Goal: Information Seeking & Learning: Check status

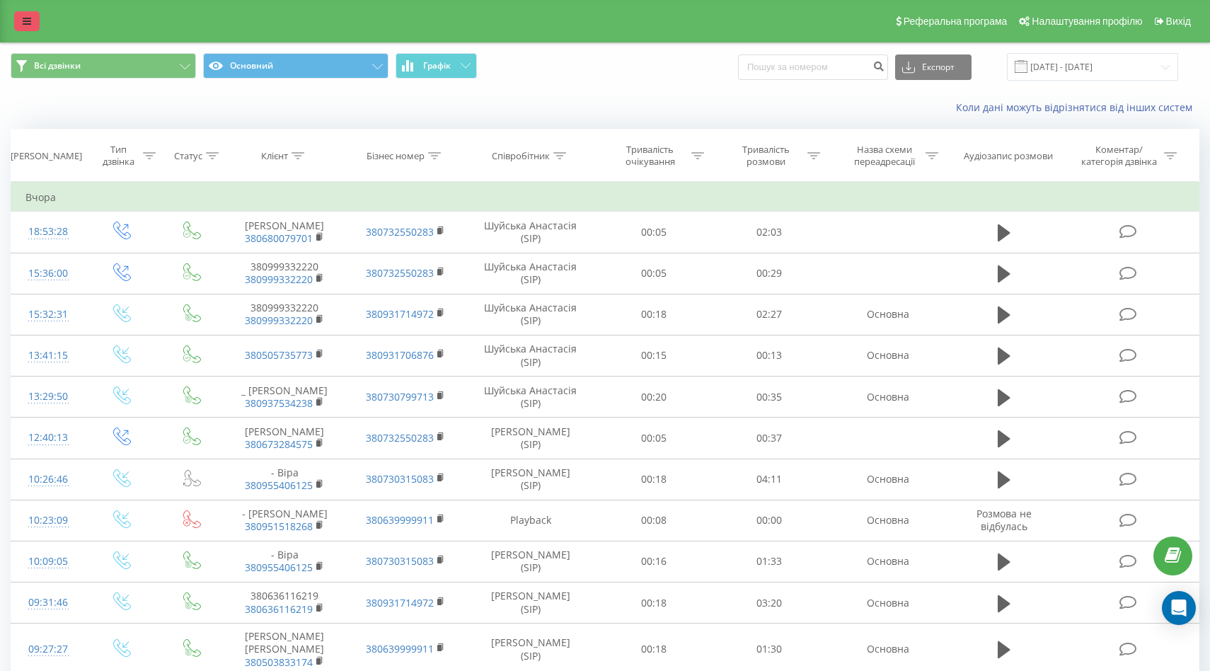
click at [33, 15] on link at bounding box center [26, 21] width 25 height 20
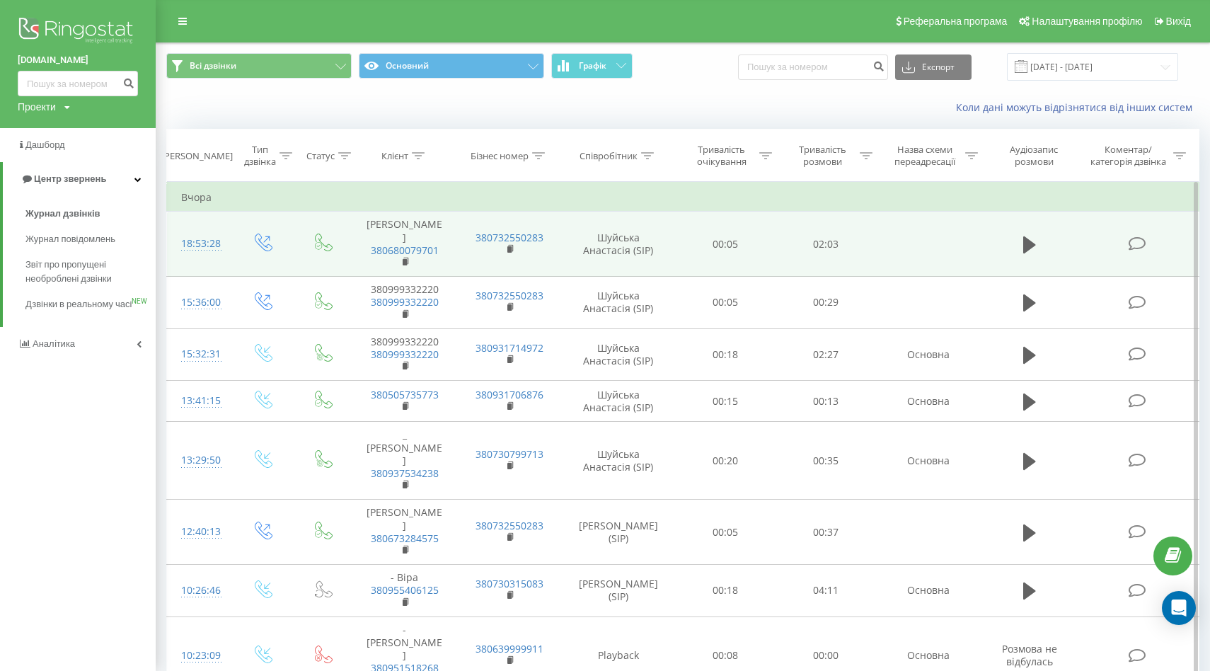
click at [1137, 242] on icon at bounding box center [1137, 243] width 18 height 15
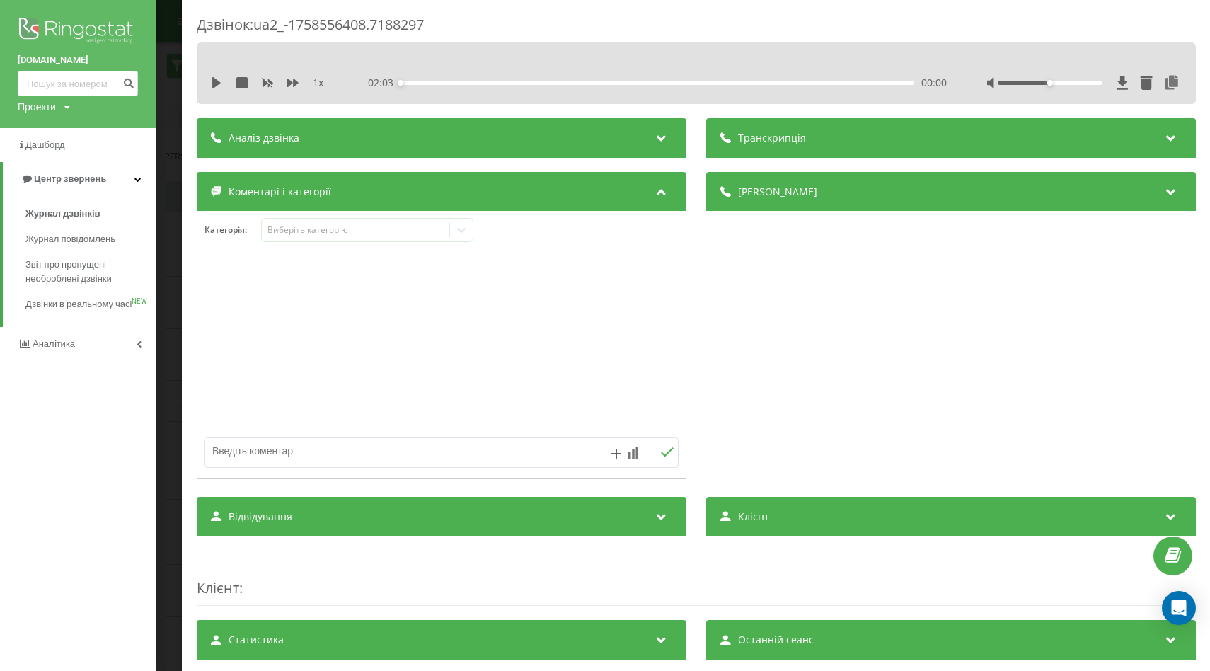
click at [1166, 136] on icon at bounding box center [1170, 136] width 17 height 14
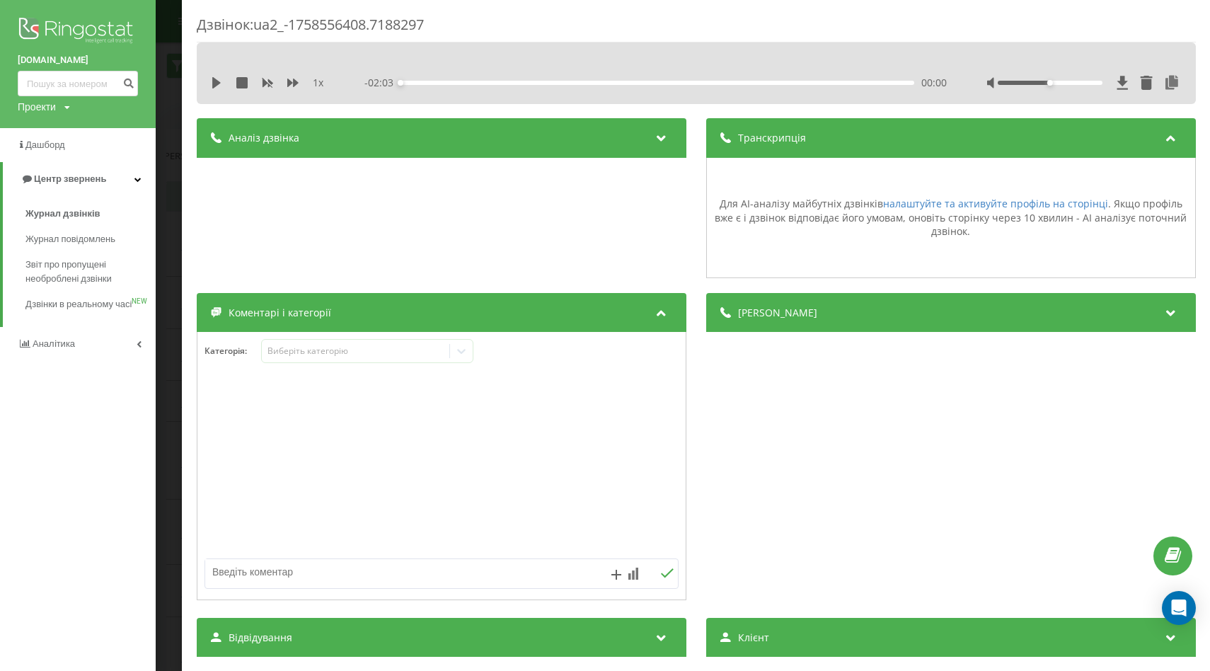
click at [1166, 136] on icon at bounding box center [1170, 136] width 17 height 14
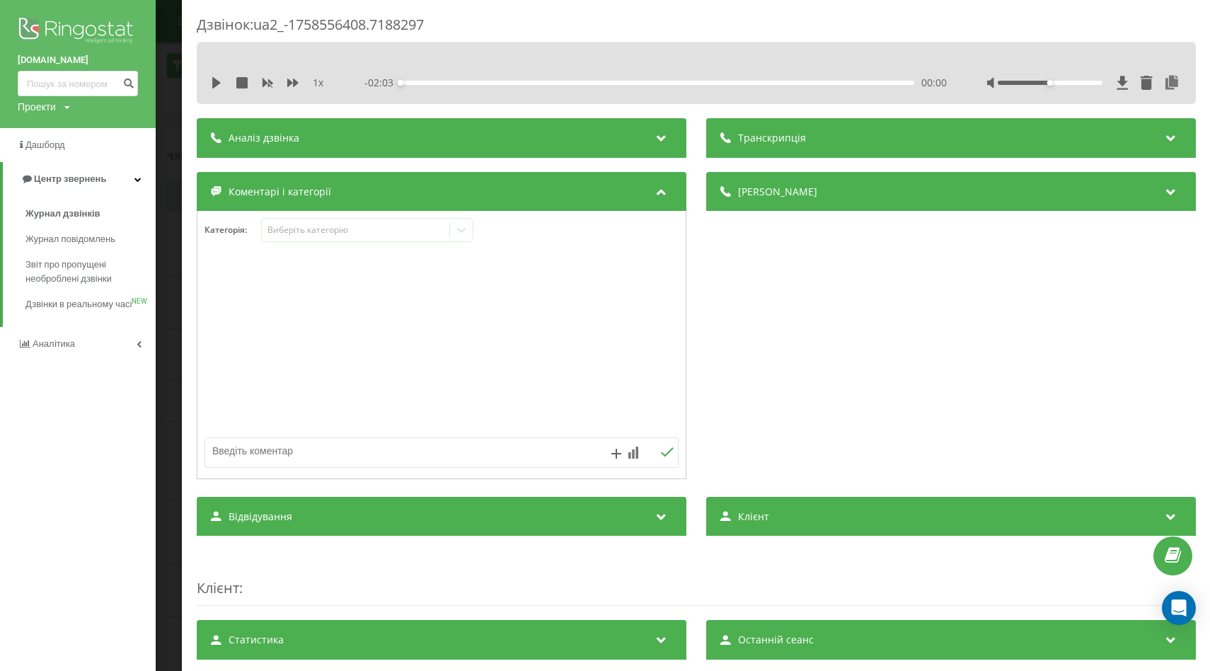
click at [662, 137] on icon at bounding box center [660, 136] width 17 height 14
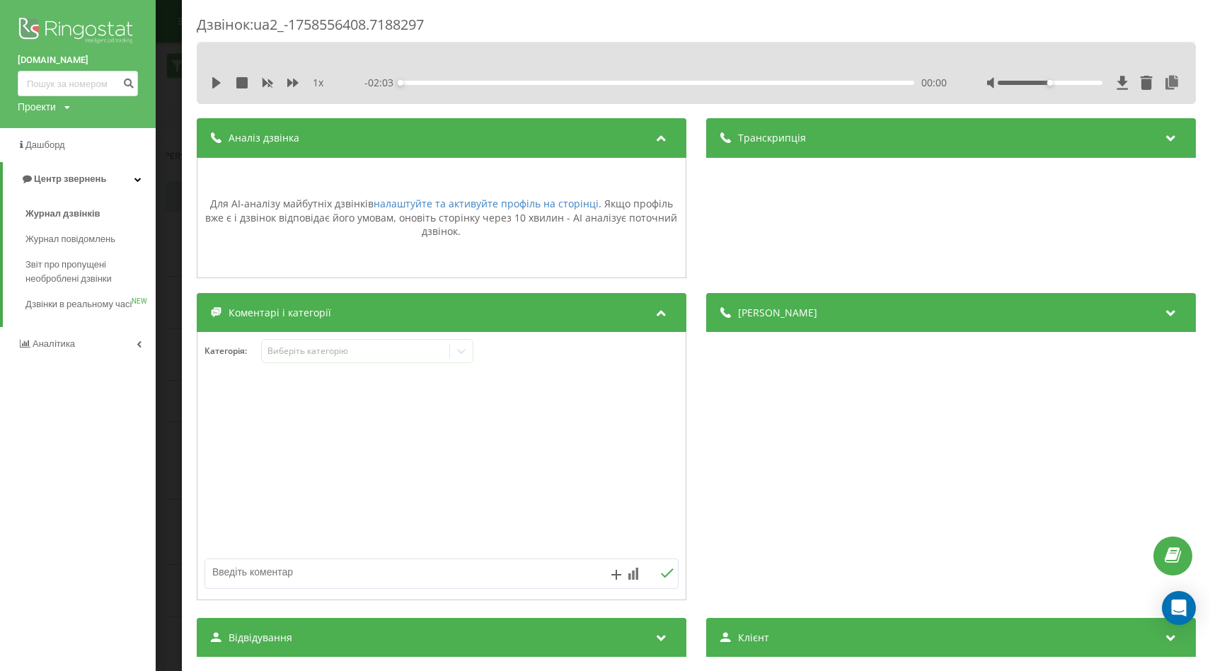
click at [662, 137] on icon at bounding box center [660, 136] width 17 height 14
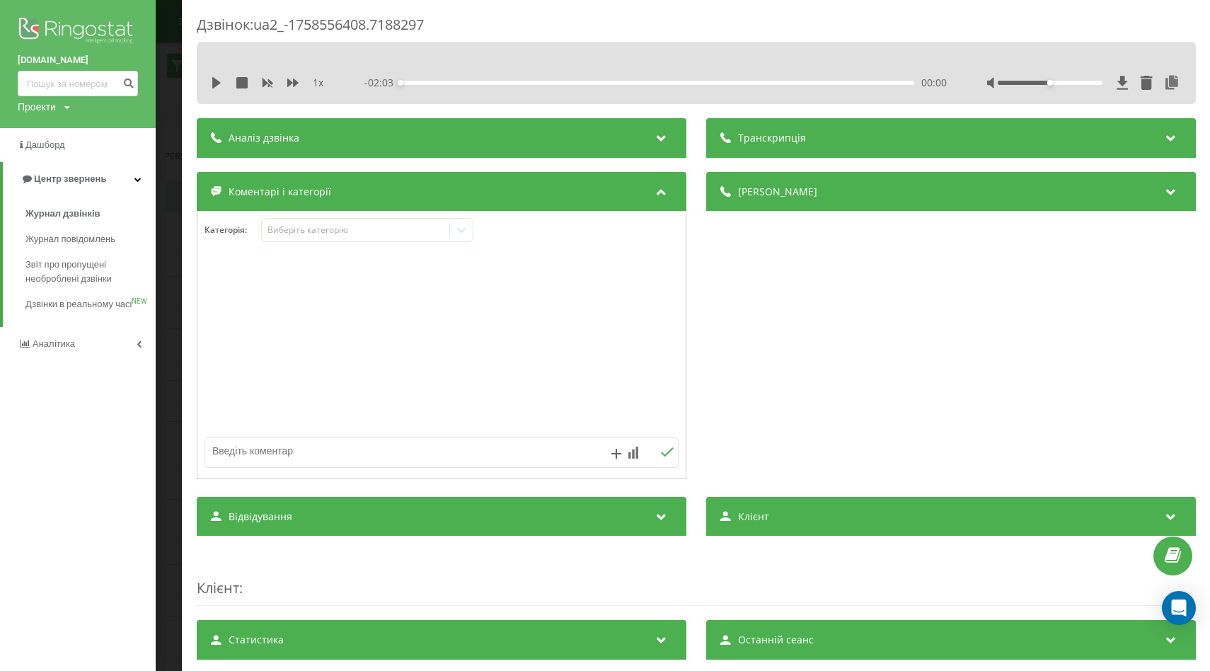
scroll to position [141, 0]
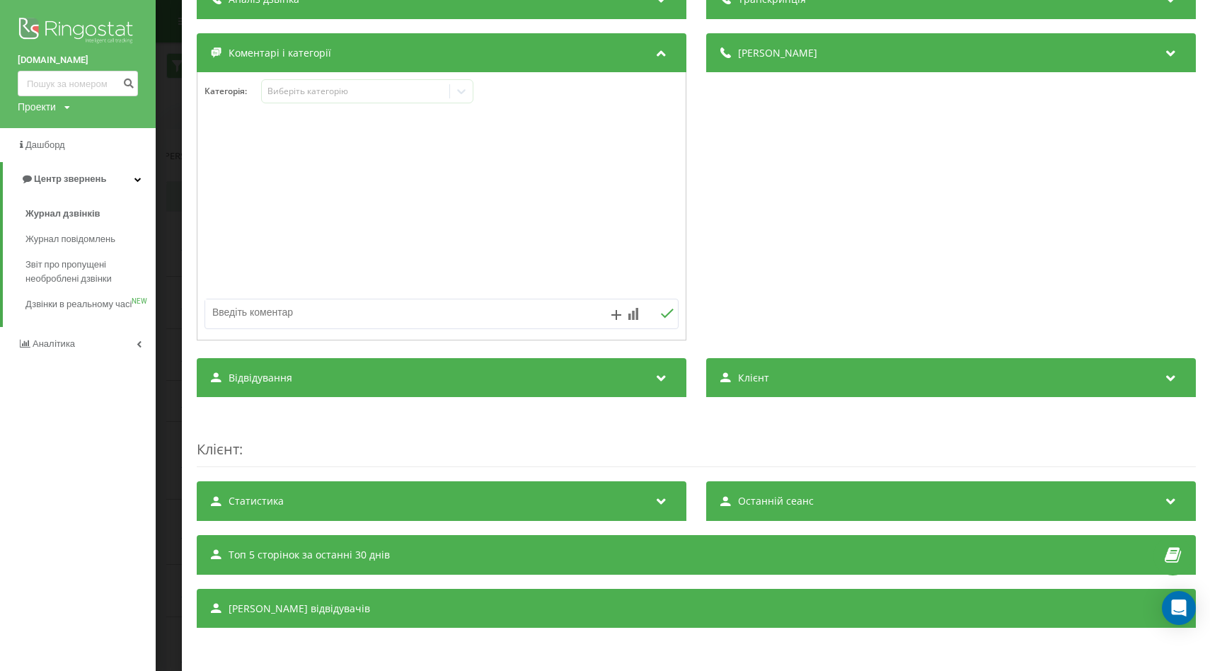
click at [1168, 373] on icon at bounding box center [1170, 376] width 17 height 14
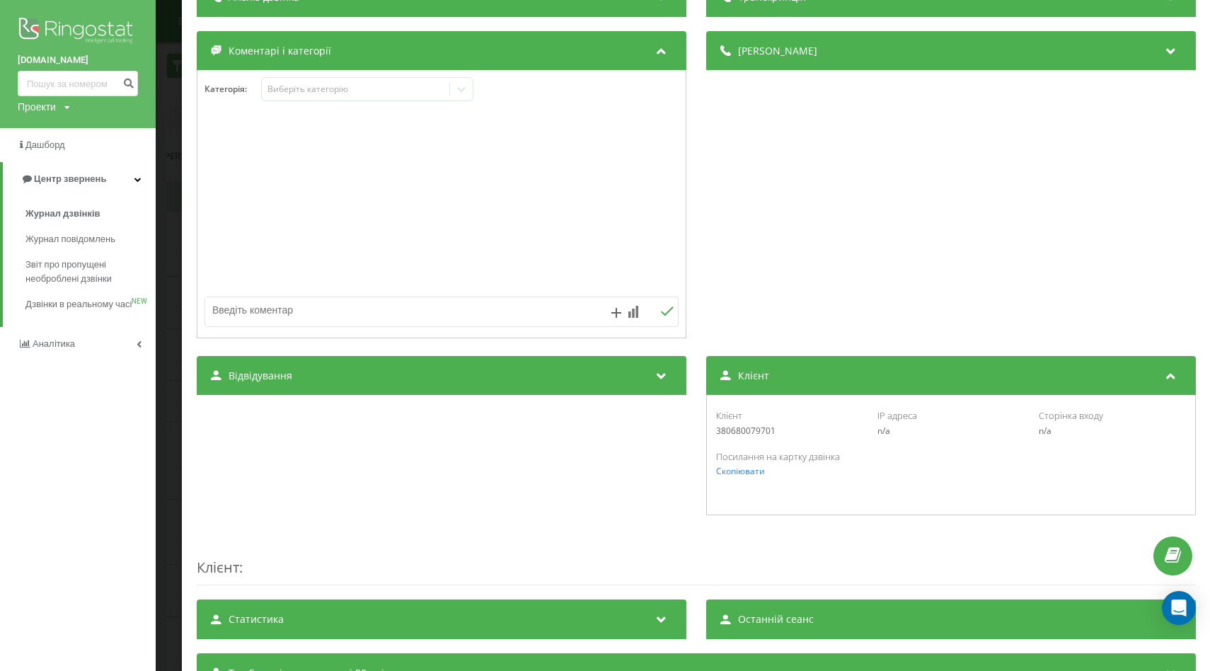
click at [1171, 372] on icon at bounding box center [1170, 374] width 17 height 14
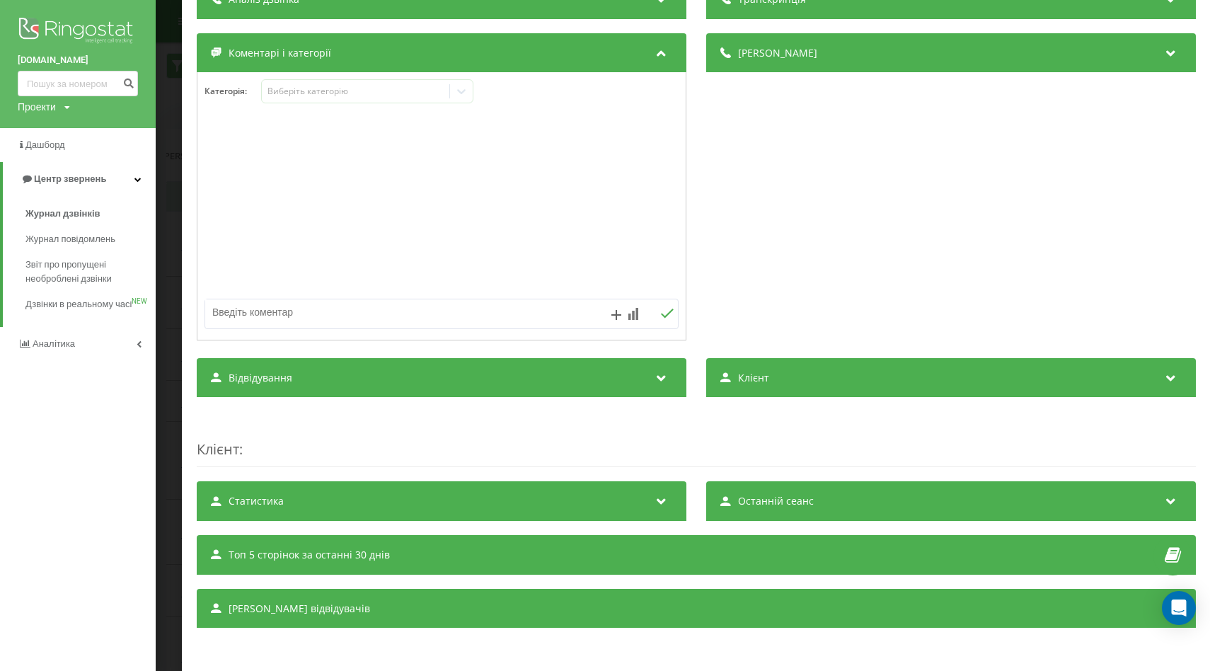
click at [666, 376] on icon at bounding box center [660, 376] width 17 height 14
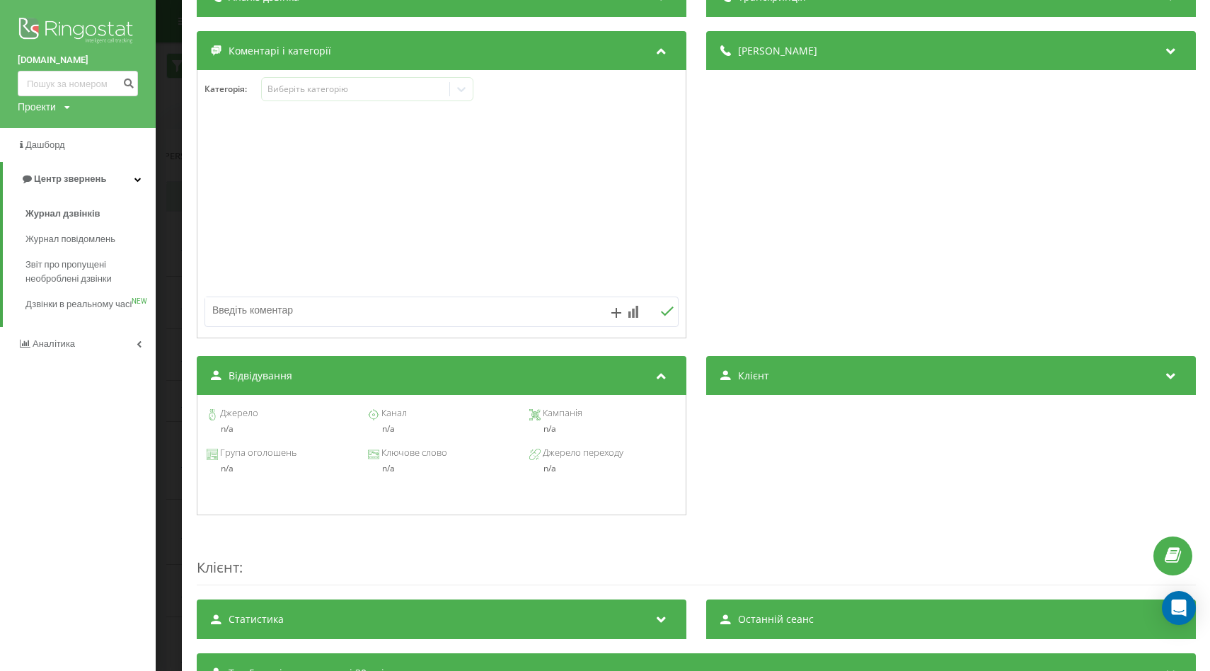
click at [666, 376] on icon at bounding box center [660, 374] width 17 height 14
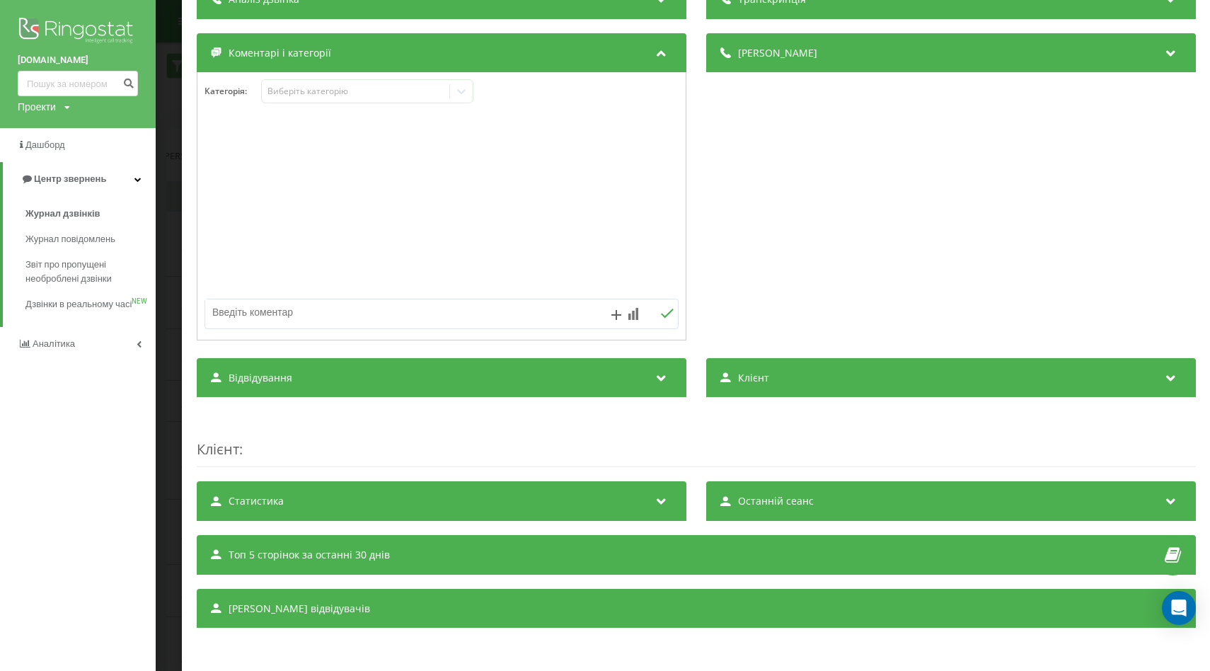
click at [660, 502] on icon at bounding box center [660, 499] width 17 height 14
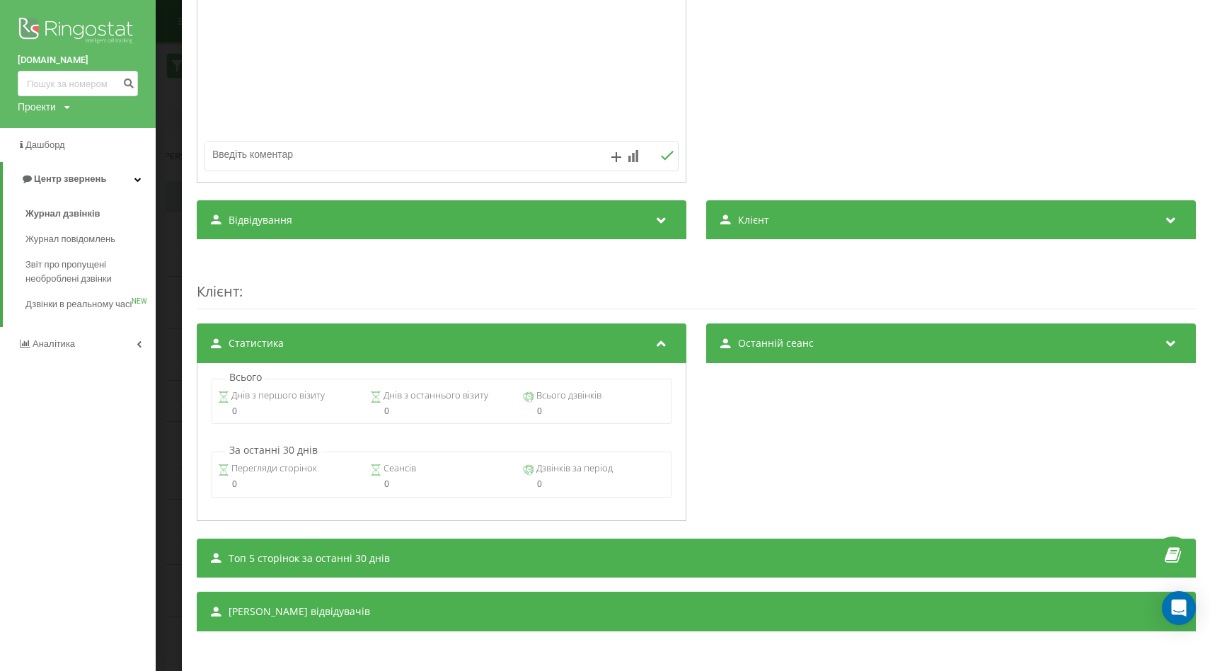
scroll to position [298, 0]
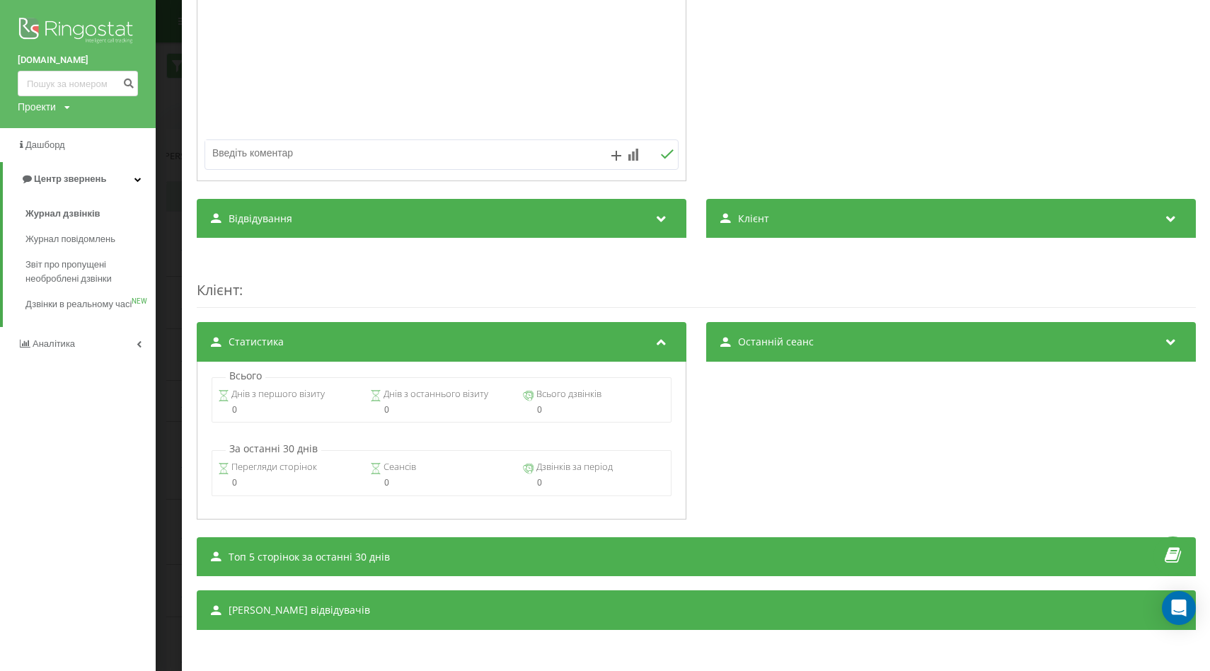
click at [663, 339] on icon at bounding box center [660, 340] width 17 height 14
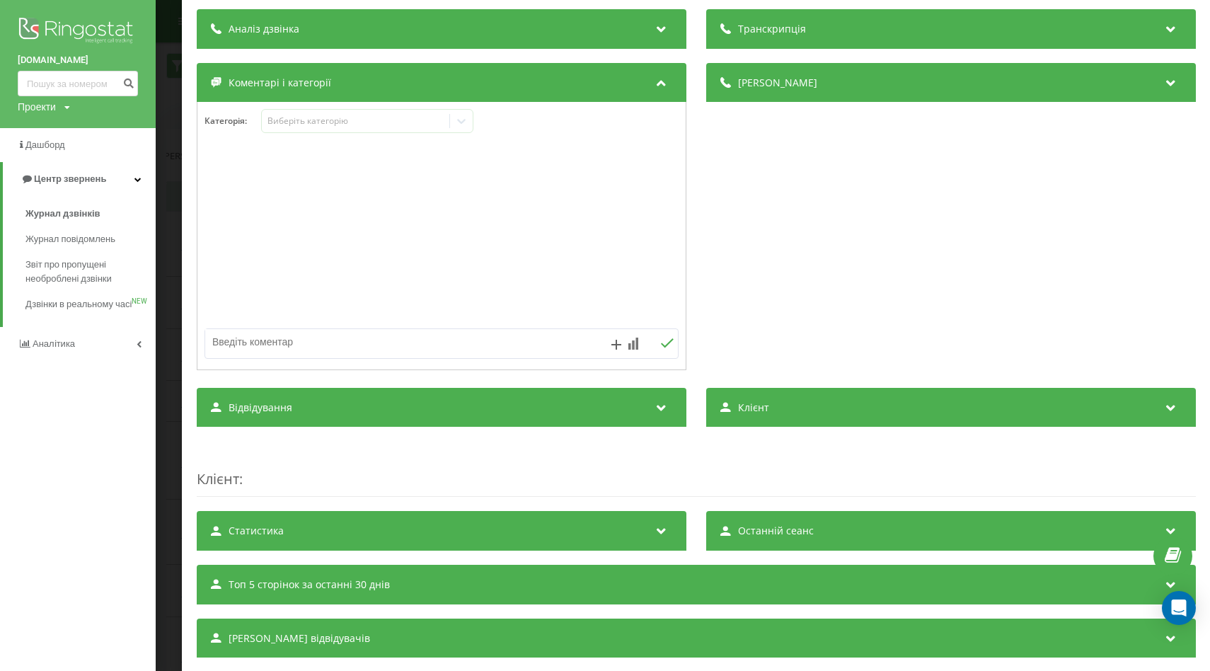
scroll to position [108, 0]
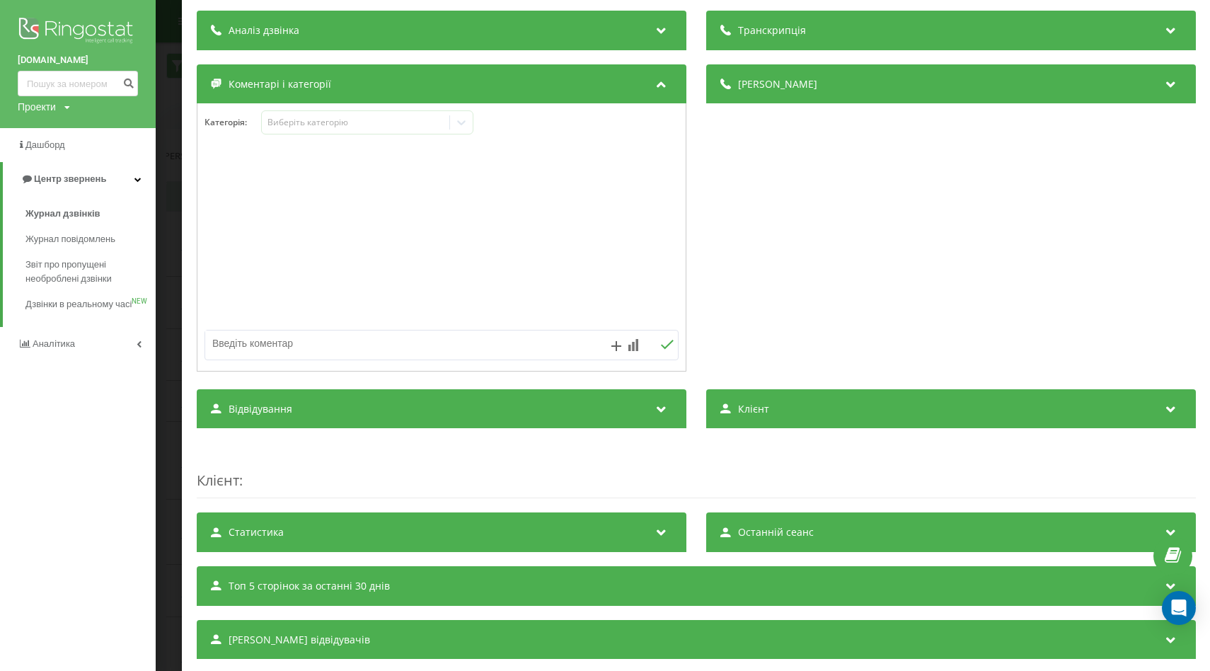
click at [1172, 642] on icon at bounding box center [1170, 637] width 17 height 14
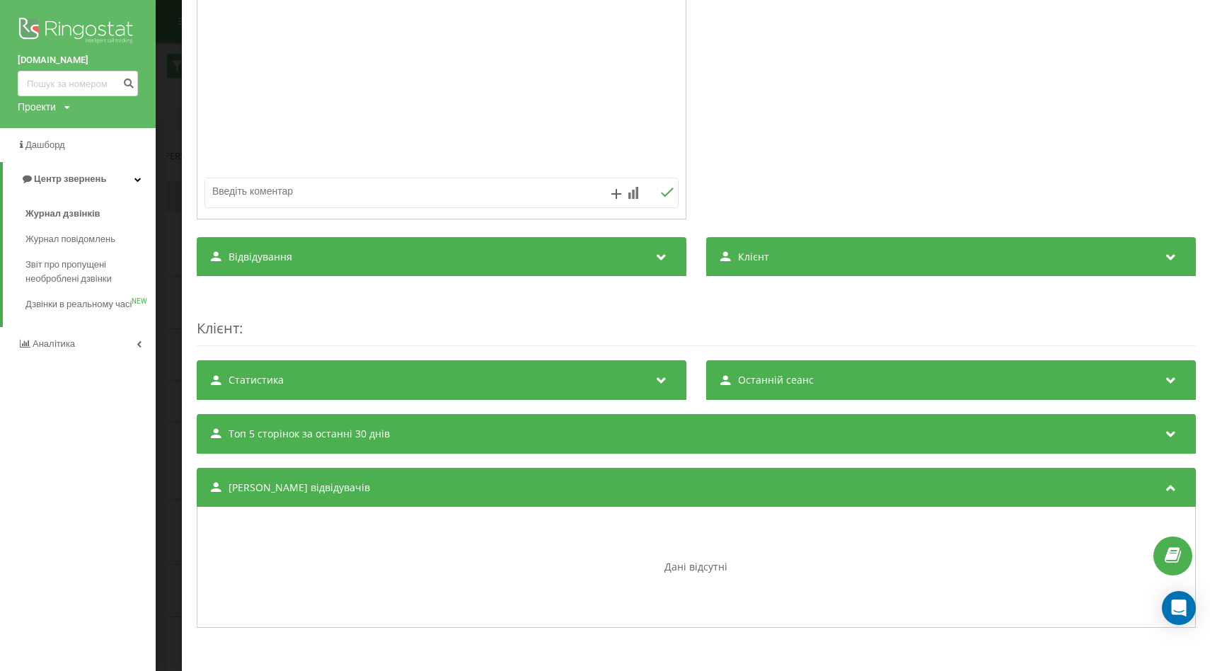
click at [1171, 490] on icon at bounding box center [1170, 485] width 17 height 14
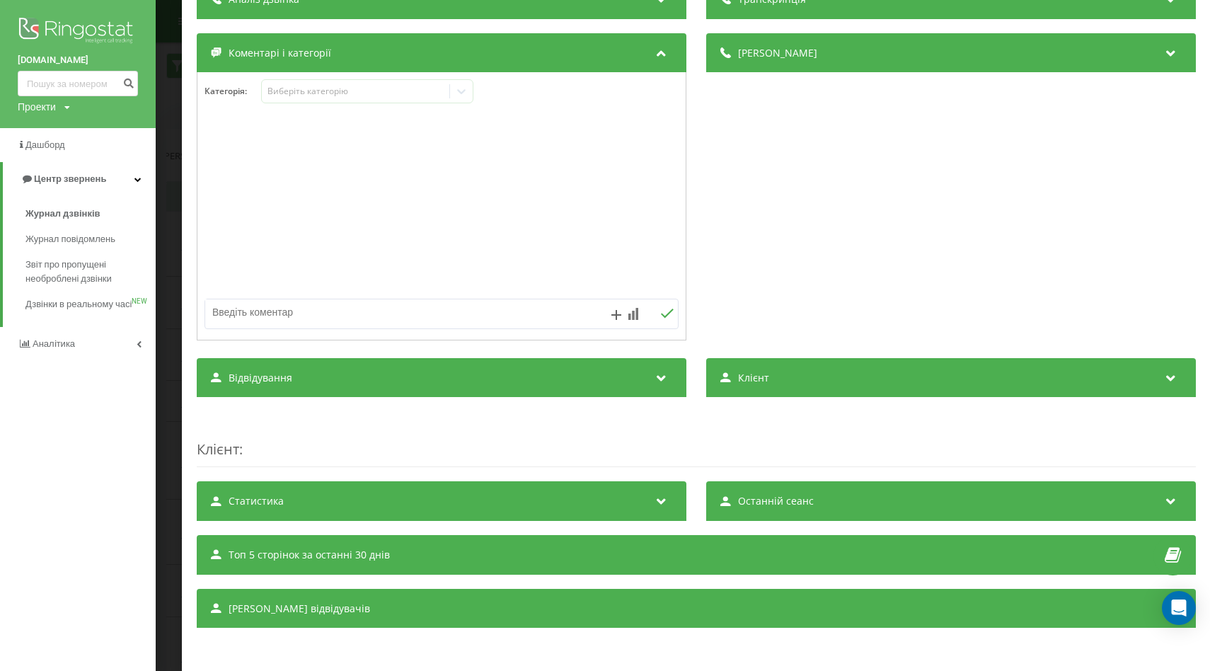
scroll to position [141, 0]
click at [1171, 497] on icon at bounding box center [1170, 499] width 17 height 14
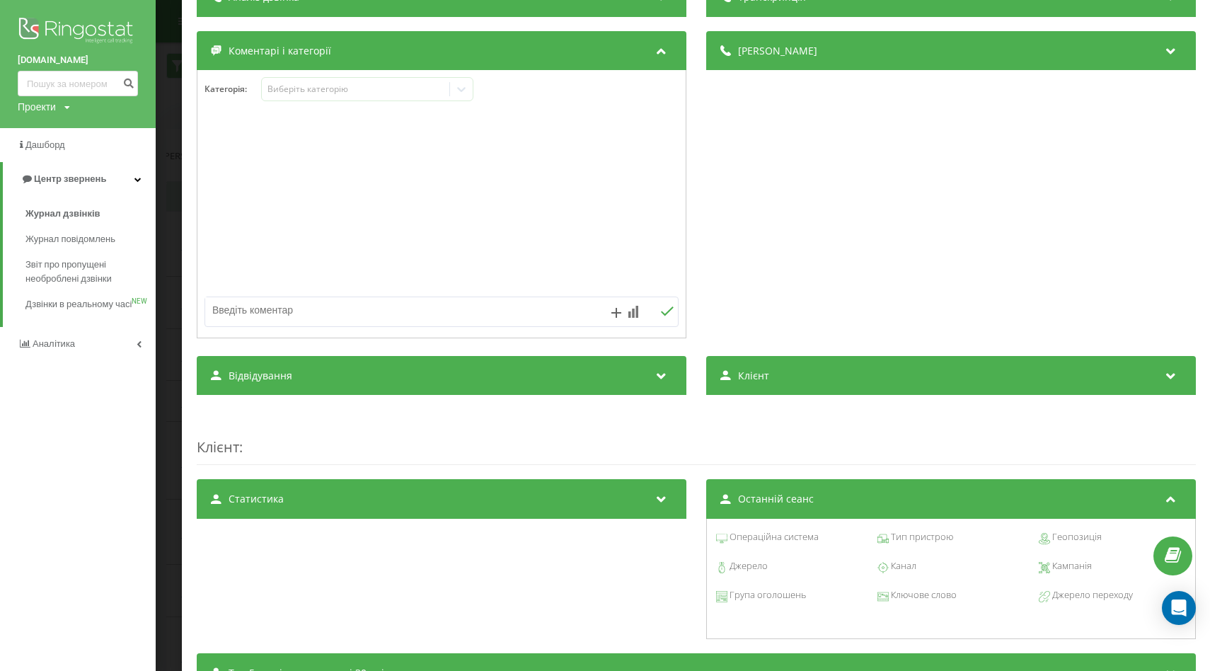
scroll to position [261, 0]
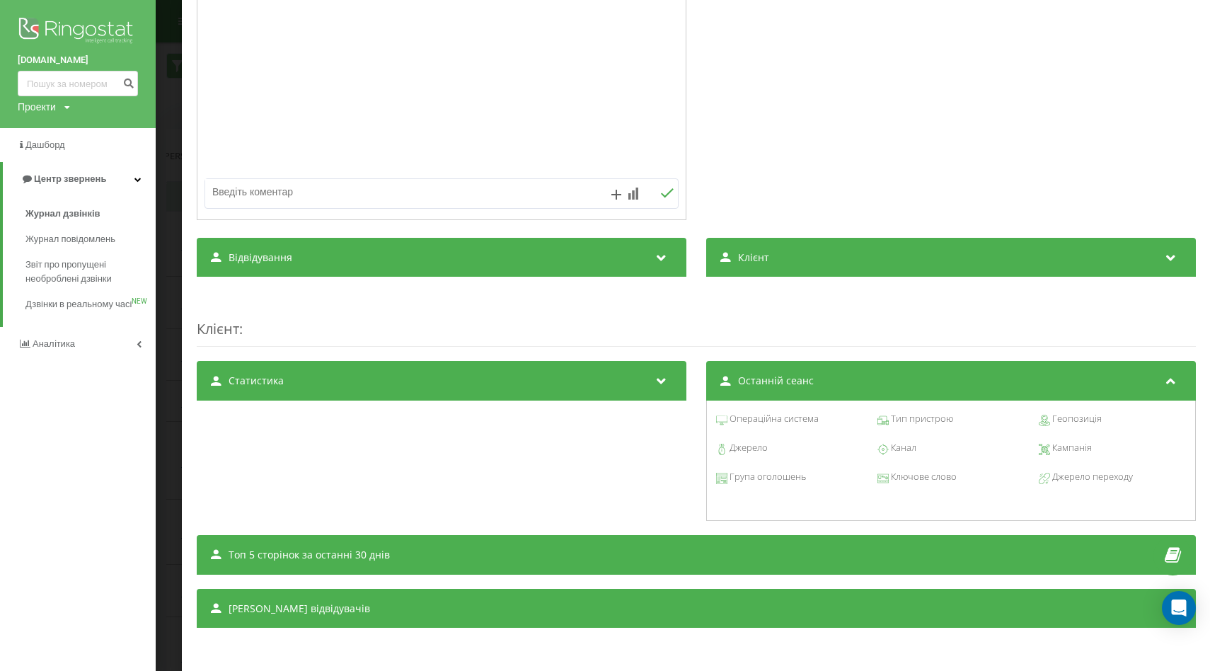
click at [1170, 382] on icon at bounding box center [1170, 379] width 17 height 14
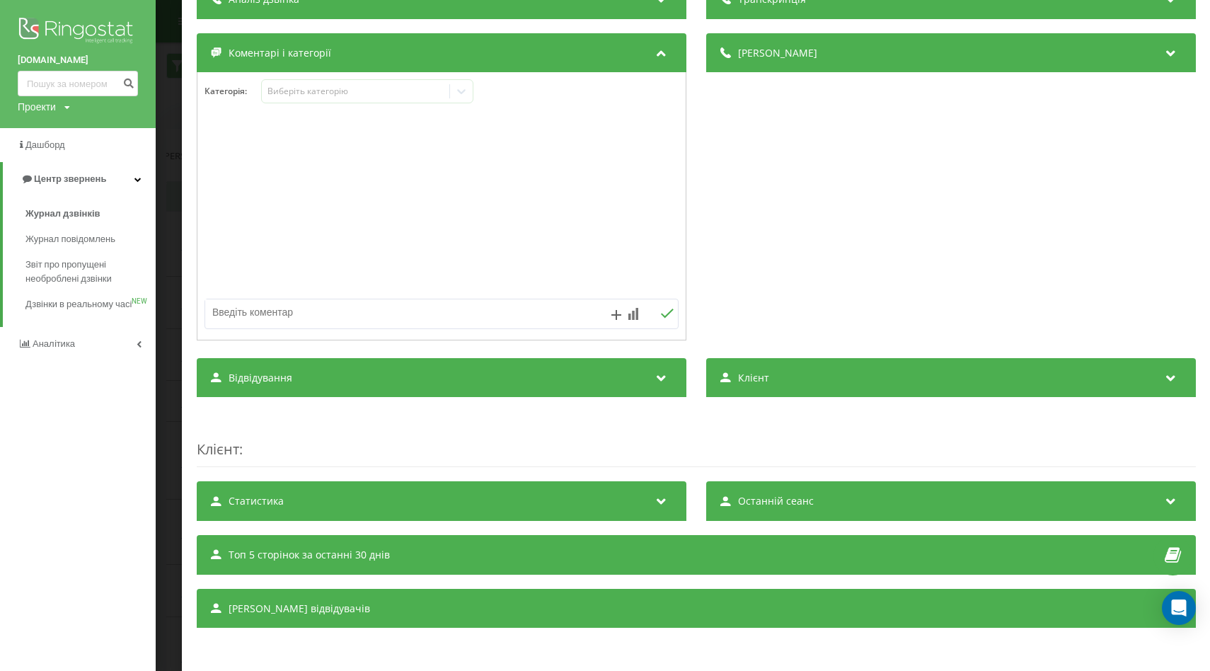
scroll to position [0, 0]
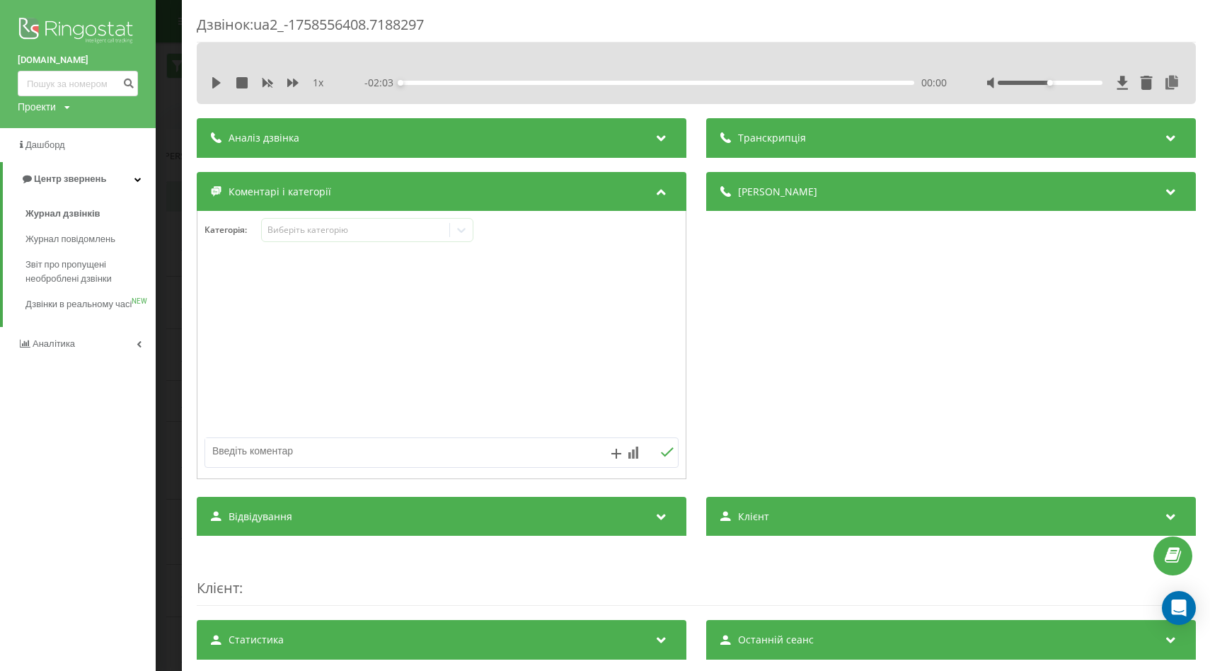
click at [173, 31] on div "Дзвінок : ua2_-1758556408.7188297 1 x - 02:03 00:00 00:00 Транскрипція Для AI-а…" at bounding box center [605, 335] width 1210 height 671
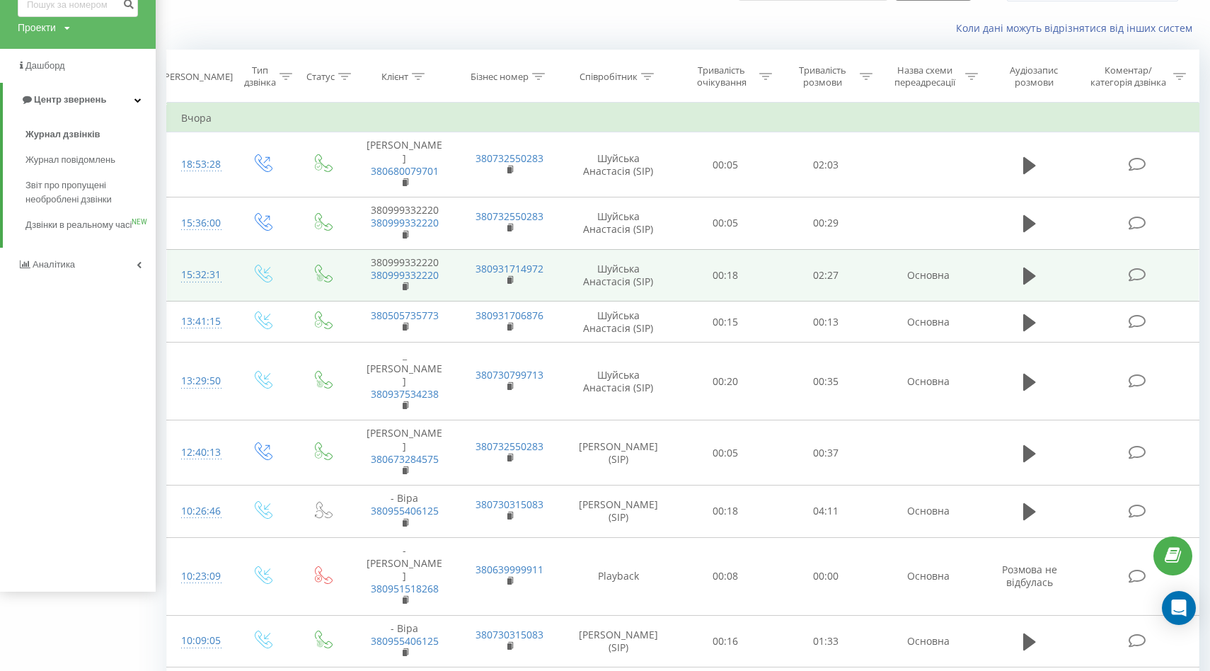
scroll to position [109, 0]
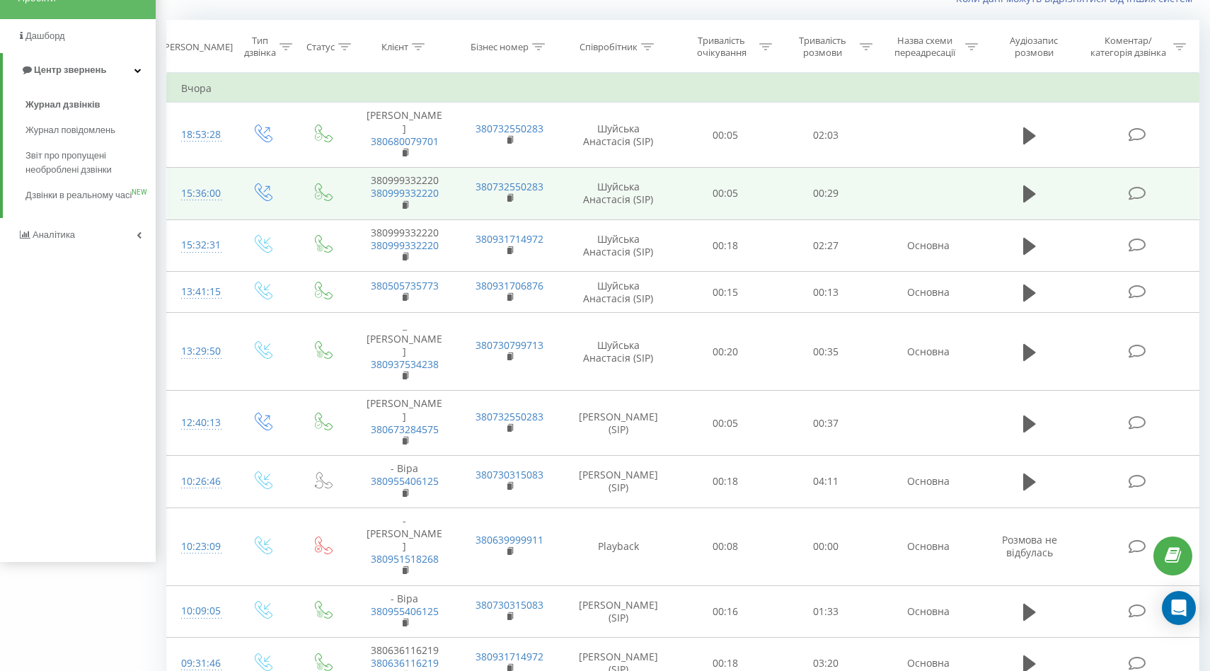
click at [1136, 196] on icon at bounding box center [1137, 193] width 18 height 15
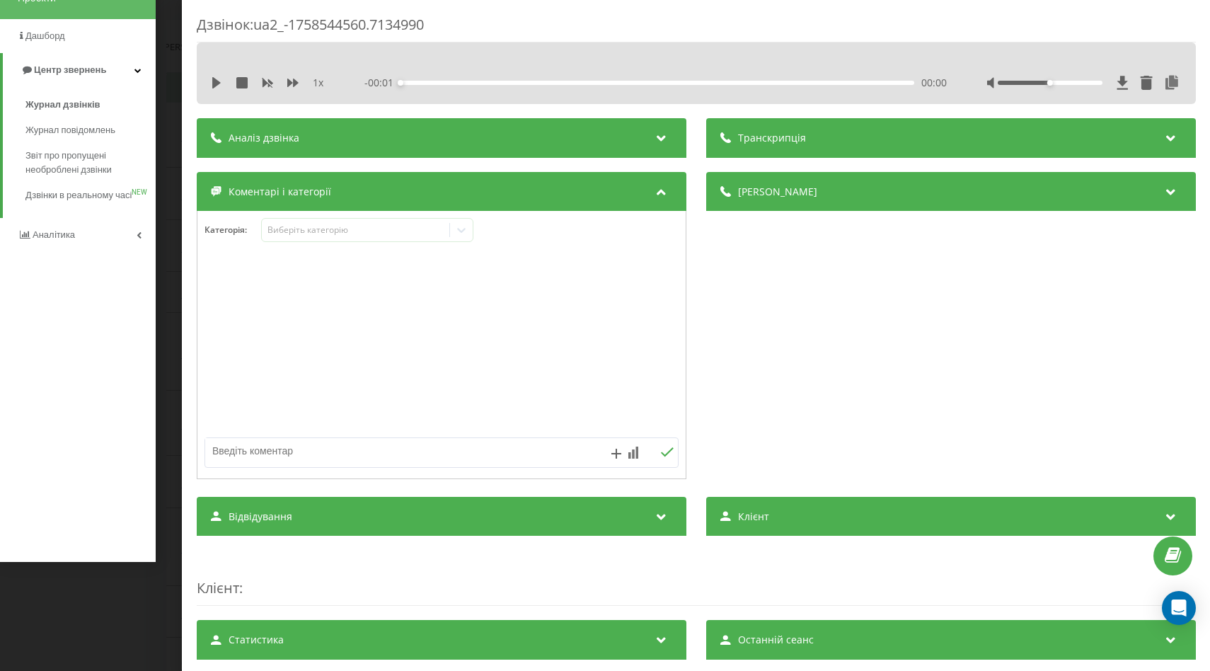
scroll to position [141, 0]
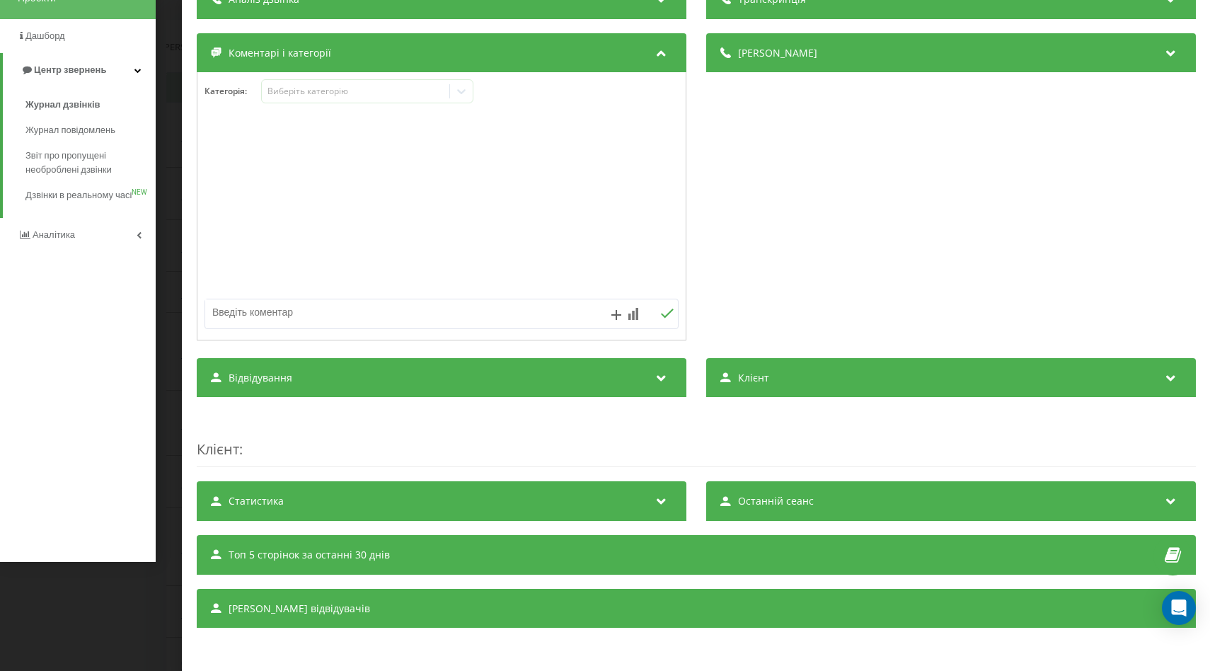
click at [655, 376] on icon at bounding box center [660, 376] width 17 height 14
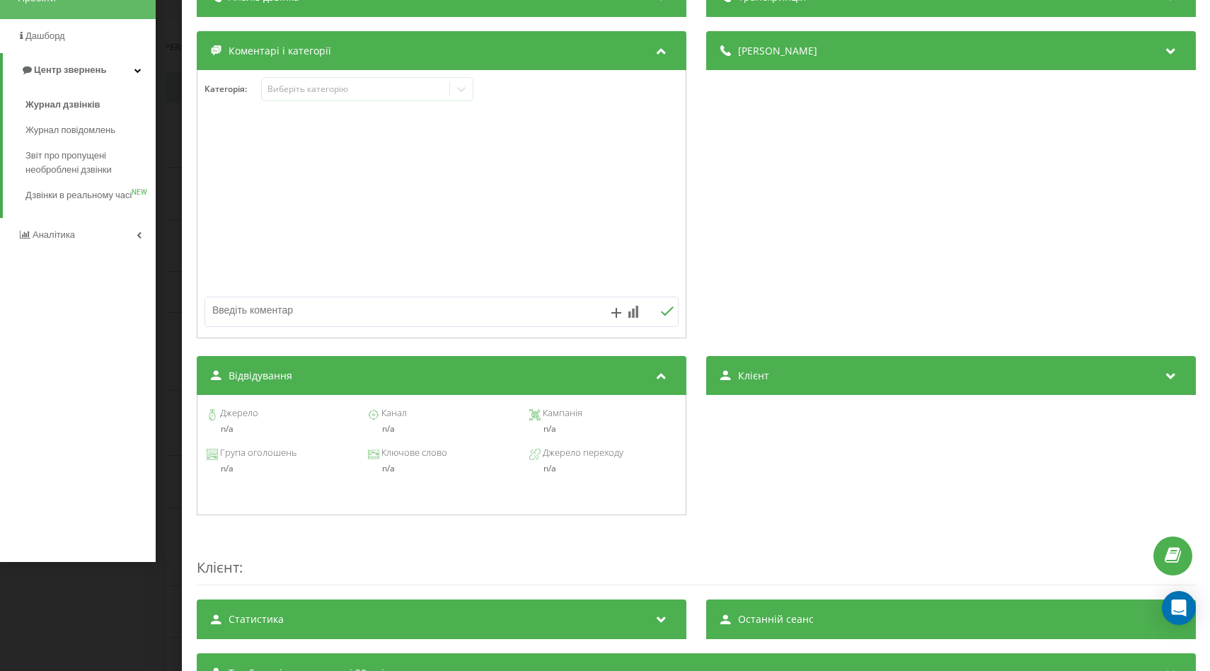
click at [660, 376] on icon at bounding box center [660, 374] width 17 height 14
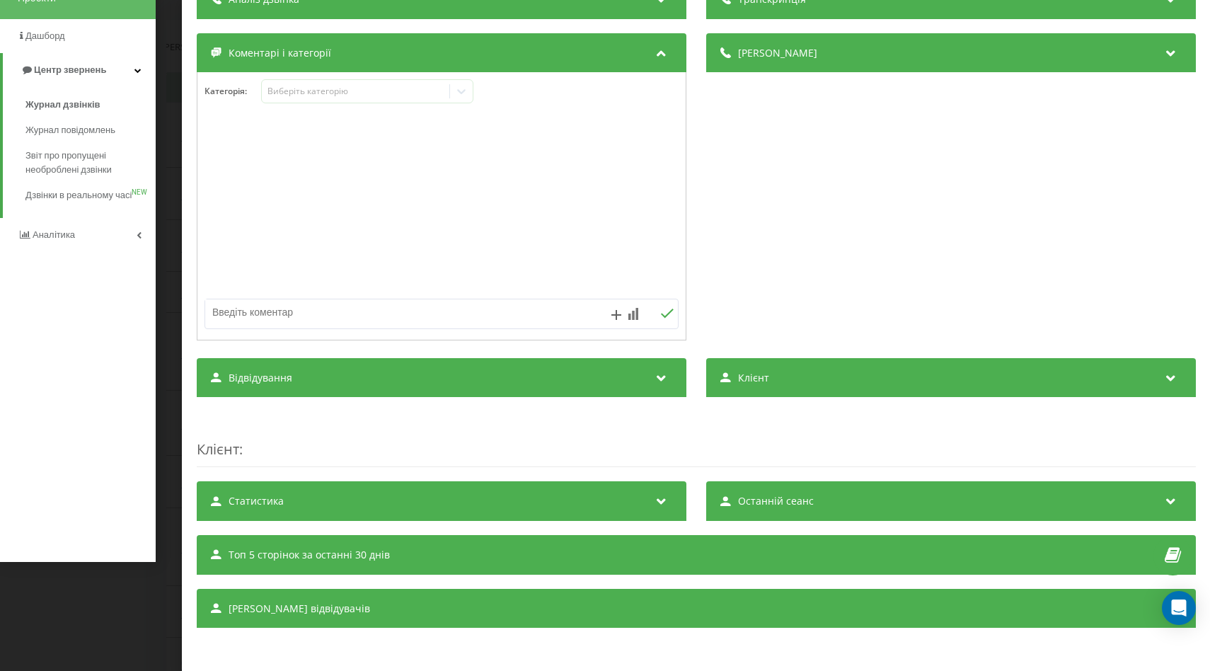
click at [1167, 372] on icon at bounding box center [1170, 376] width 17 height 14
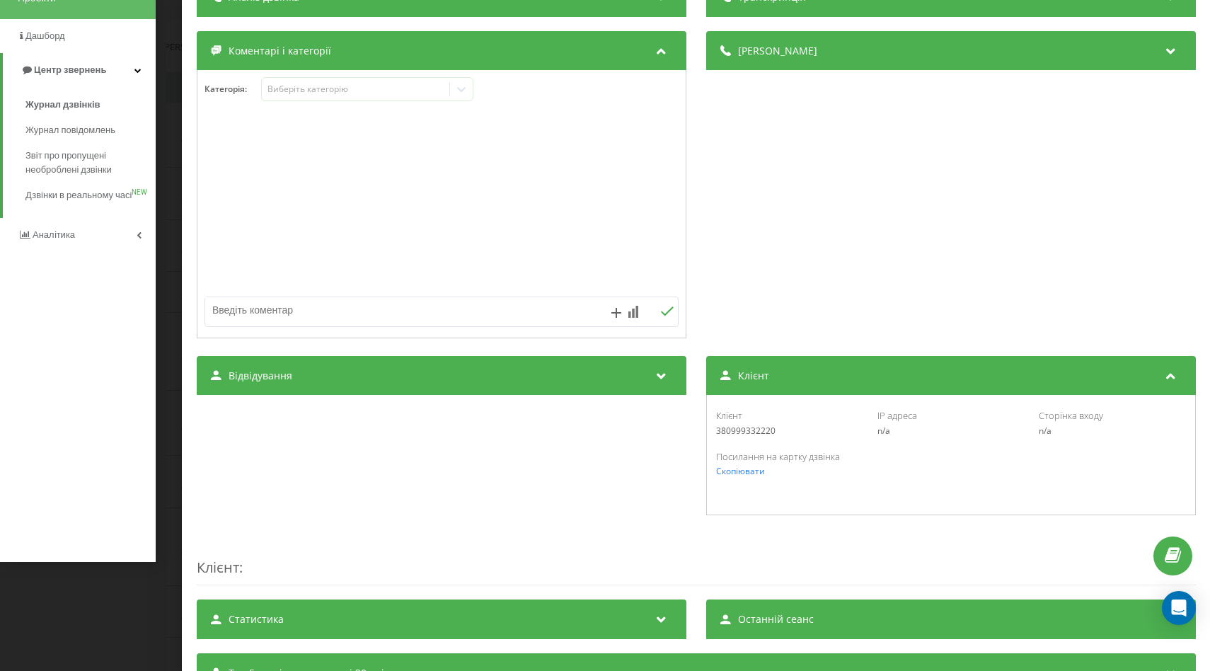
click at [1168, 372] on icon at bounding box center [1170, 374] width 17 height 14
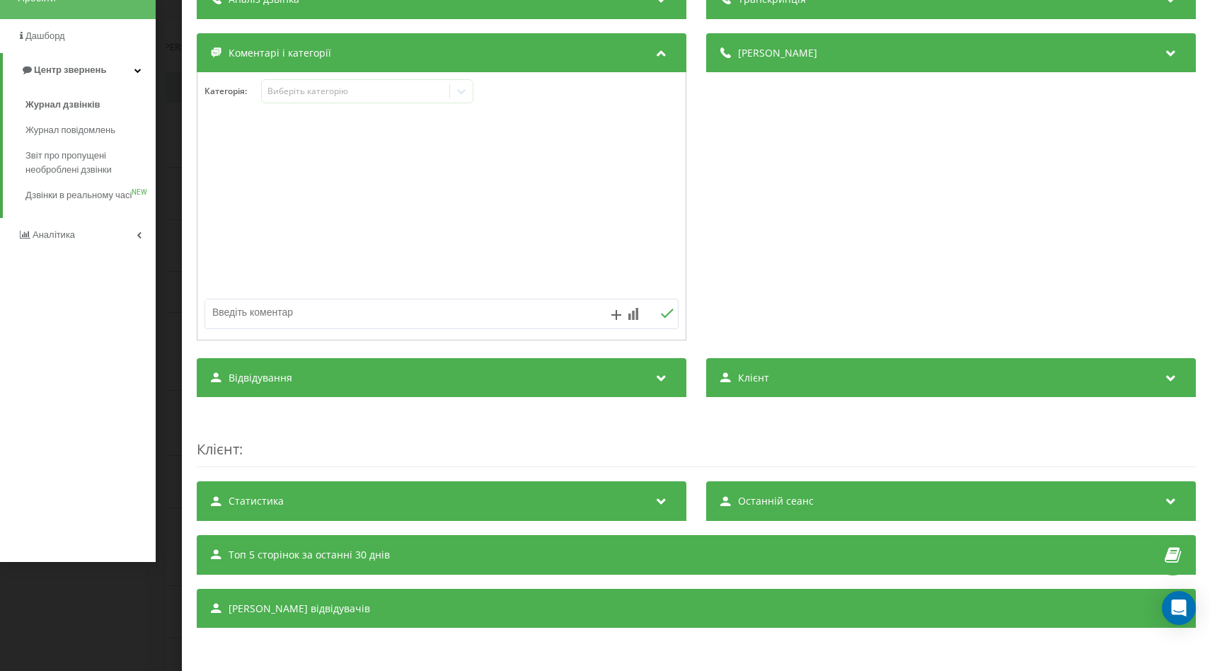
click at [663, 497] on icon at bounding box center [660, 499] width 17 height 14
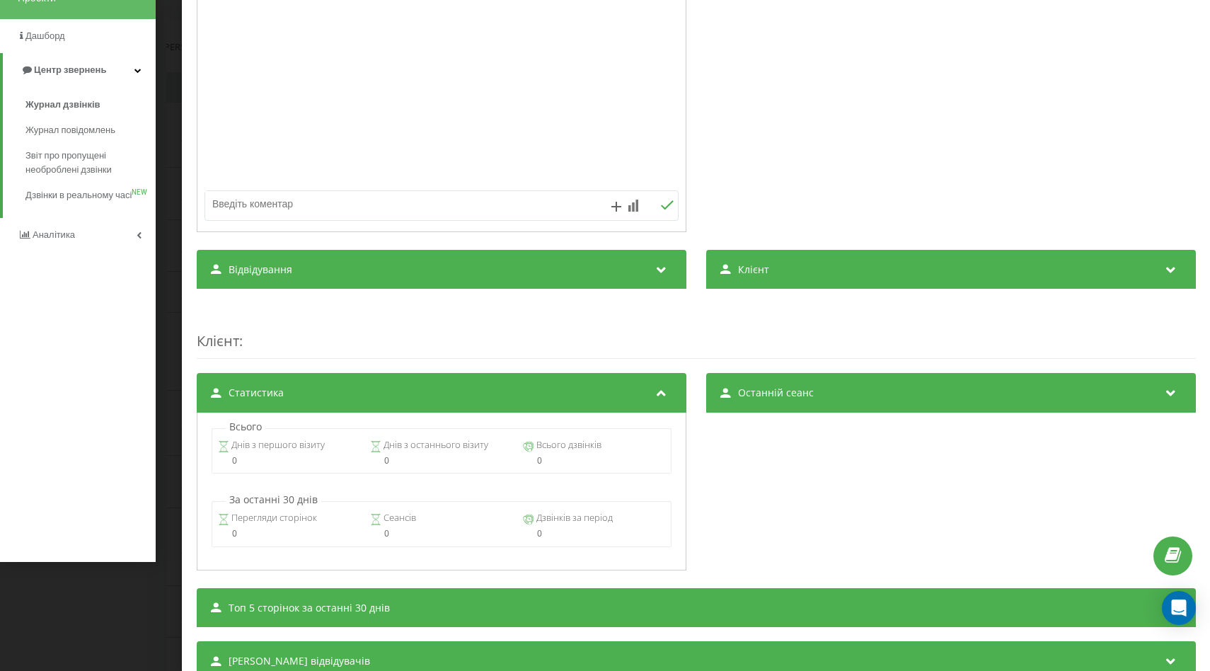
scroll to position [277, 0]
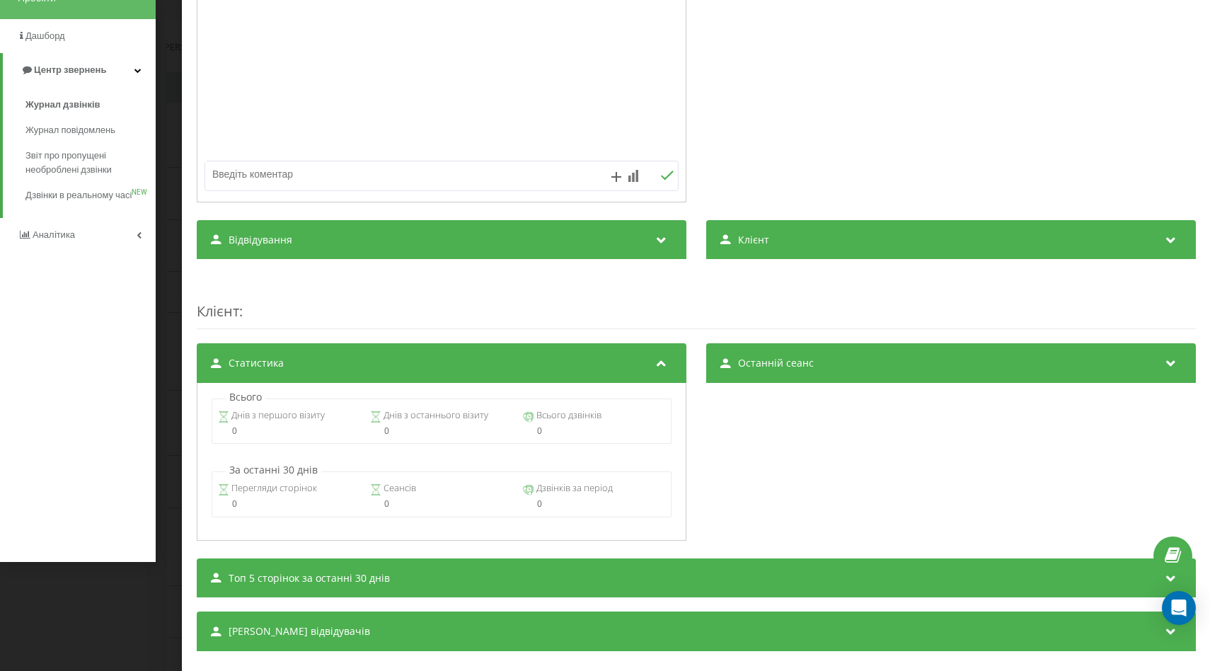
click at [662, 359] on icon at bounding box center [660, 361] width 17 height 14
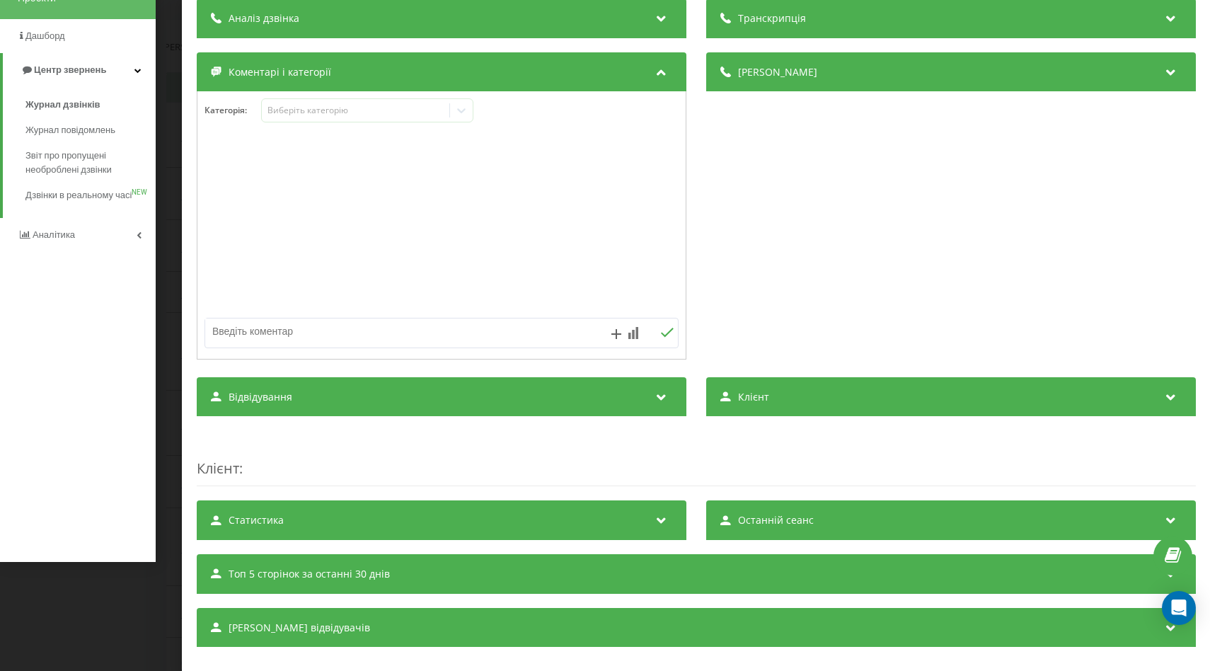
scroll to position [117, 0]
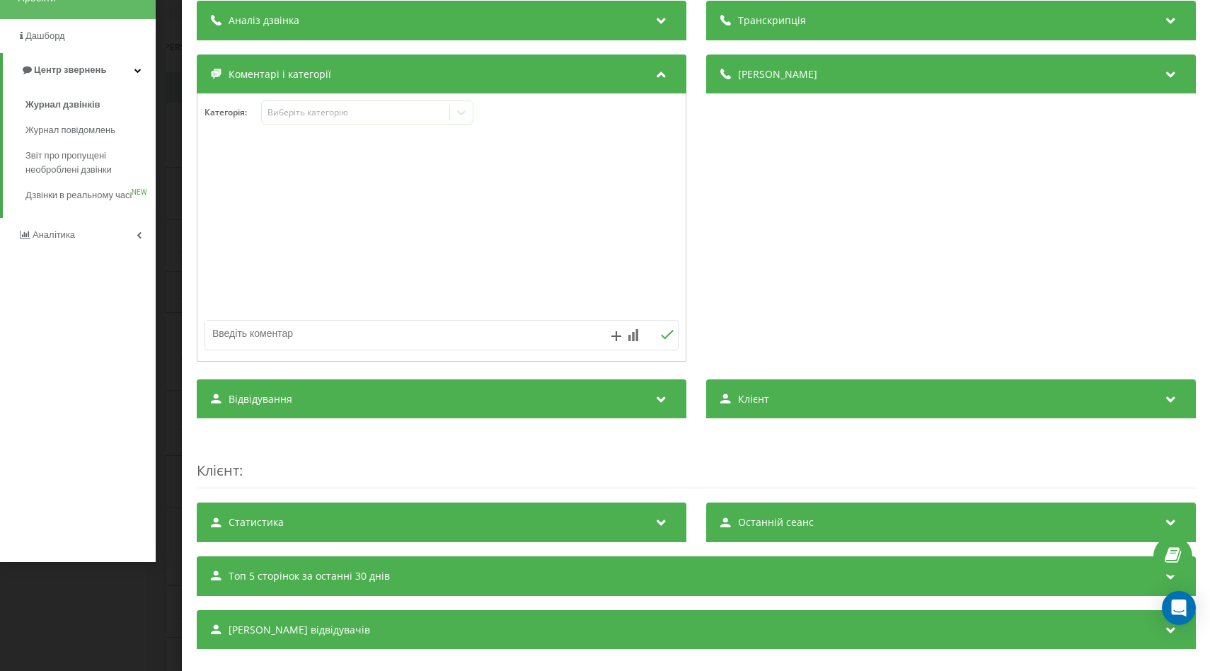
click at [1172, 577] on icon at bounding box center [1170, 574] width 17 height 14
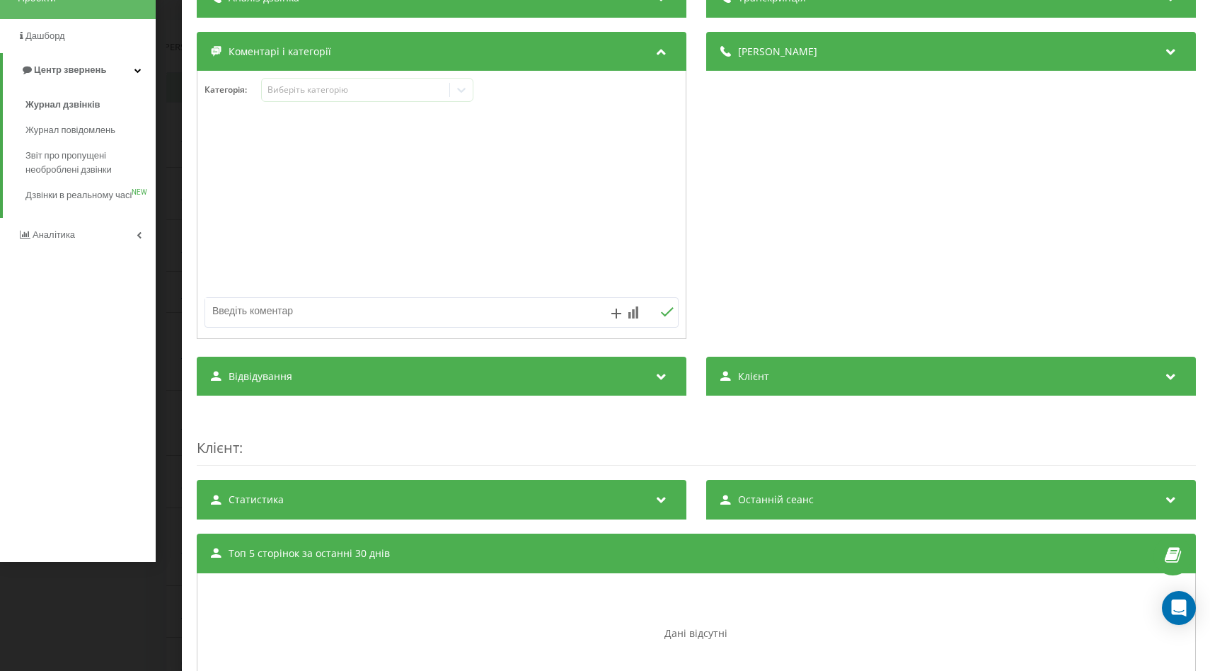
scroll to position [113, 0]
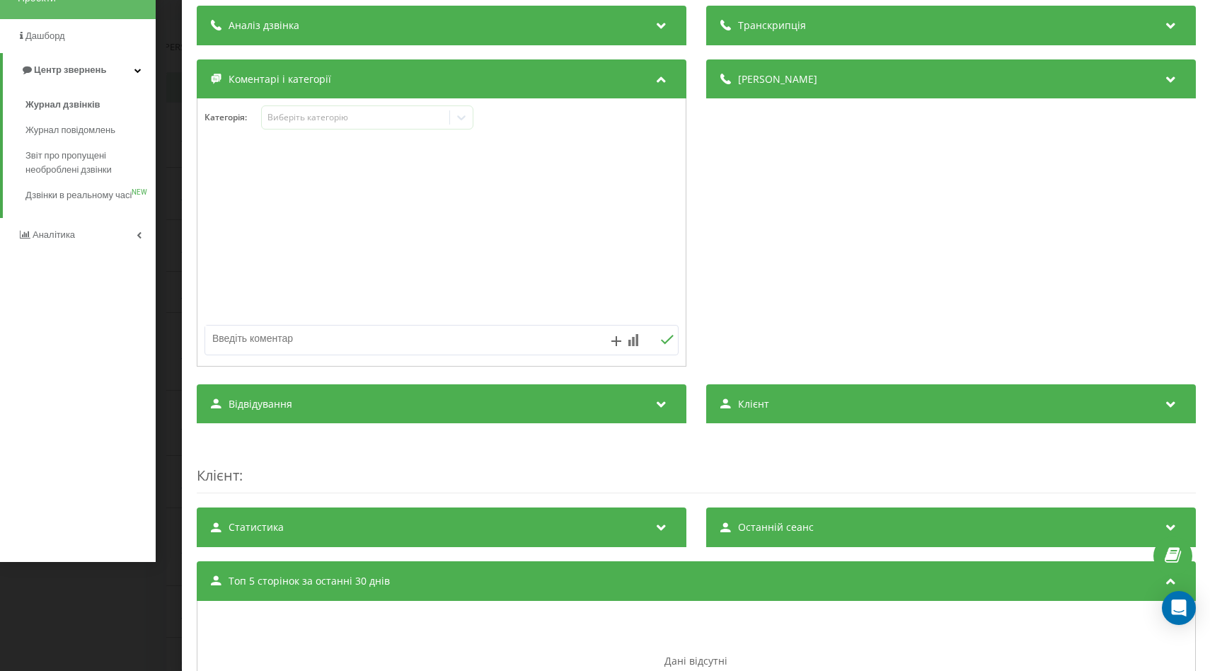
click at [1169, 583] on icon at bounding box center [1170, 579] width 17 height 14
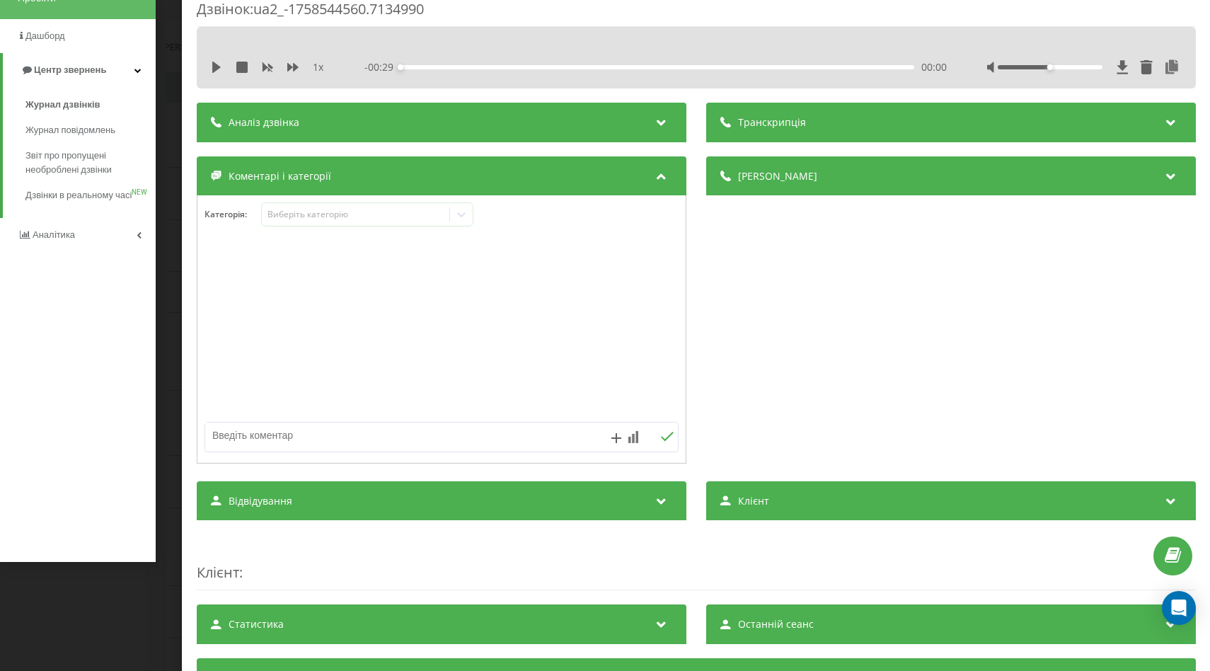
scroll to position [0, 0]
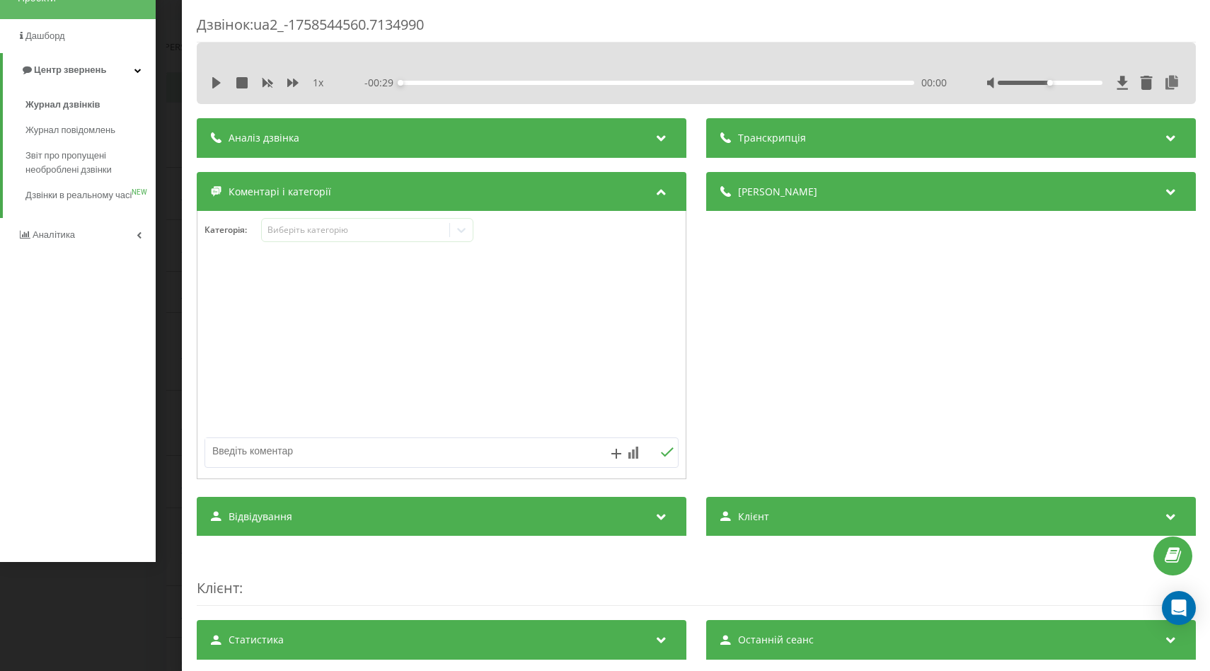
click at [163, 91] on div "Дзвінок : ua2_-1758544560.7134990 1 x - 00:29 00:00 00:00 Транскрипція Для AI-а…" at bounding box center [605, 335] width 1210 height 671
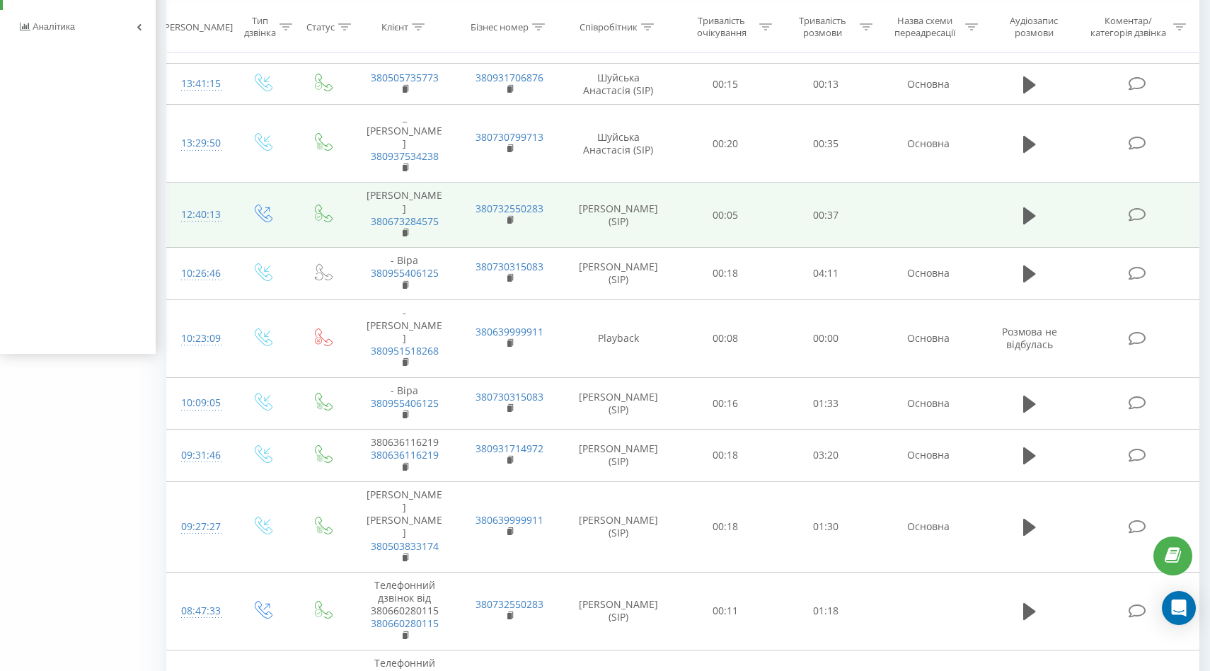
scroll to position [324, 0]
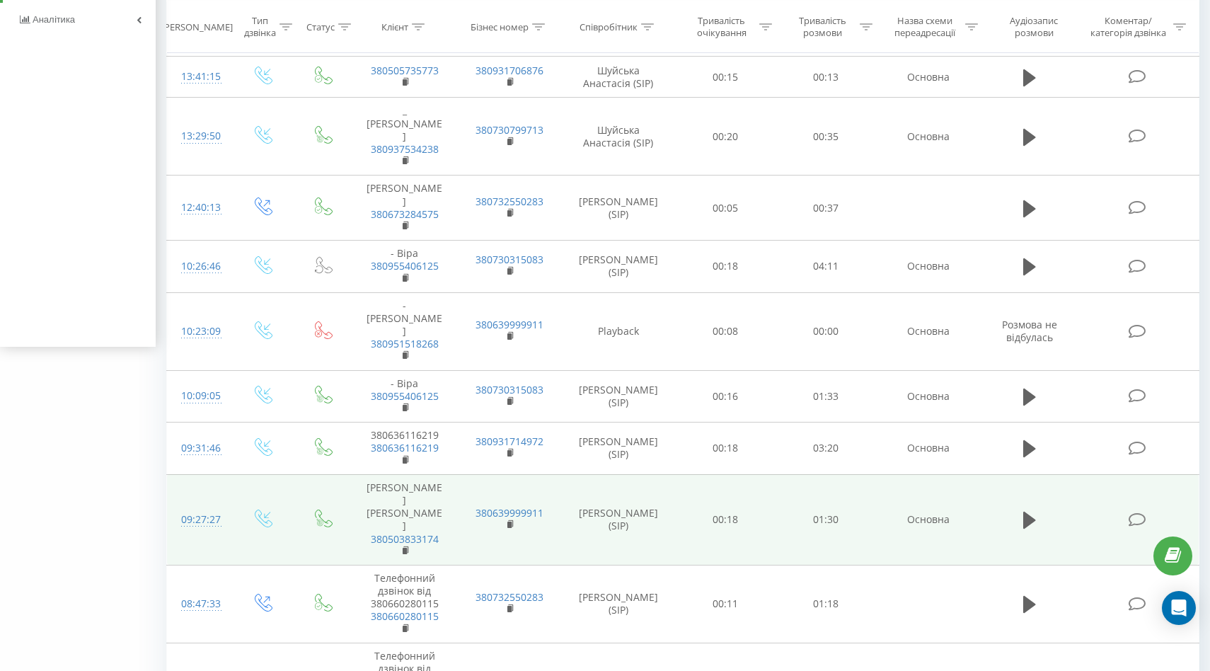
click at [1136, 512] on icon at bounding box center [1137, 519] width 18 height 15
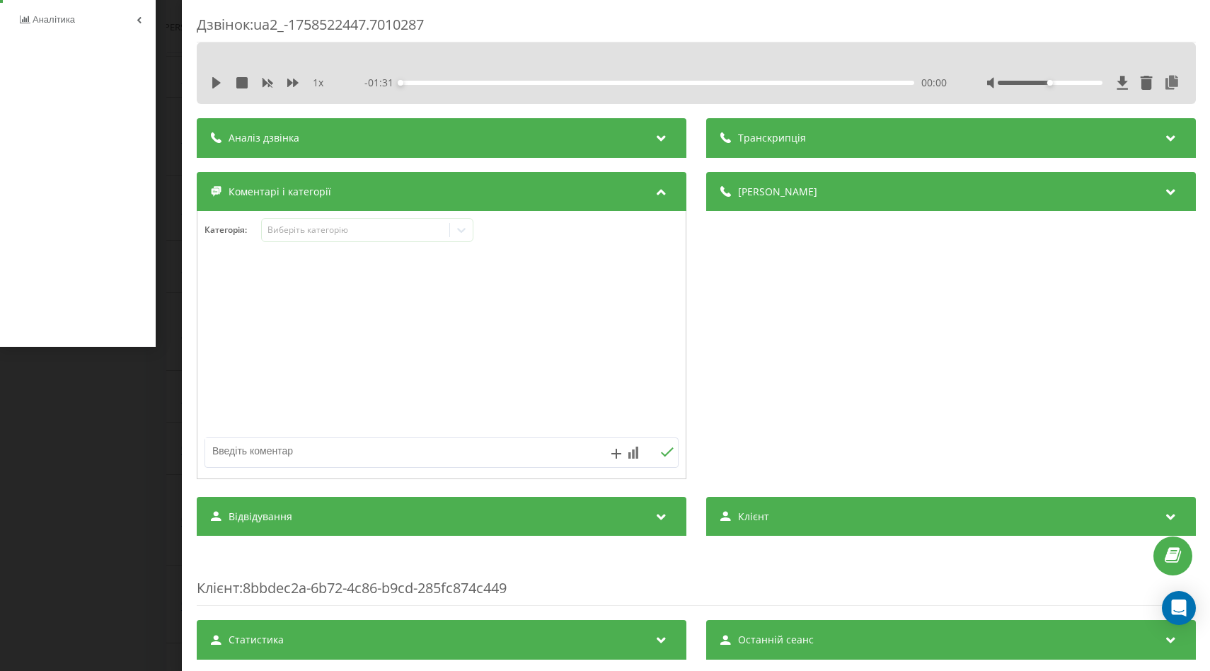
click at [662, 515] on icon at bounding box center [660, 514] width 17 height 14
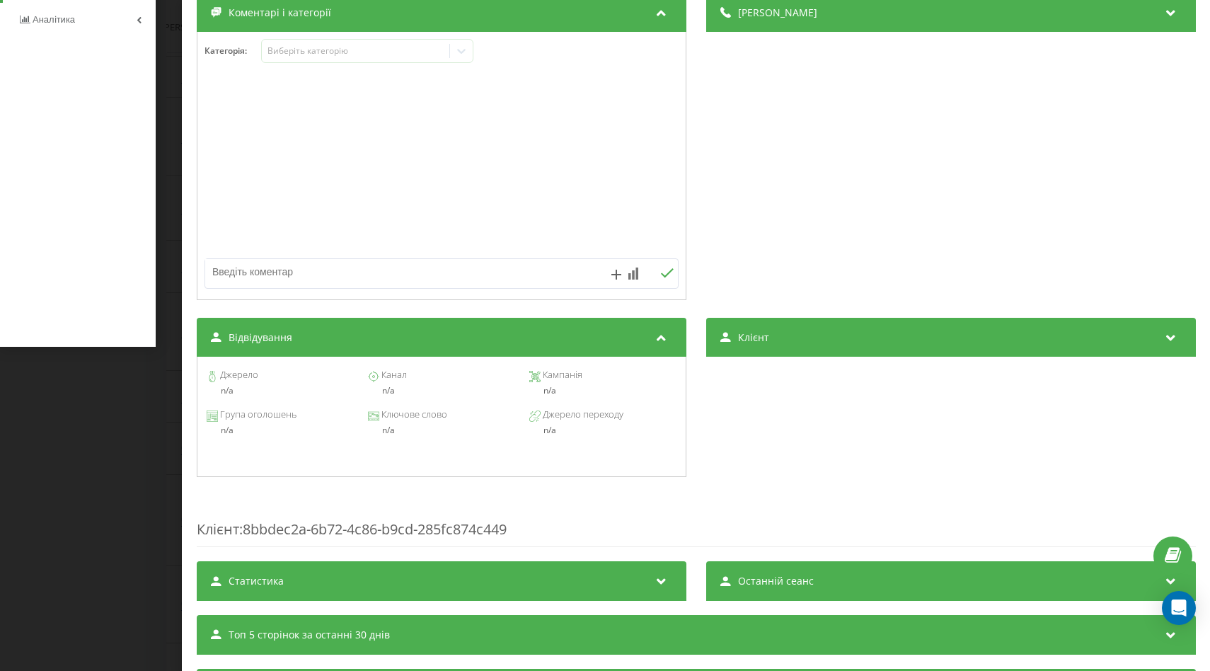
scroll to position [180, 0]
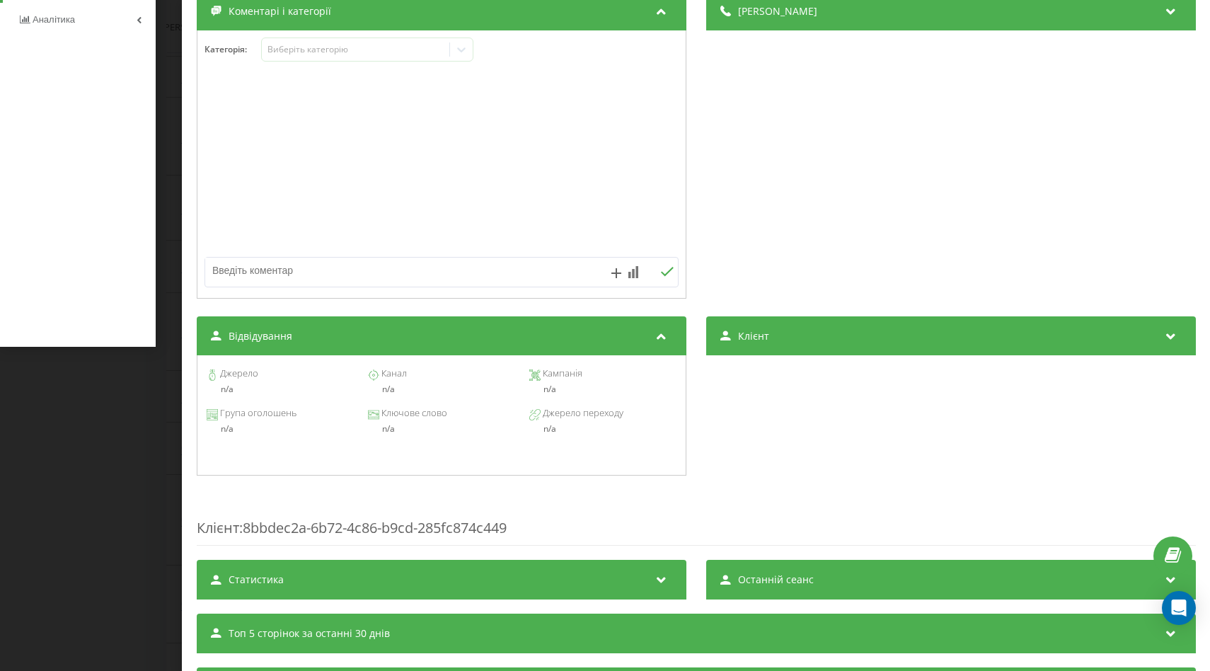
click at [661, 334] on icon at bounding box center [660, 334] width 17 height 14
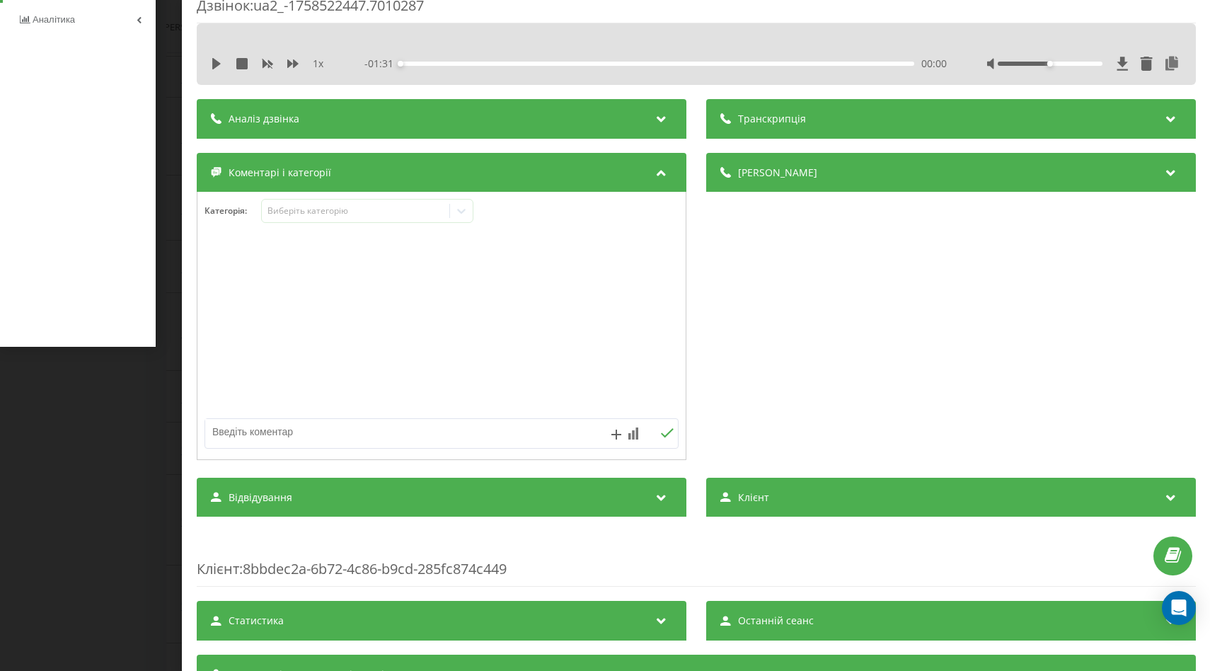
scroll to position [141, 0]
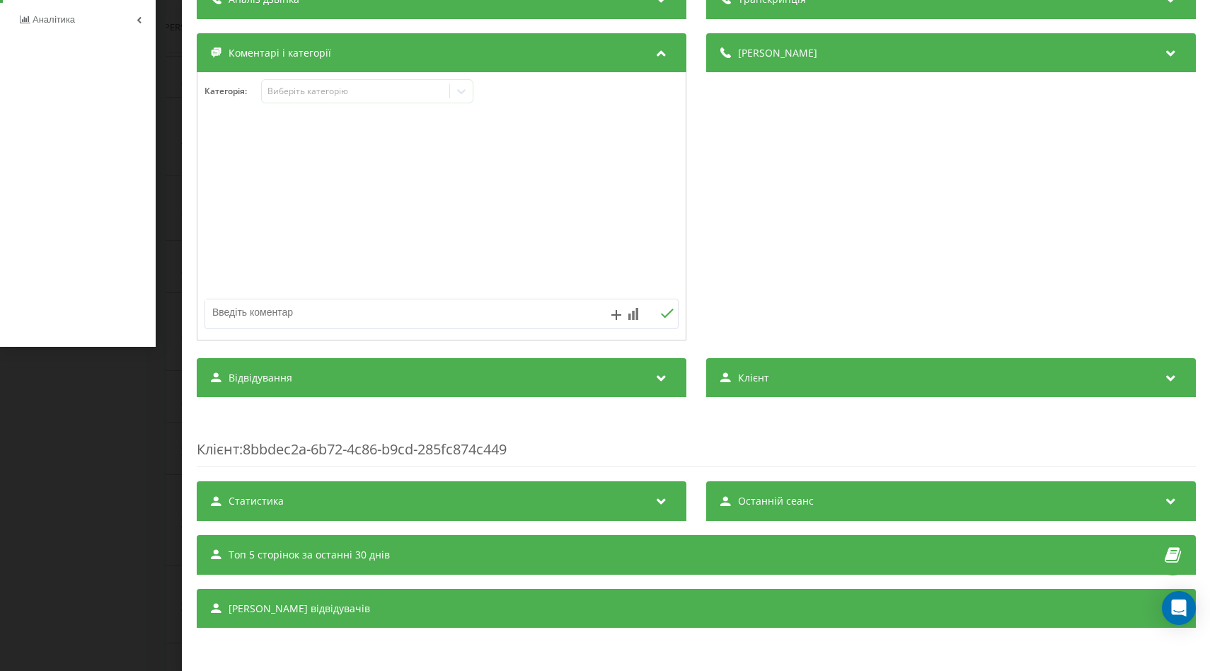
click at [1170, 374] on icon at bounding box center [1170, 376] width 17 height 14
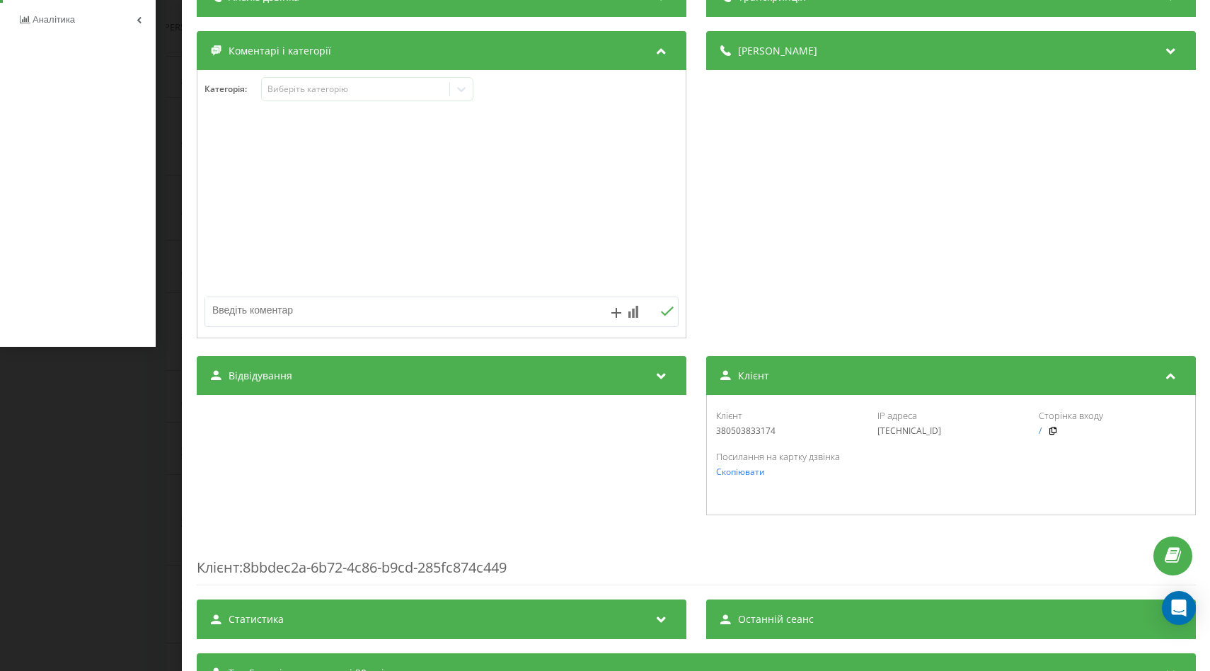
click at [1165, 372] on icon at bounding box center [1170, 374] width 17 height 14
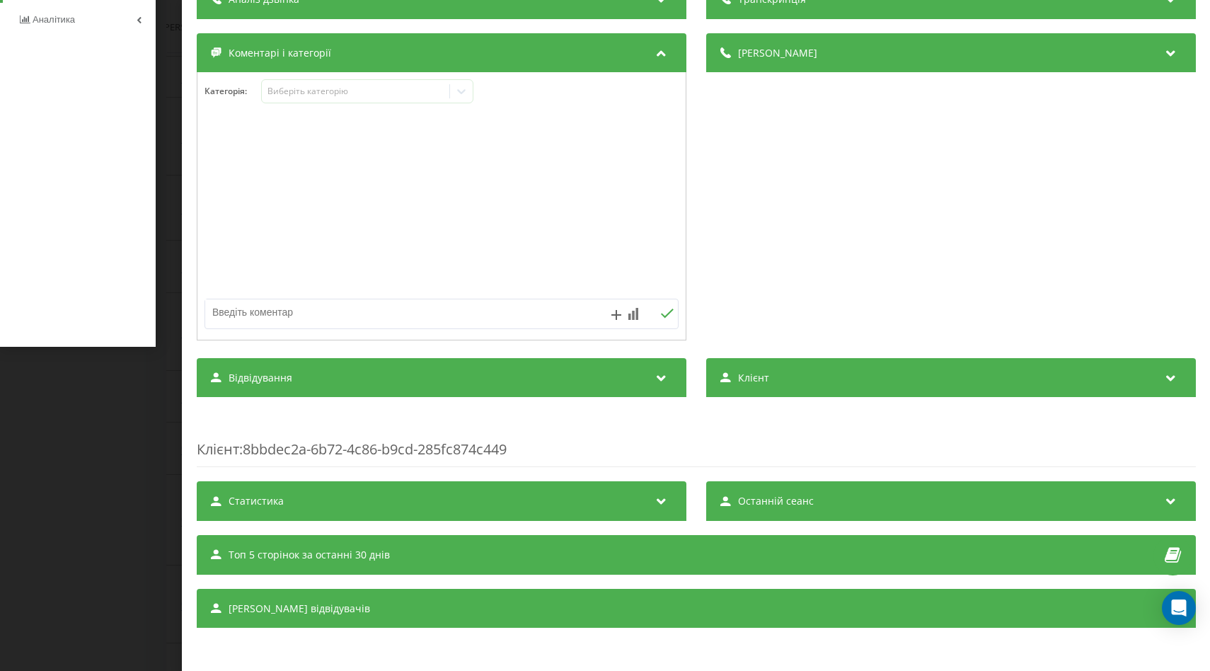
click at [664, 499] on icon at bounding box center [660, 499] width 17 height 14
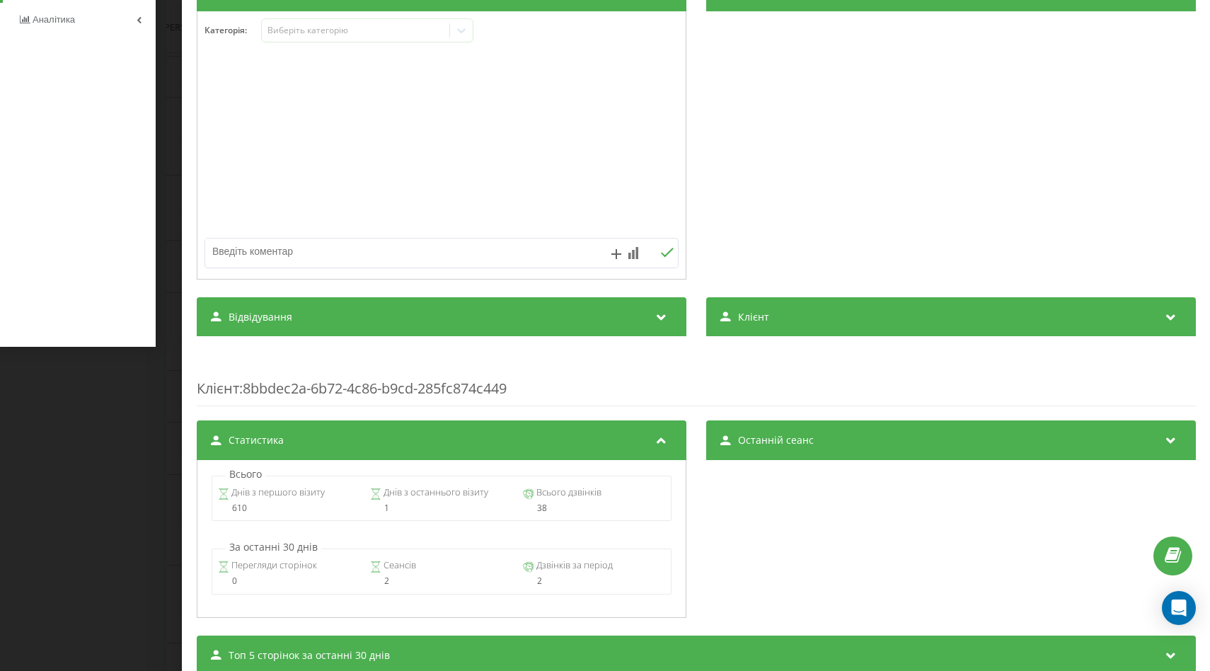
scroll to position [200, 0]
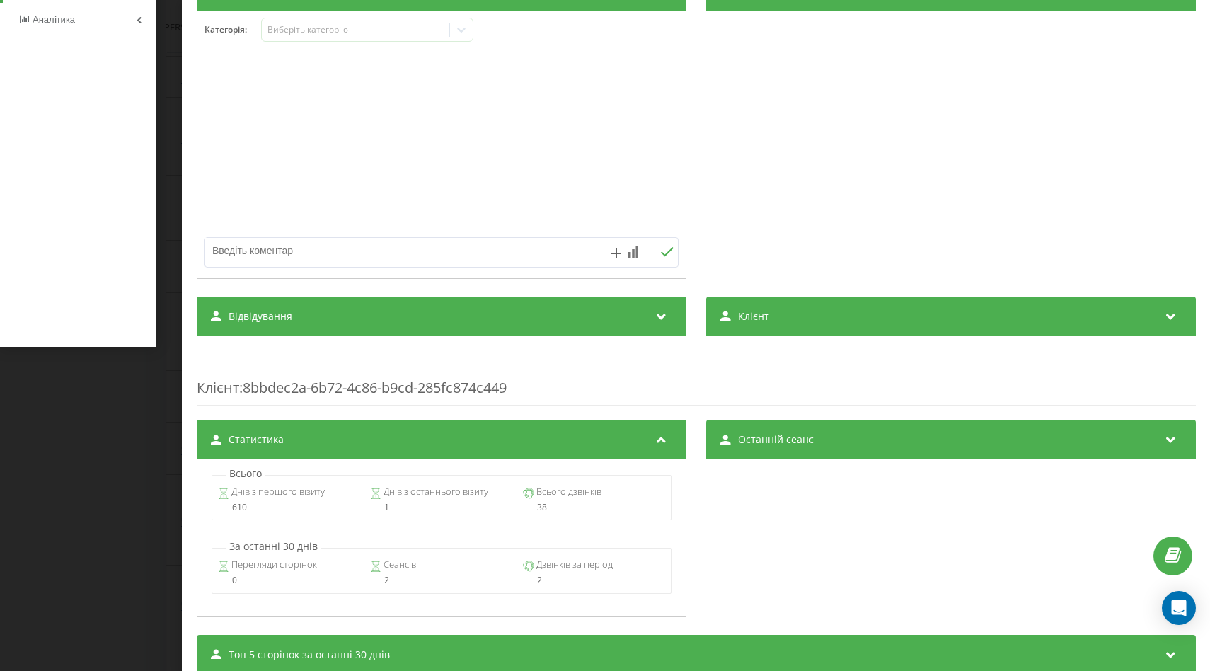
click at [1171, 436] on icon at bounding box center [1170, 437] width 17 height 14
click at [1170, 436] on icon at bounding box center [1170, 437] width 17 height 14
click at [648, 437] on div "Статистика" at bounding box center [442, 440] width 490 height 40
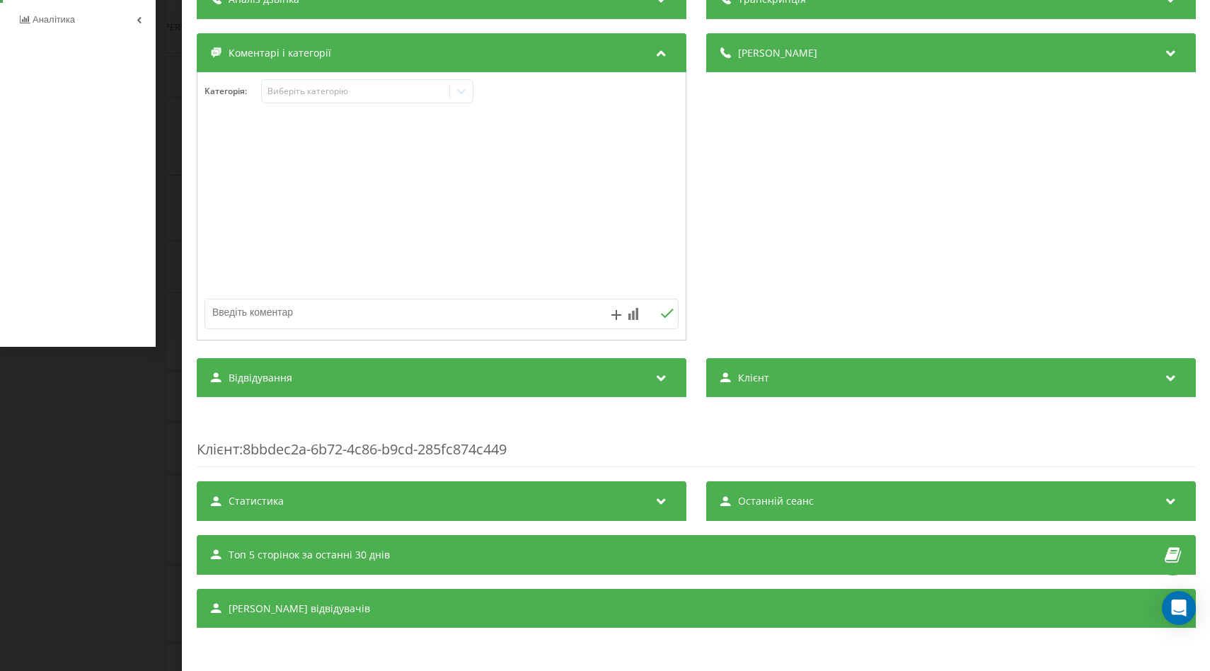
click at [1090, 560] on div "Топ 5 сторінок за останні 30 днів" at bounding box center [696, 555] width 999 height 40
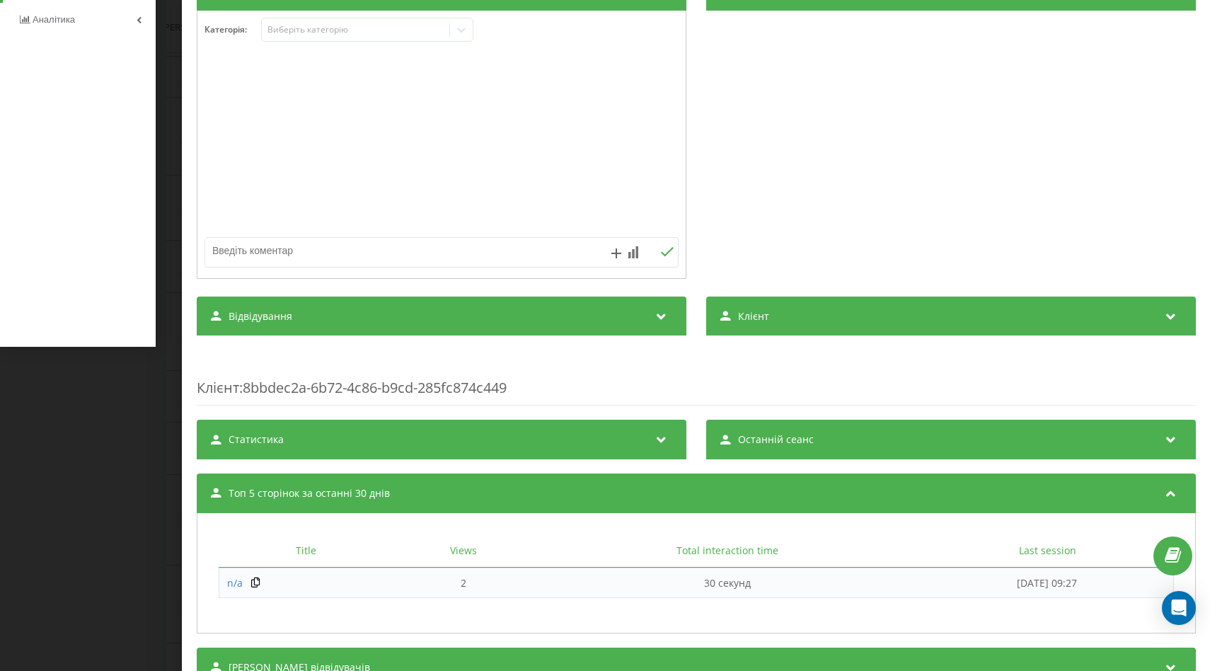
scroll to position [243, 0]
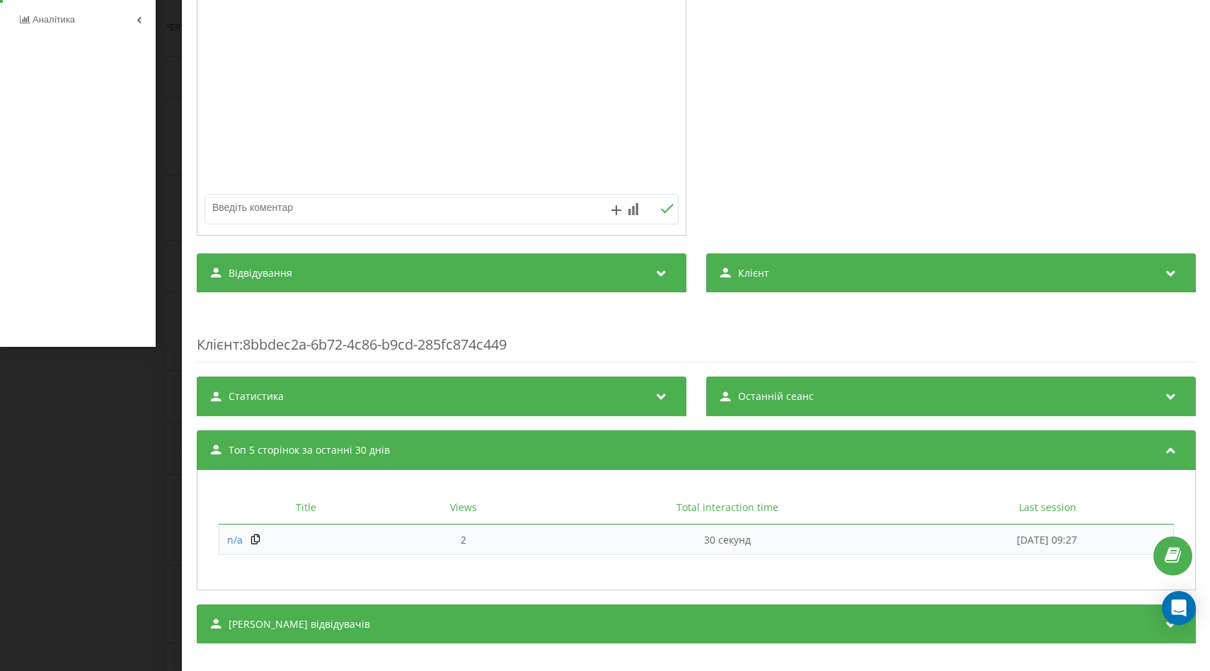
click at [814, 457] on div "Топ 5 сторінок за останні 30 днів" at bounding box center [696, 450] width 999 height 40
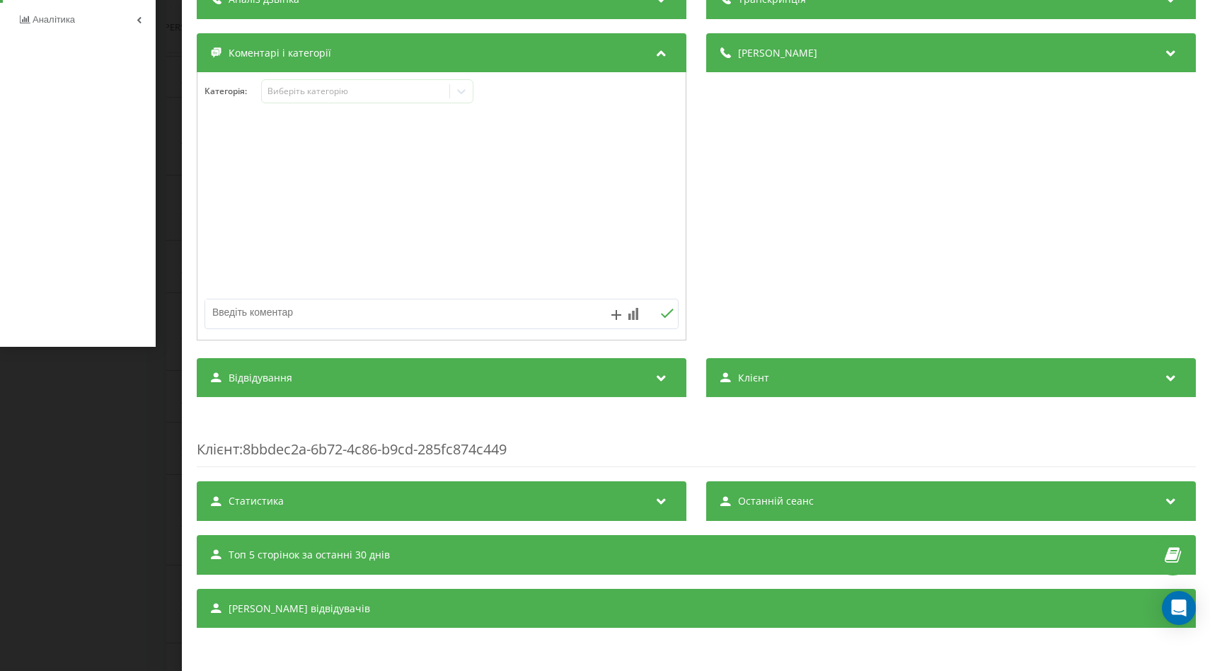
click at [652, 615] on div "[PERSON_NAME] відвідувачів" at bounding box center [696, 609] width 999 height 40
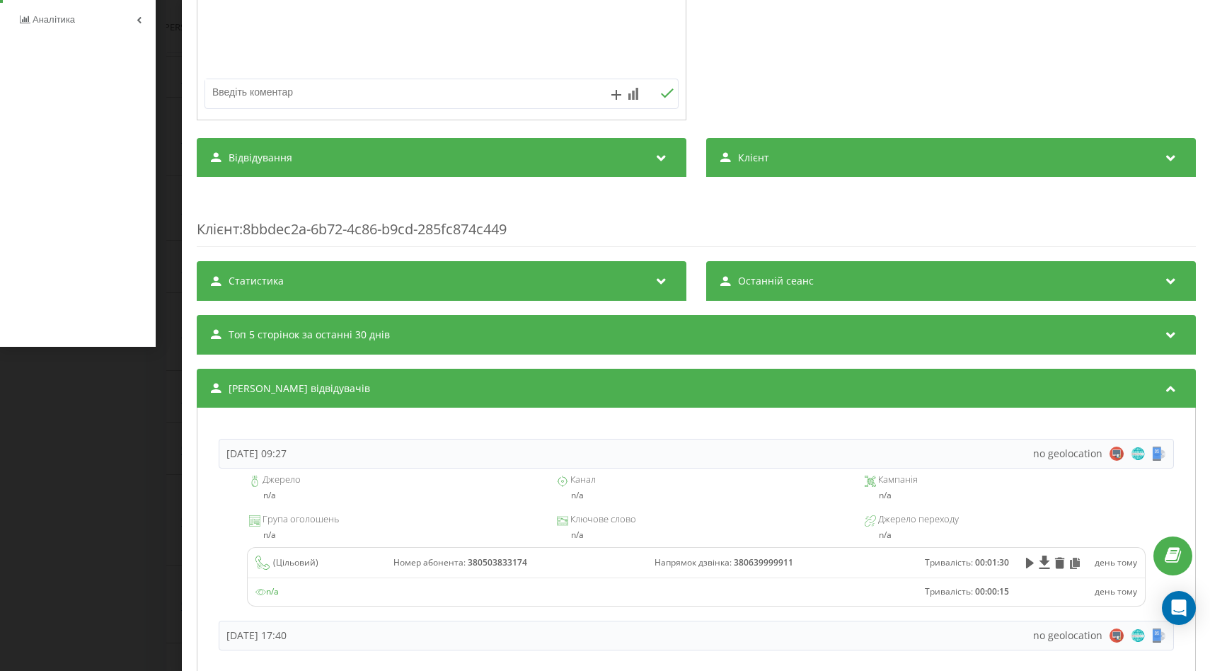
scroll to position [405, 0]
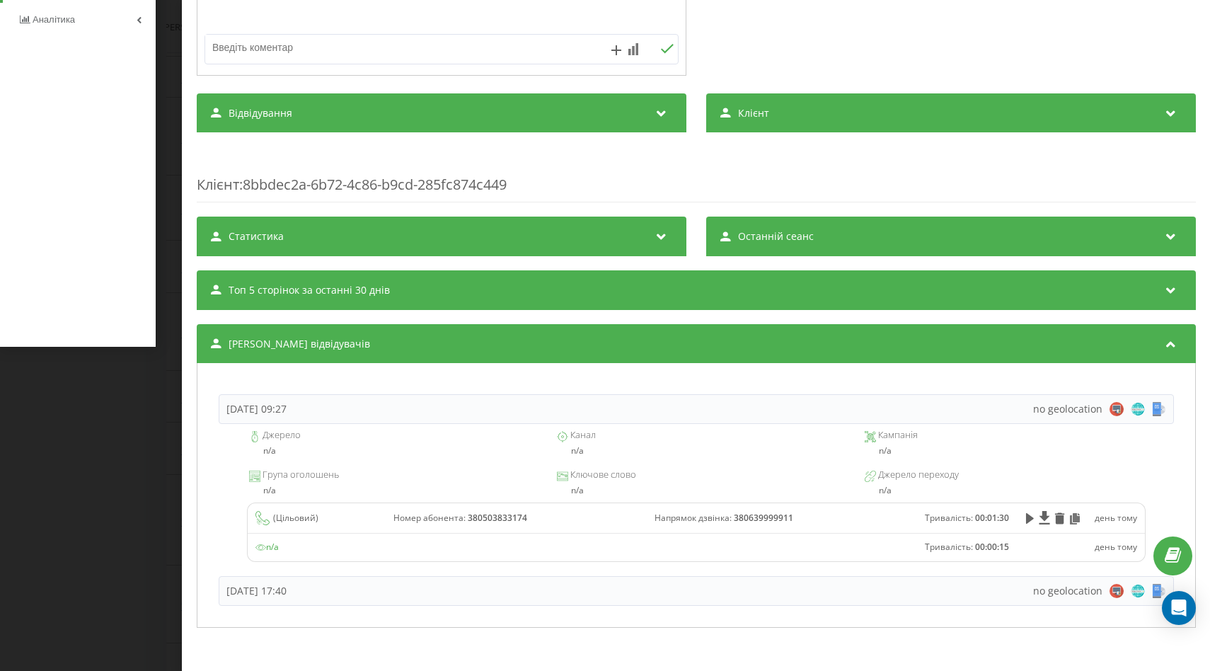
click at [597, 337] on div "[PERSON_NAME] відвідувачів" at bounding box center [696, 344] width 999 height 40
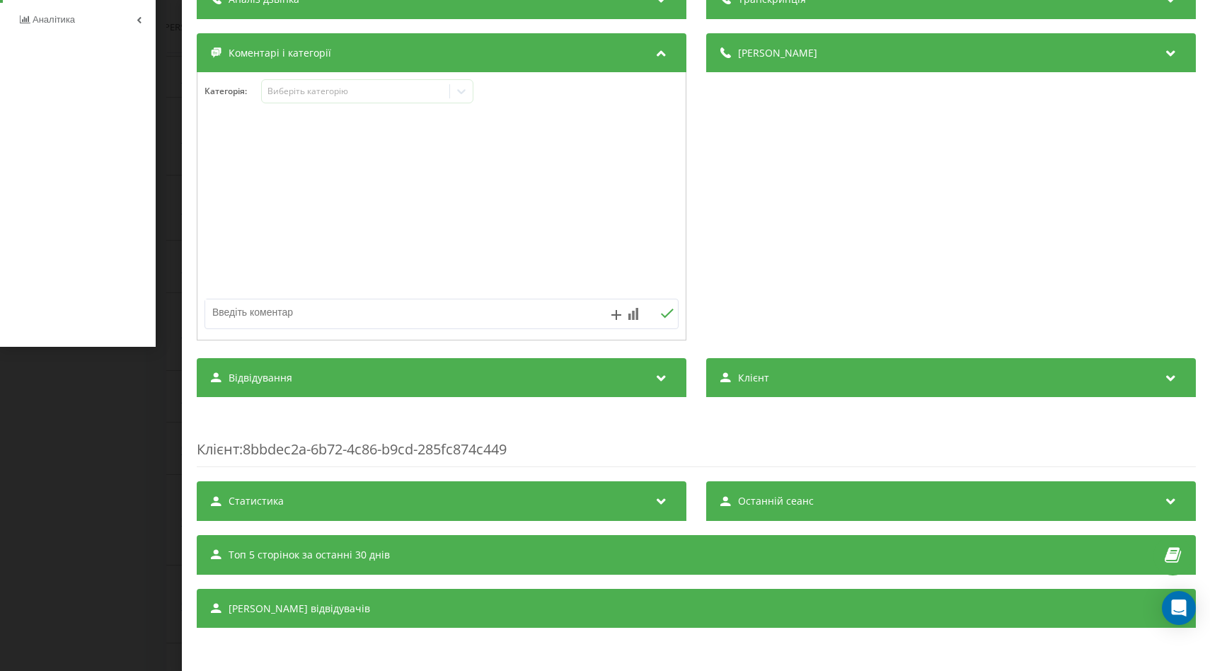
scroll to position [0, 0]
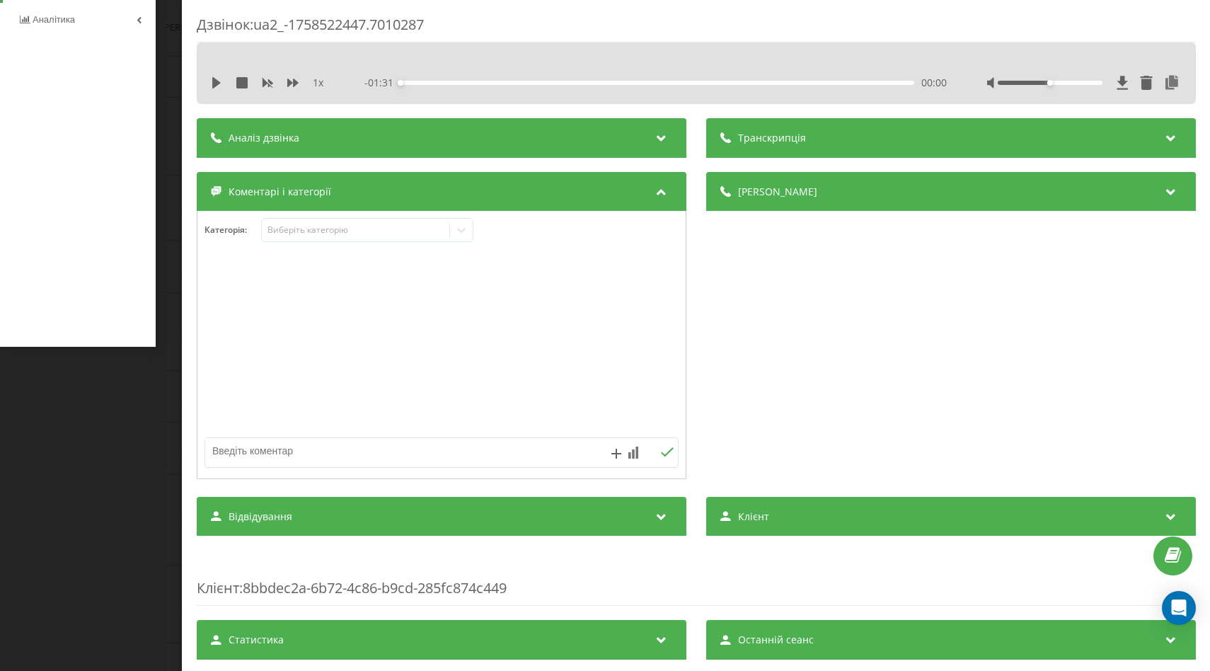
click at [171, 133] on div "Дзвінок : ua2_-1758522447.7010287 1 x - 01:31 00:00 00:00 Транскрипція Для AI-а…" at bounding box center [605, 335] width 1210 height 671
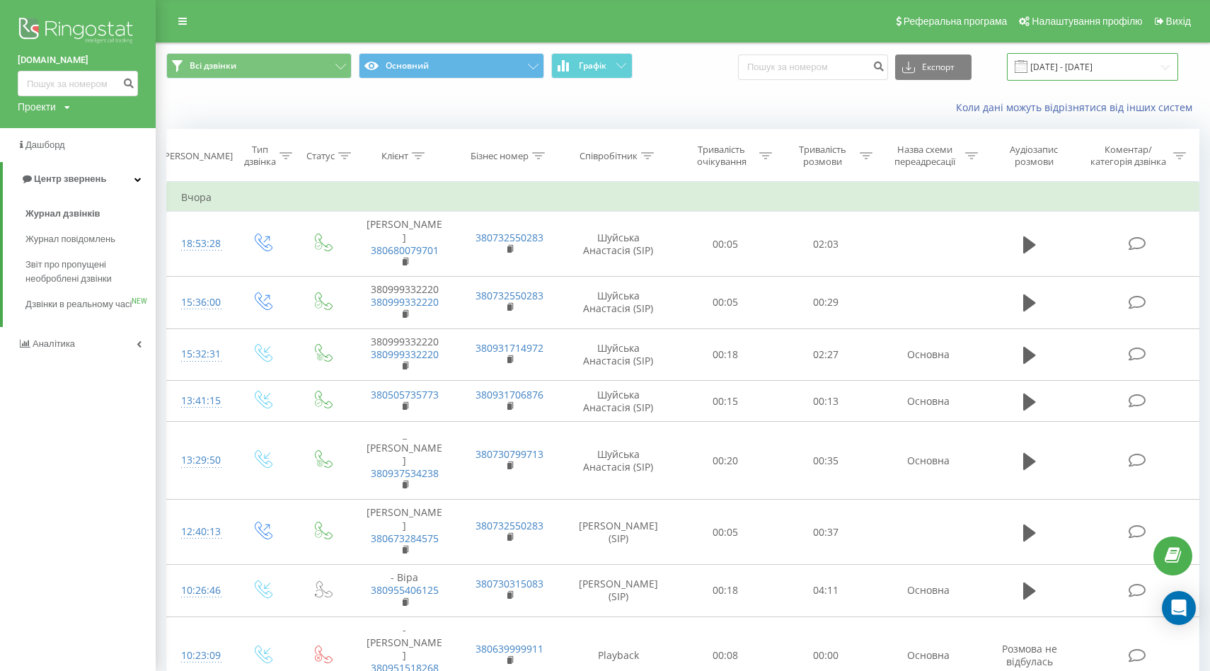
click at [1133, 76] on input "22.09.2025 - 22.09.2025" at bounding box center [1092, 67] width 171 height 28
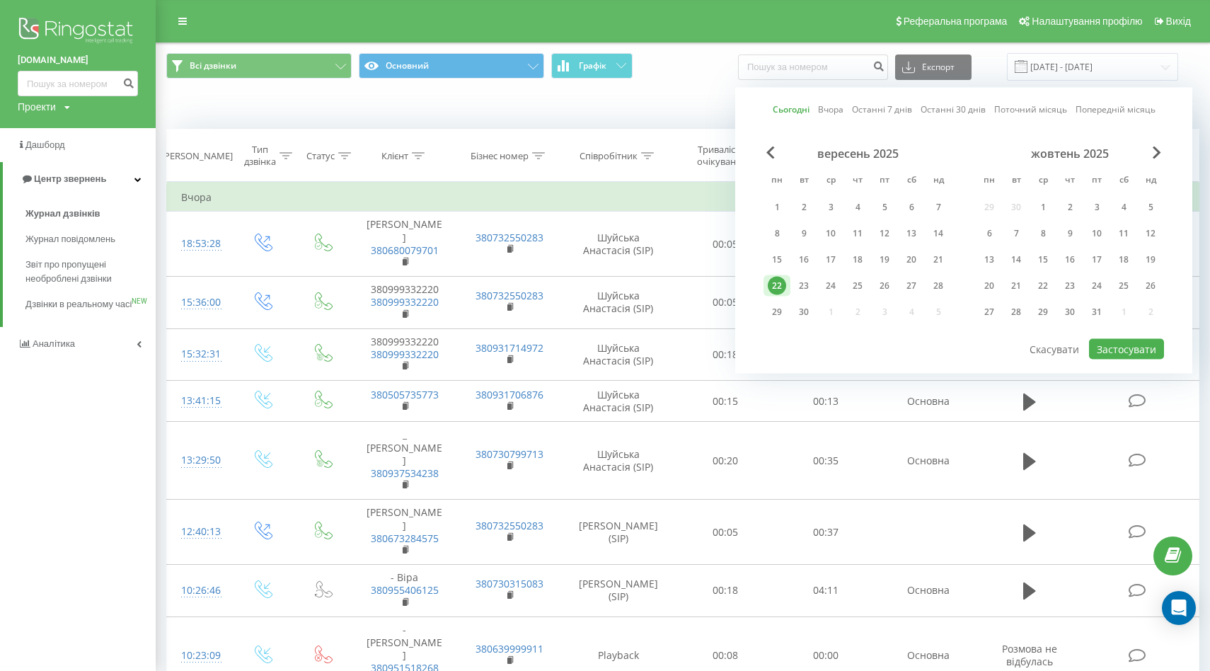
click at [773, 284] on div "22" at bounding box center [777, 286] width 18 height 18
click at [778, 208] on div "1" at bounding box center [777, 207] width 18 height 18
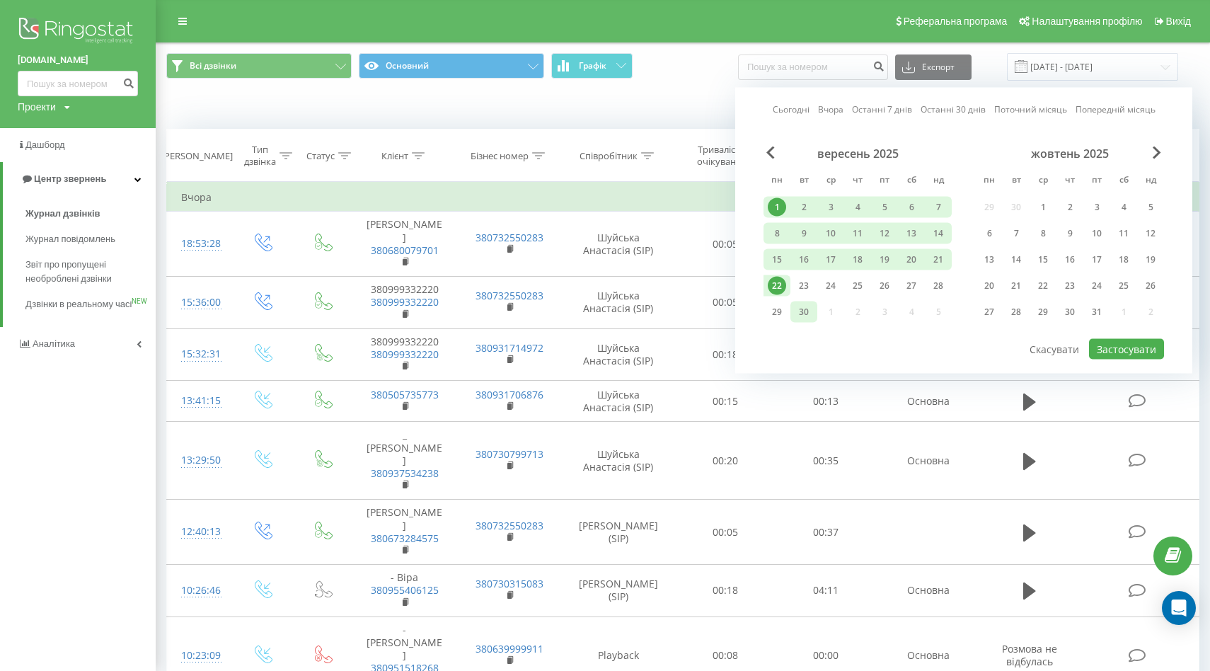
click at [802, 310] on div "30" at bounding box center [804, 312] width 18 height 18
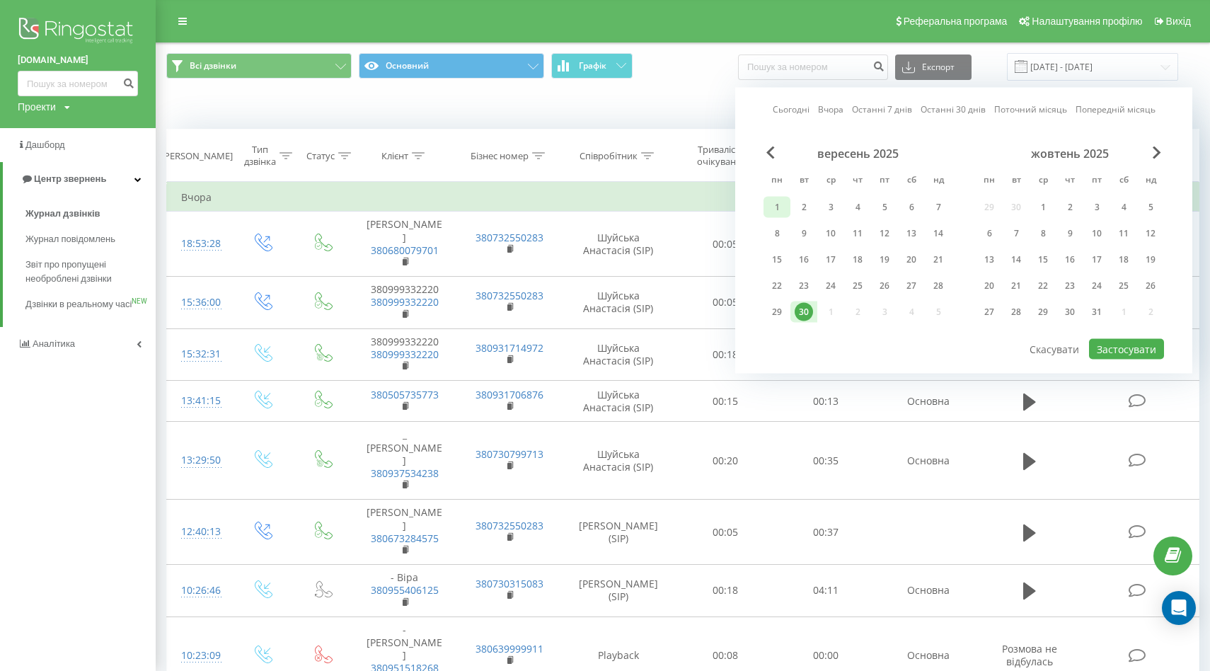
click at [767, 199] on div "1" at bounding box center [777, 207] width 27 height 21
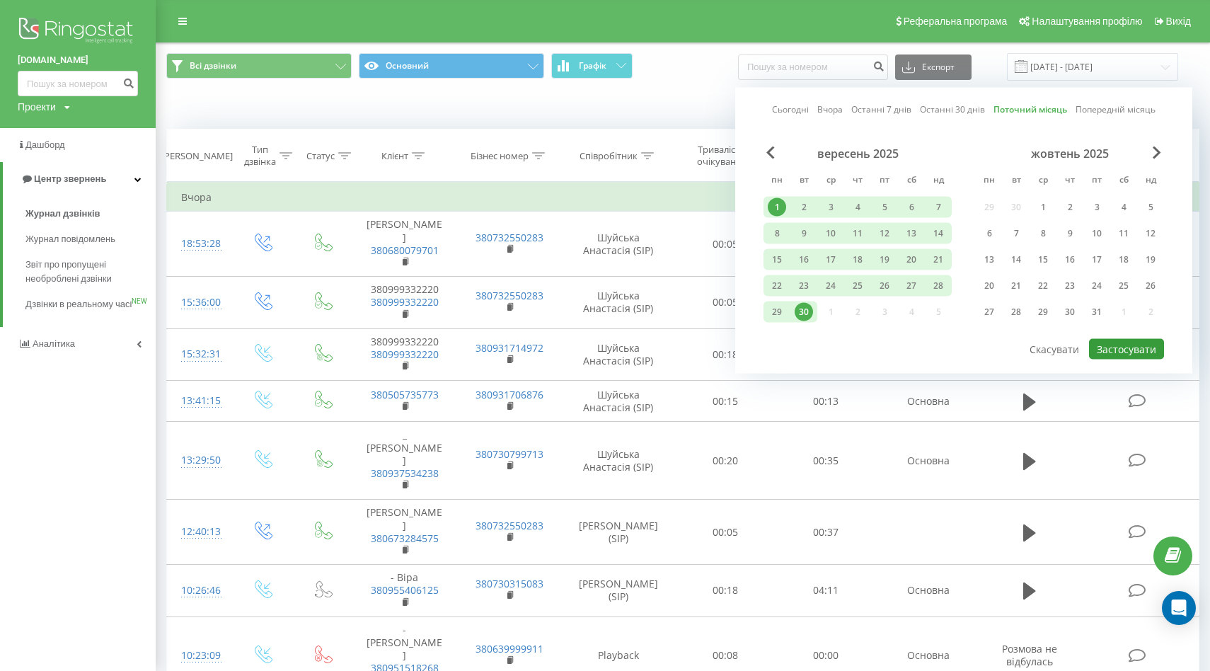
click at [1135, 354] on button "Застосувати" at bounding box center [1126, 349] width 75 height 21
type input "01.09.2025 - 30.09.2025"
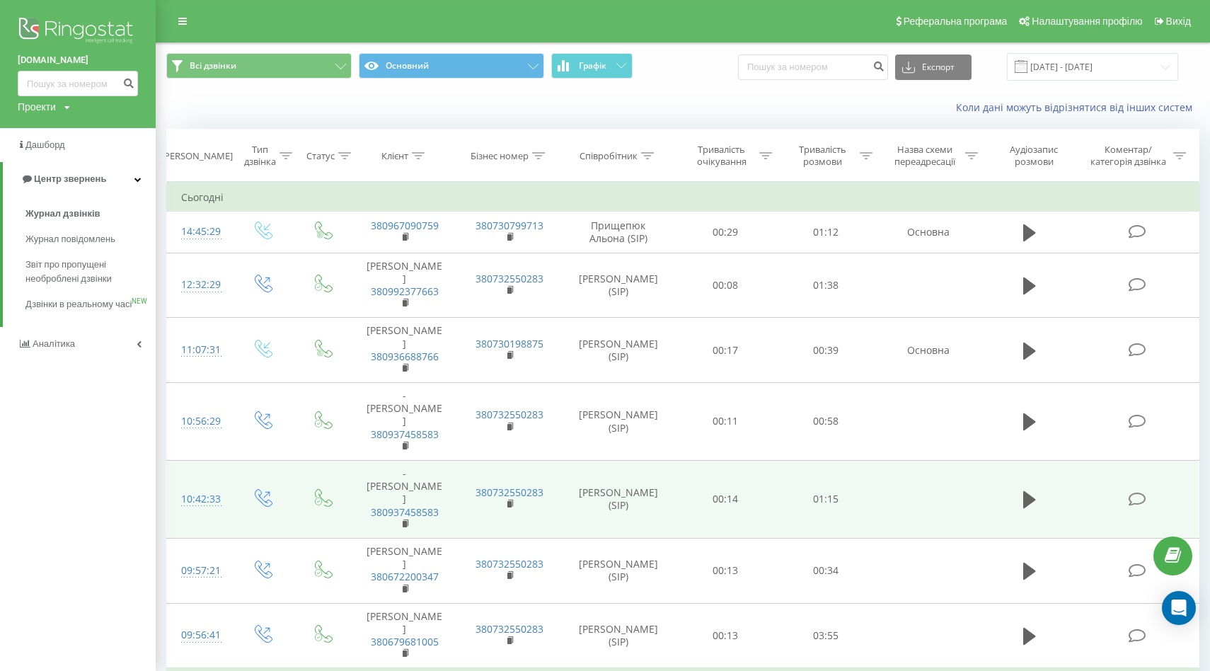
scroll to position [1010, 0]
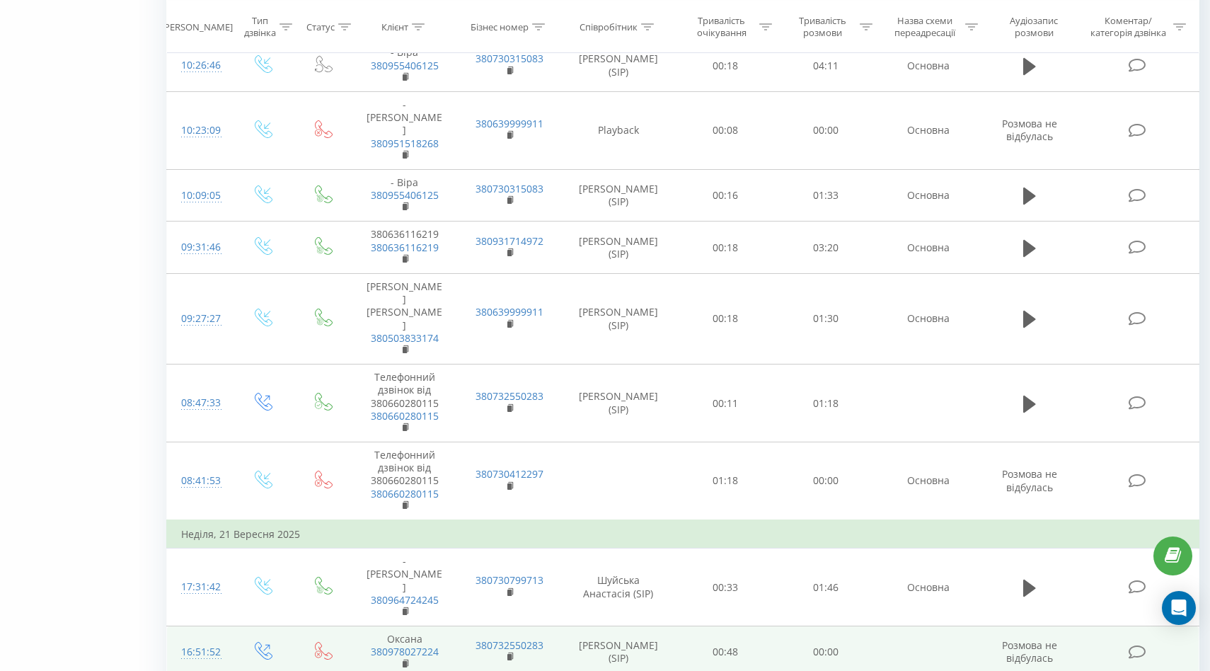
click at [1135, 645] on icon at bounding box center [1137, 652] width 18 height 15
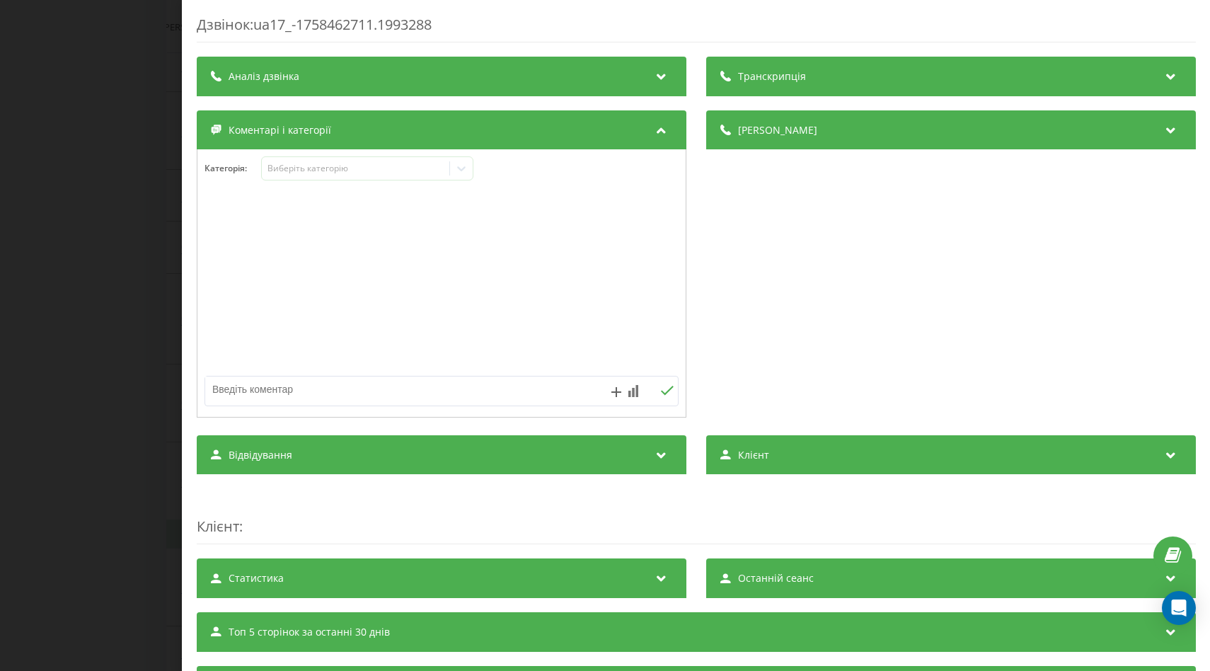
scroll to position [79, 0]
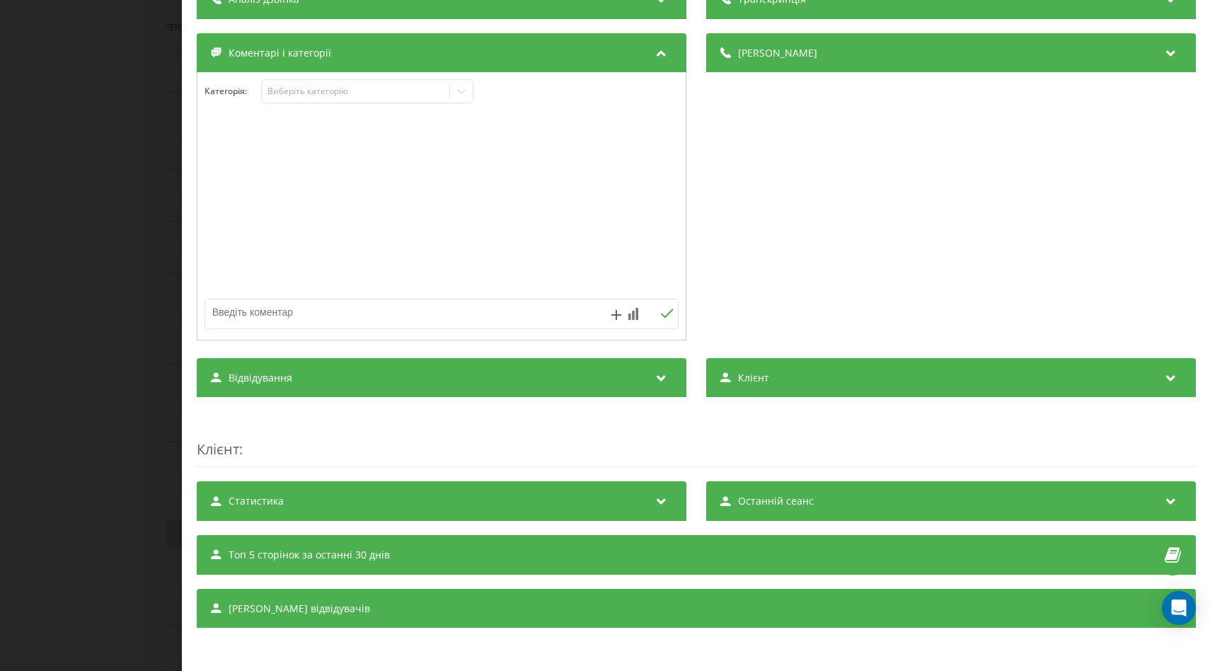
click at [674, 503] on div "Статистика" at bounding box center [442, 501] width 490 height 40
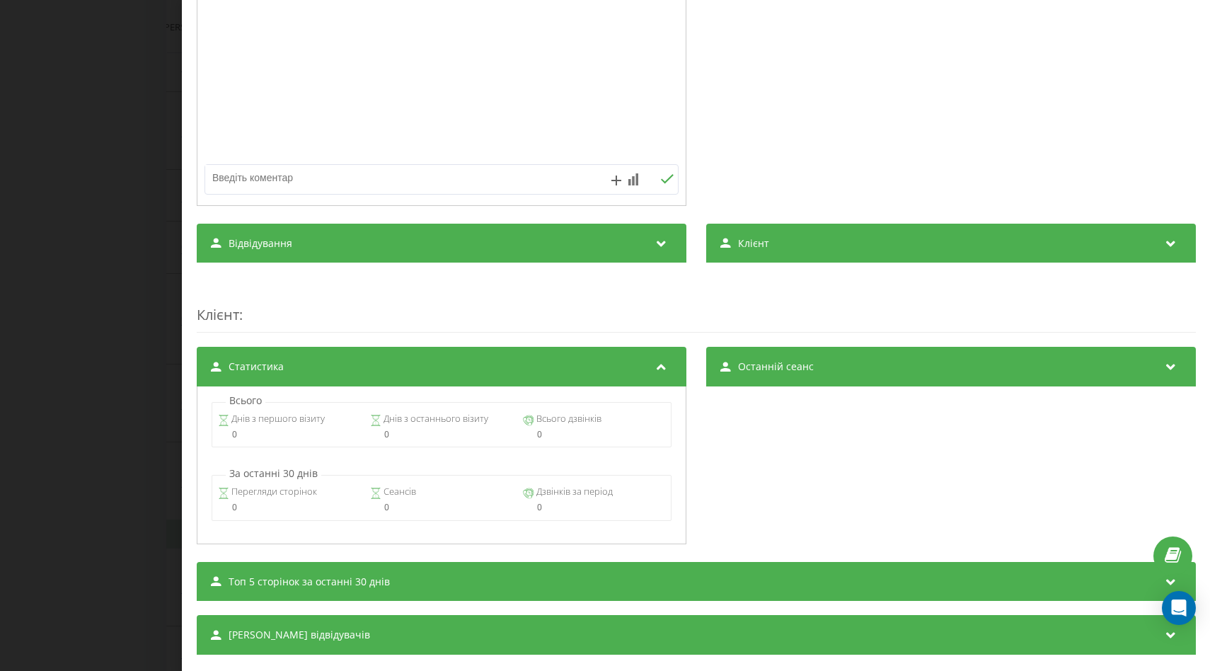
scroll to position [233, 0]
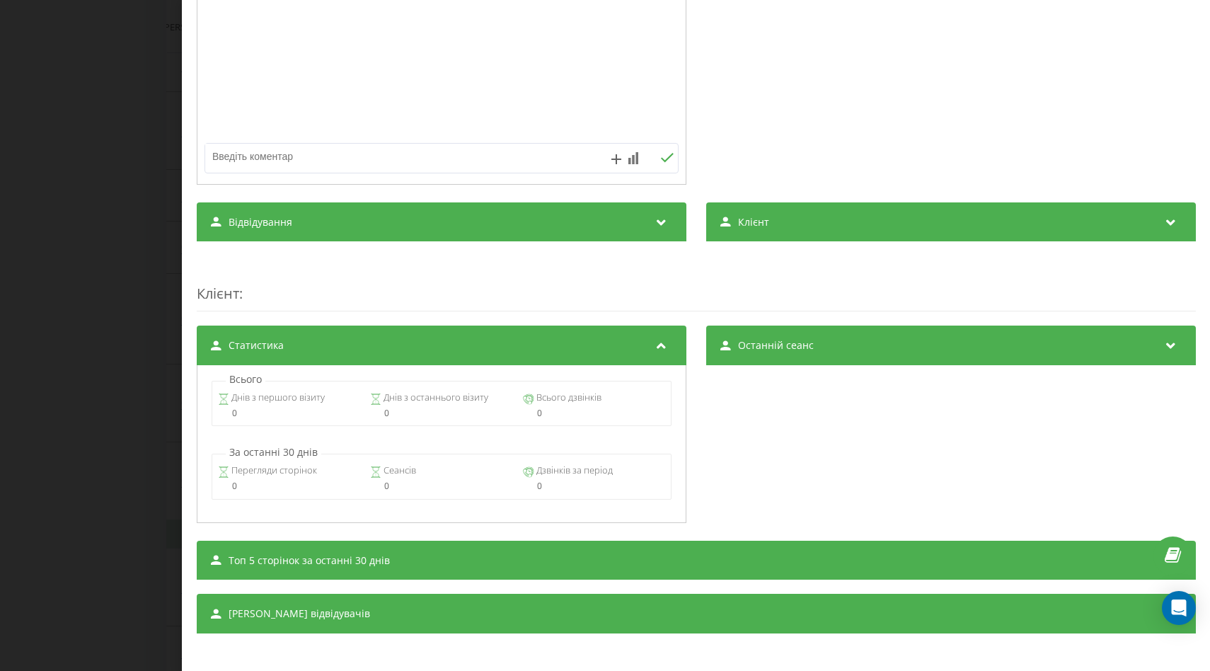
click at [664, 328] on div "Статистика" at bounding box center [442, 346] width 490 height 40
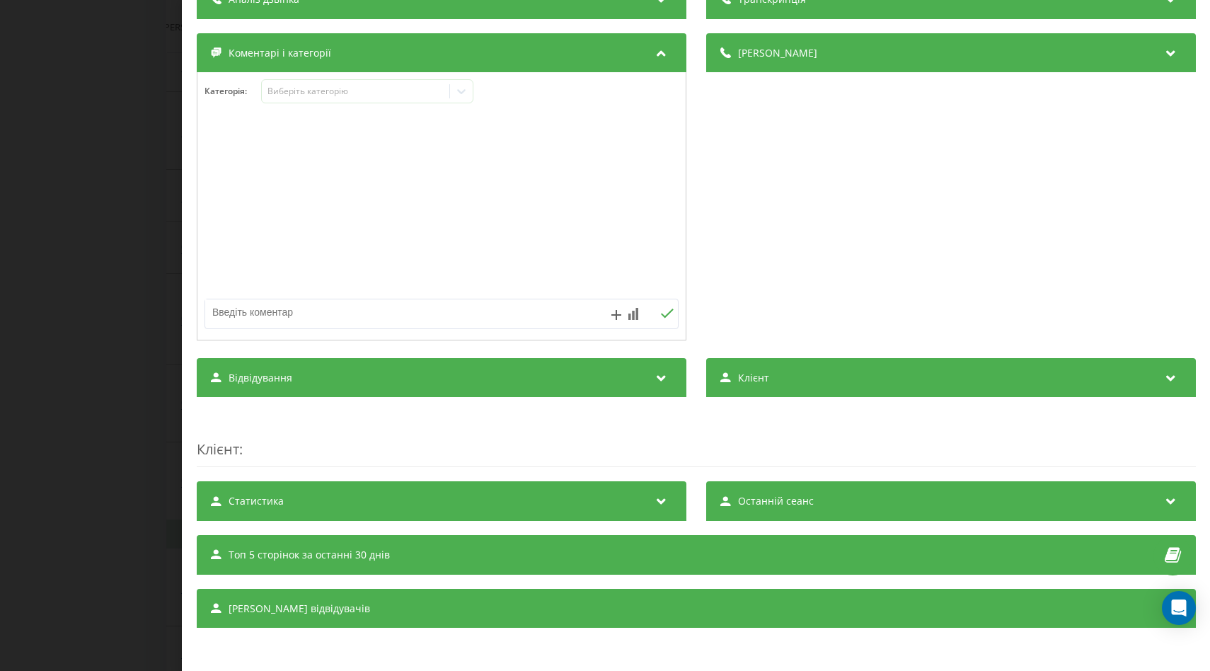
click at [666, 375] on icon at bounding box center [660, 376] width 17 height 14
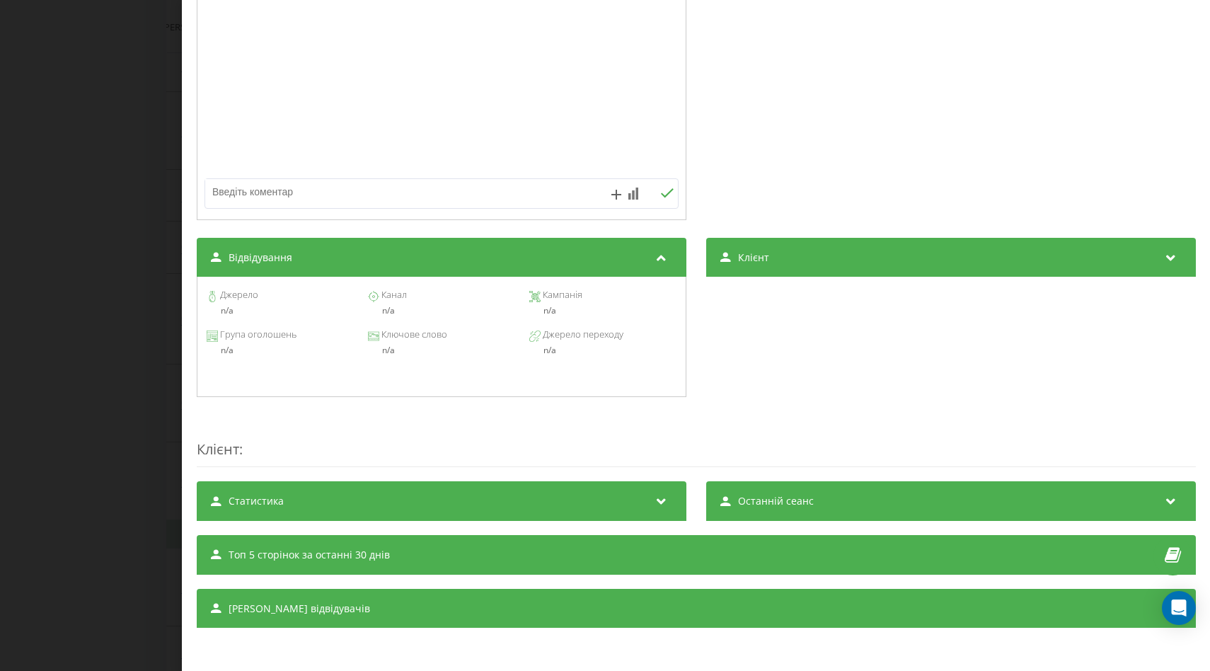
click at [660, 256] on icon at bounding box center [660, 255] width 17 height 14
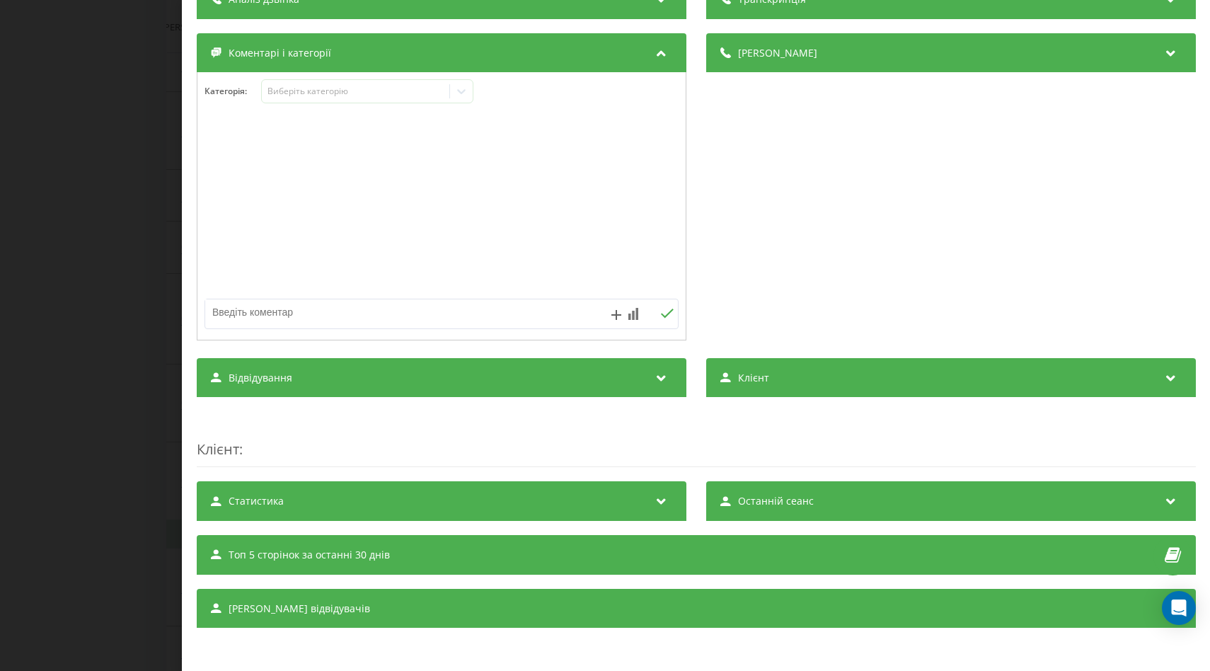
click at [906, 358] on div "Клієнт" at bounding box center [951, 378] width 490 height 40
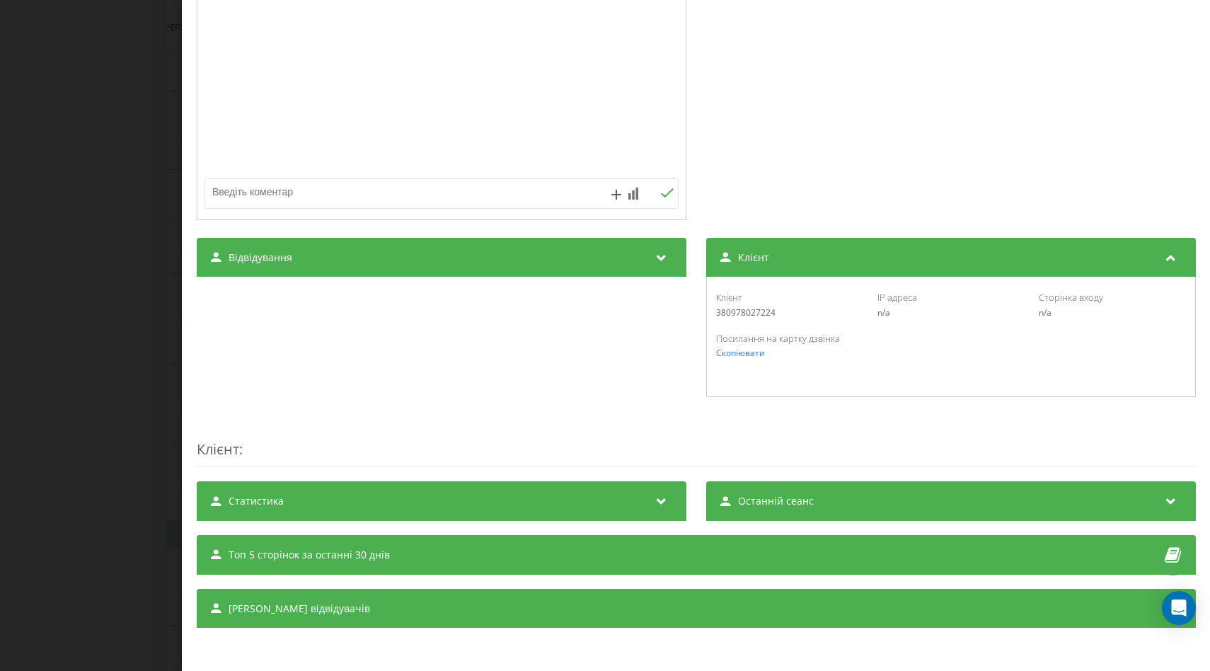
click at [892, 253] on div "Клієнт" at bounding box center [951, 258] width 490 height 40
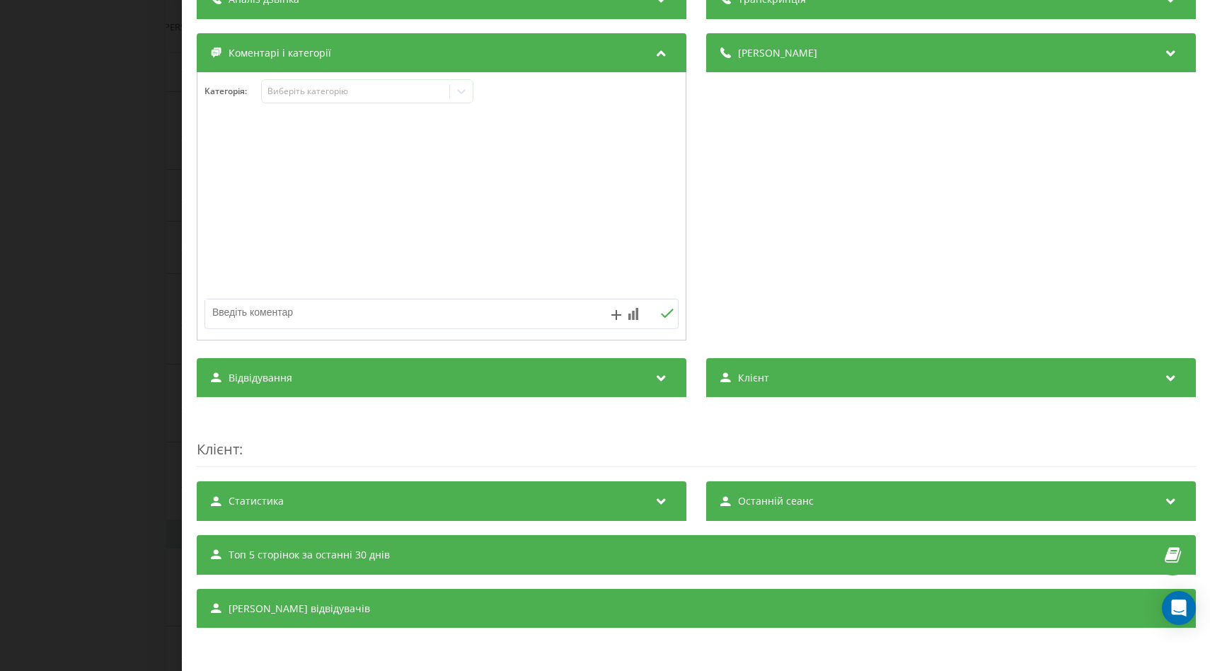
click at [557, 544] on div "Топ 5 сторінок за останні 30 днів" at bounding box center [696, 555] width 999 height 40
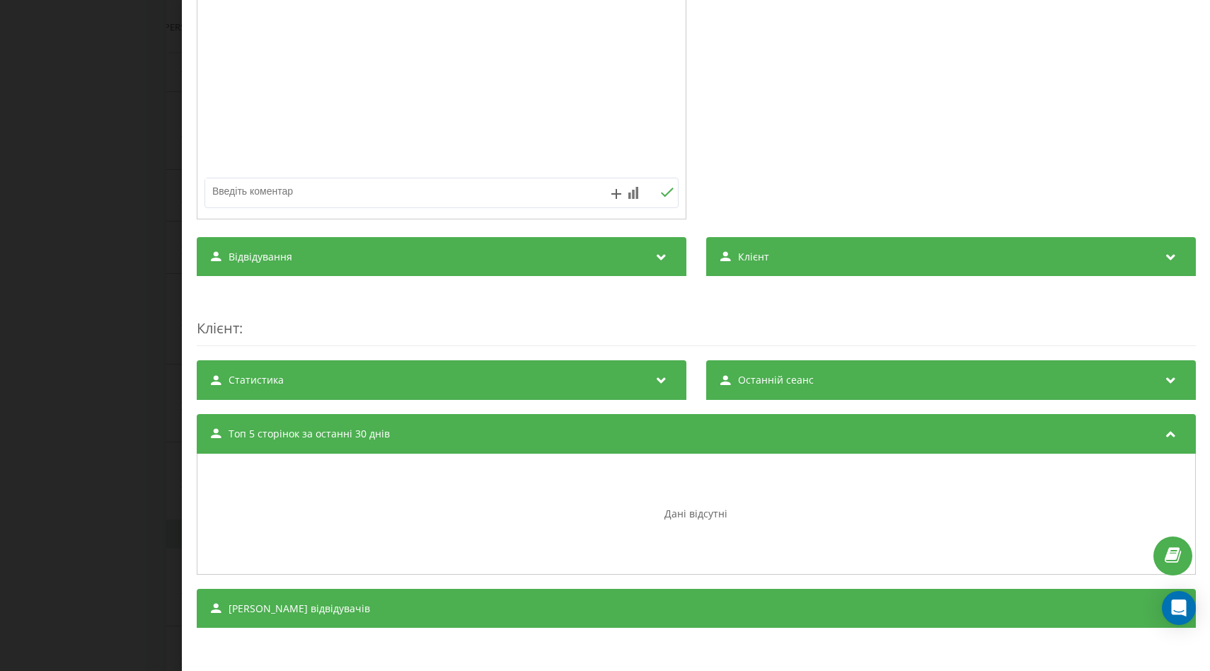
click at [532, 438] on div "Топ 5 сторінок за останні 30 днів" at bounding box center [696, 434] width 999 height 40
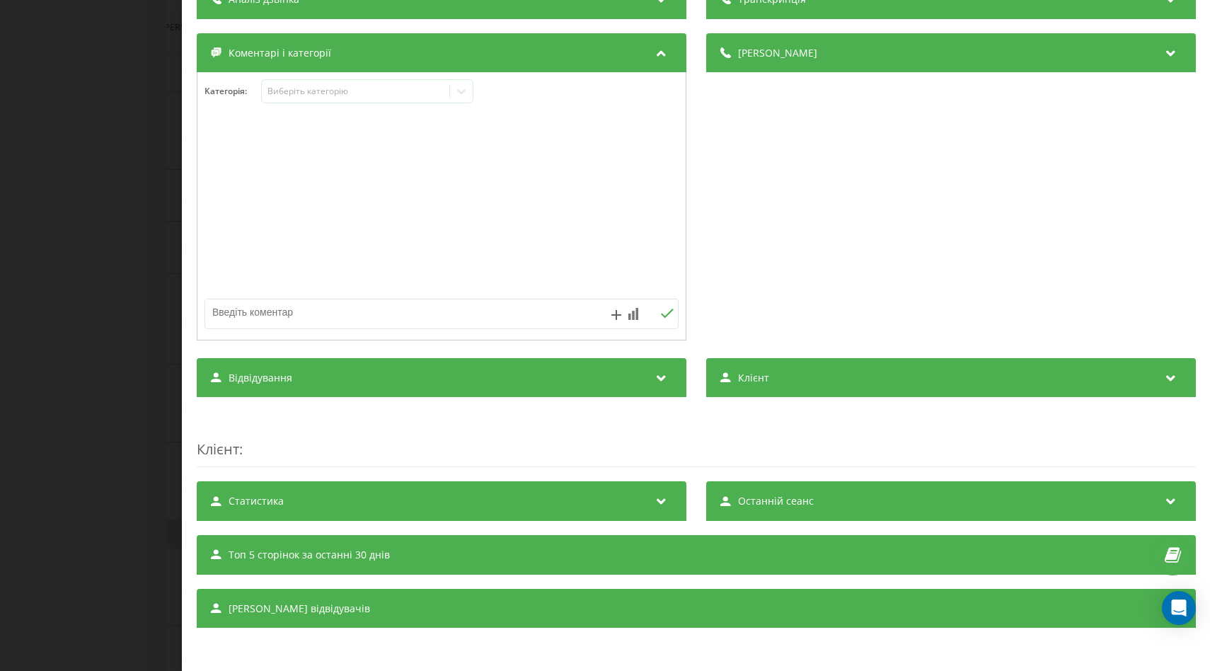
scroll to position [0, 0]
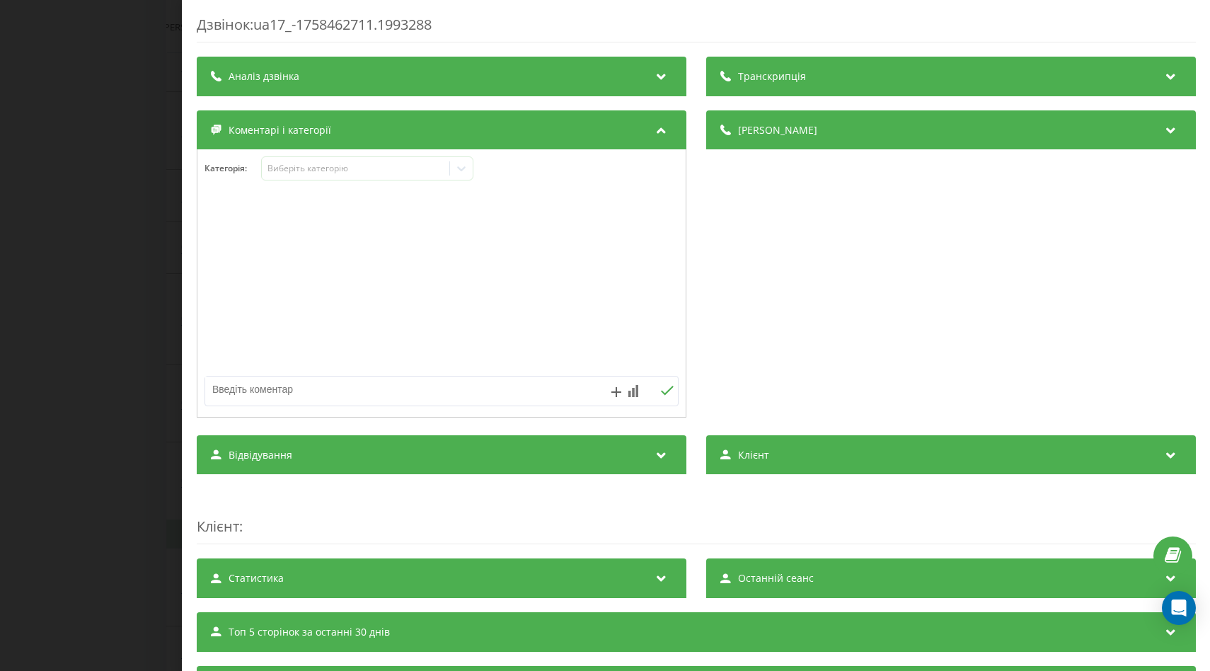
click at [156, 59] on div "Дзвінок : ua17_-1758462711.1993288 Транскрипція Для AI-аналізу майбутніх дзвінк…" at bounding box center [605, 335] width 1210 height 671
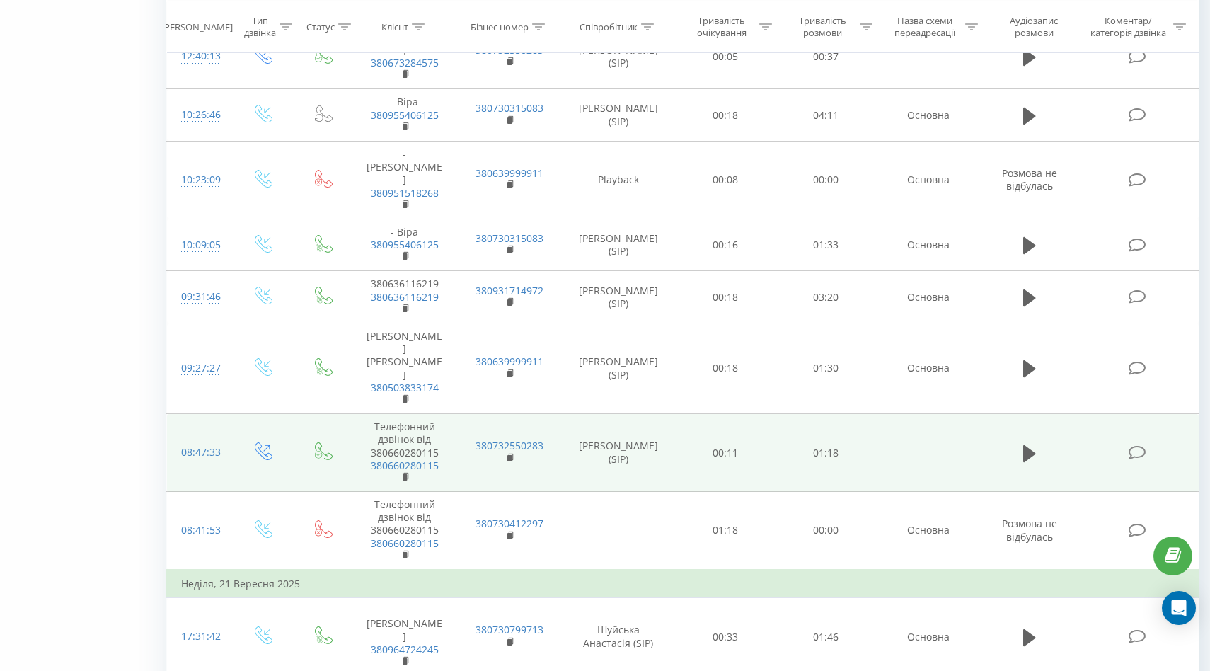
scroll to position [960, 0]
click at [1140, 446] on icon at bounding box center [1137, 453] width 18 height 15
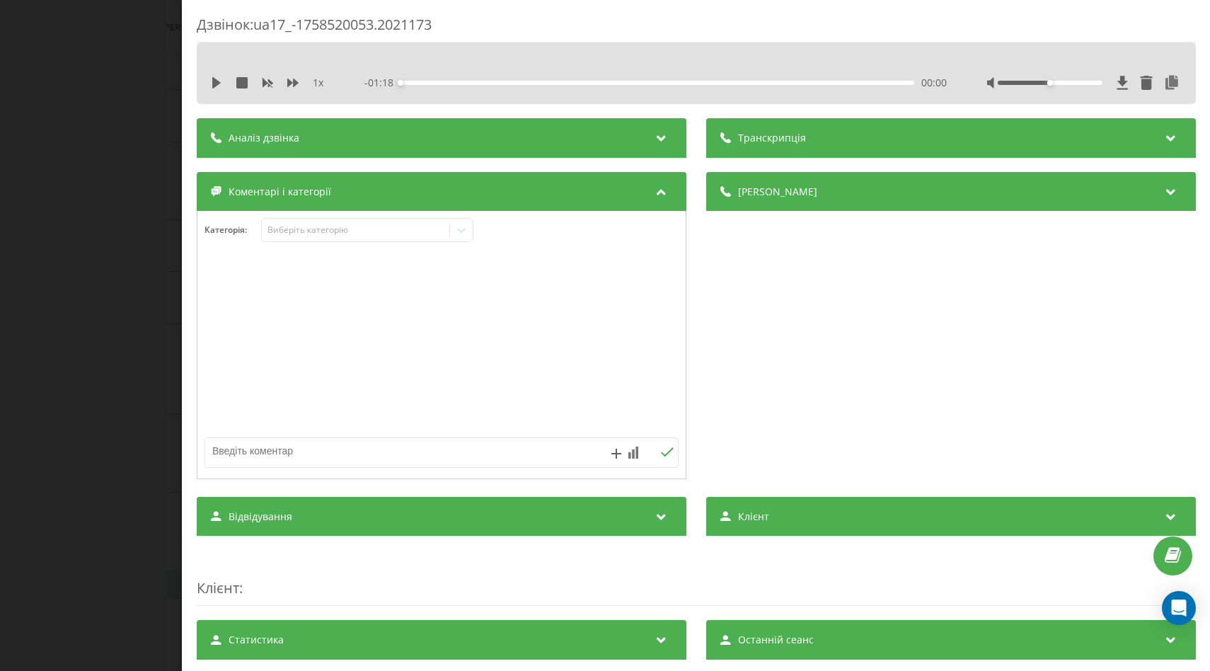
click at [318, 83] on span "1 x" at bounding box center [318, 83] width 11 height 14
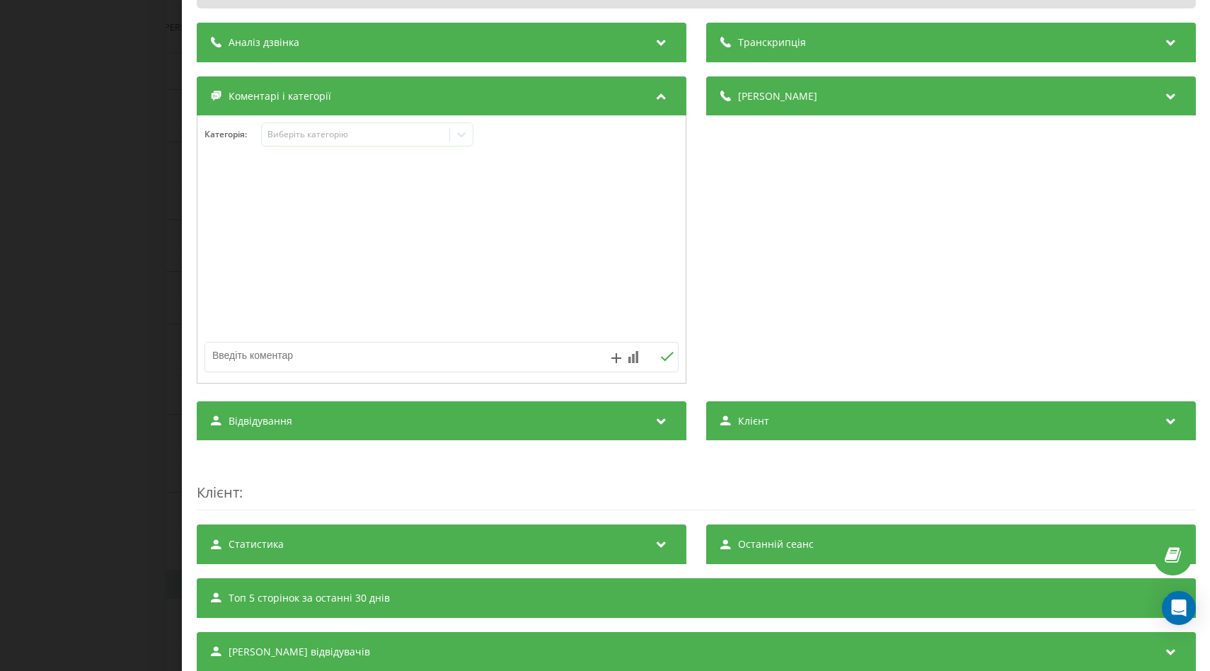
scroll to position [141, 0]
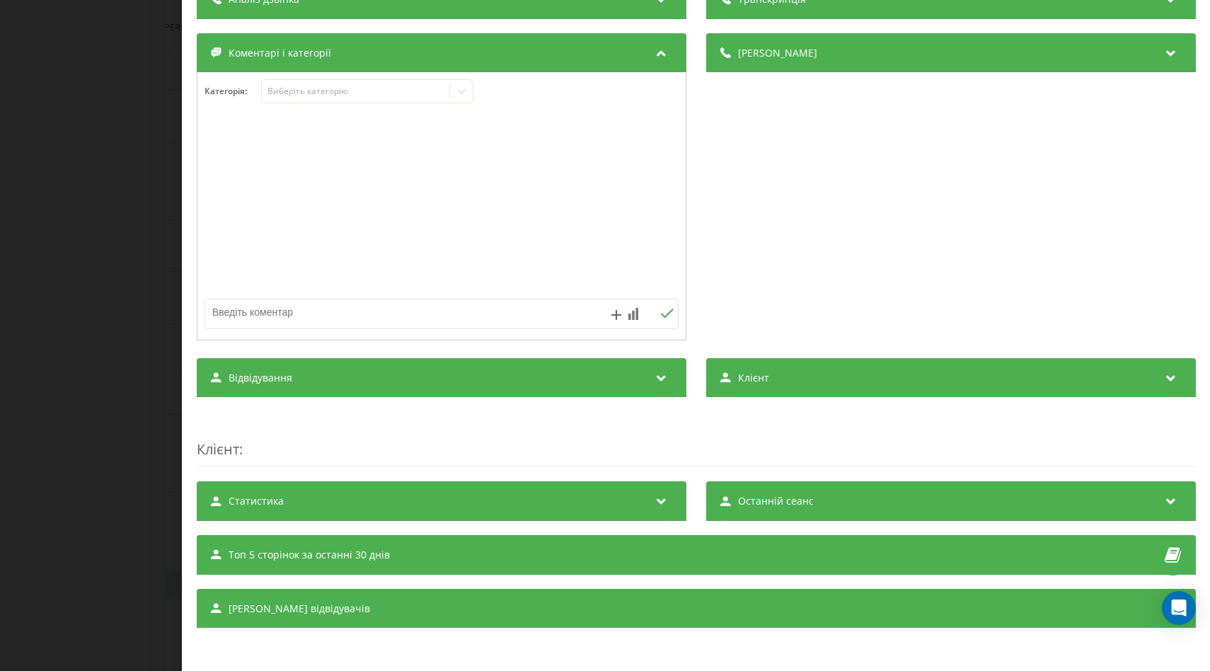
click at [656, 370] on icon at bounding box center [660, 376] width 17 height 14
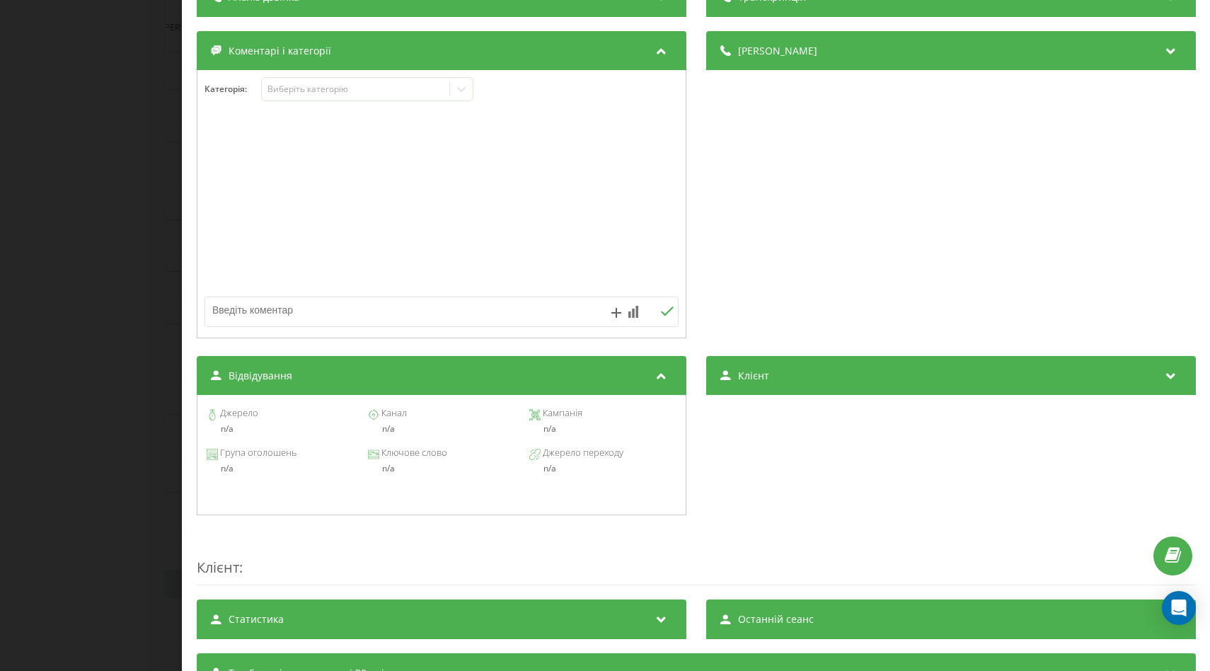
click at [655, 370] on icon at bounding box center [660, 374] width 17 height 14
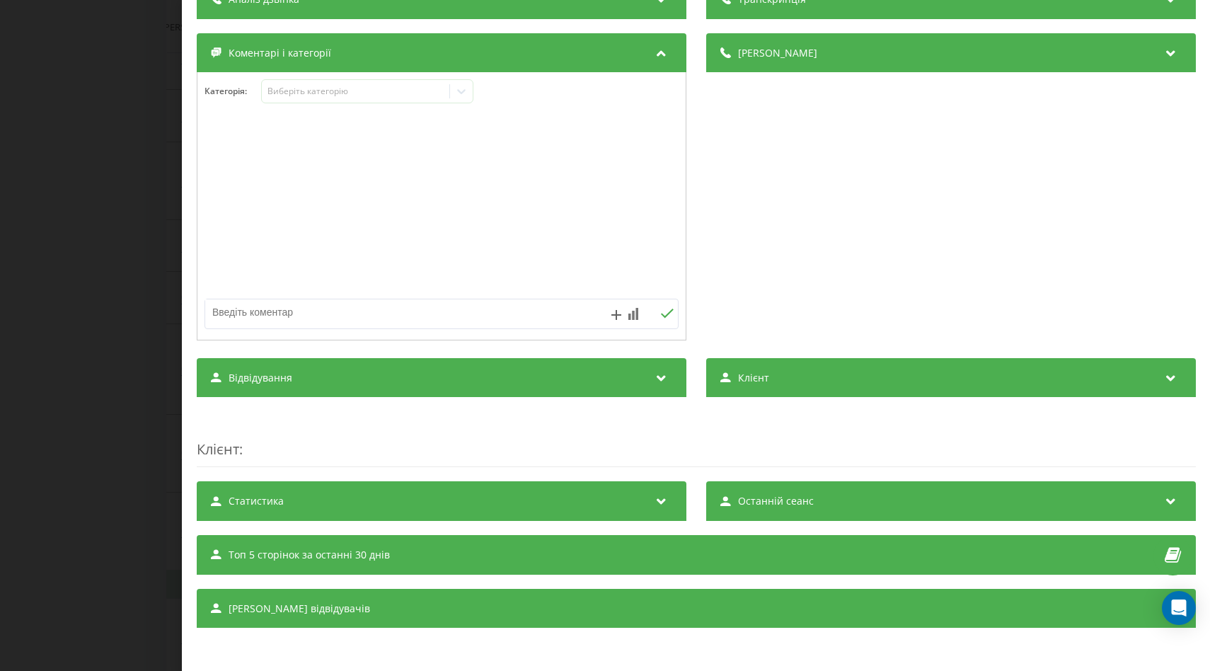
click at [660, 504] on icon at bounding box center [660, 499] width 17 height 14
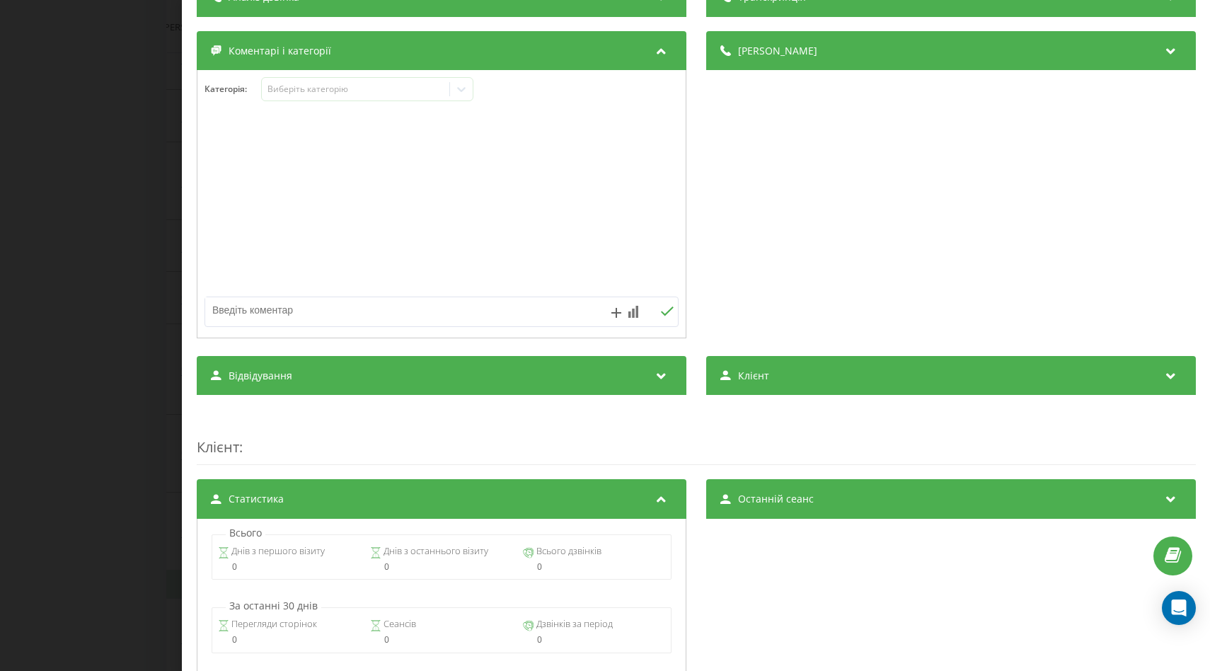
scroll to position [214, 0]
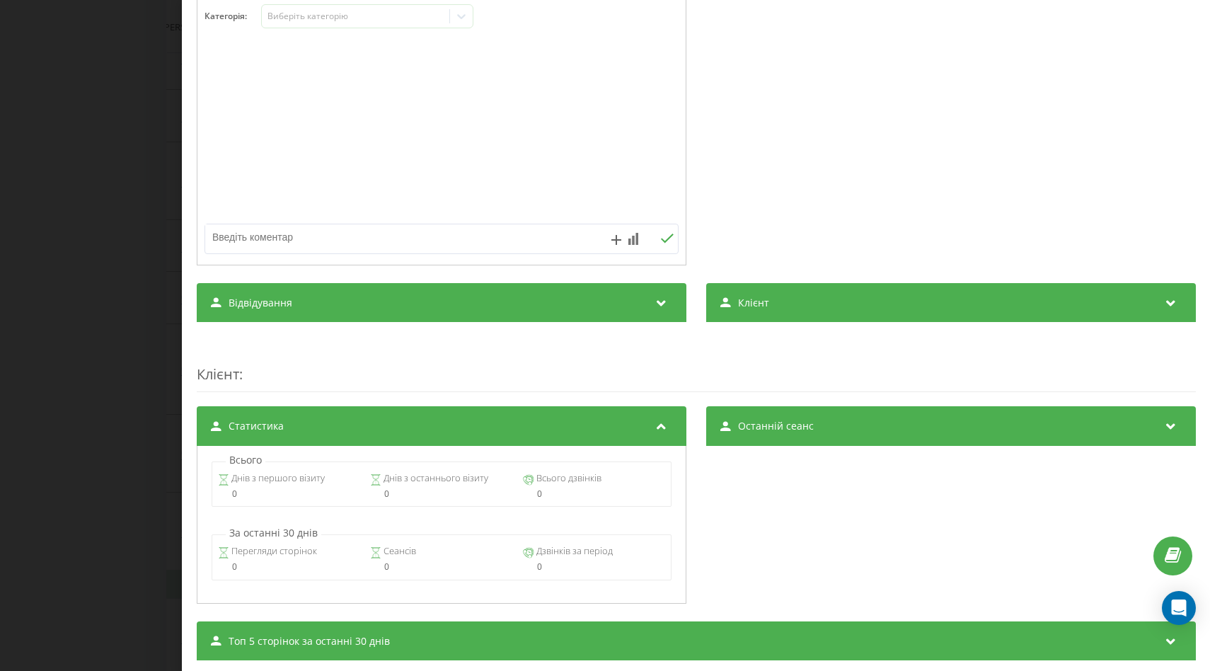
click at [660, 415] on div "Статистика" at bounding box center [442, 426] width 490 height 40
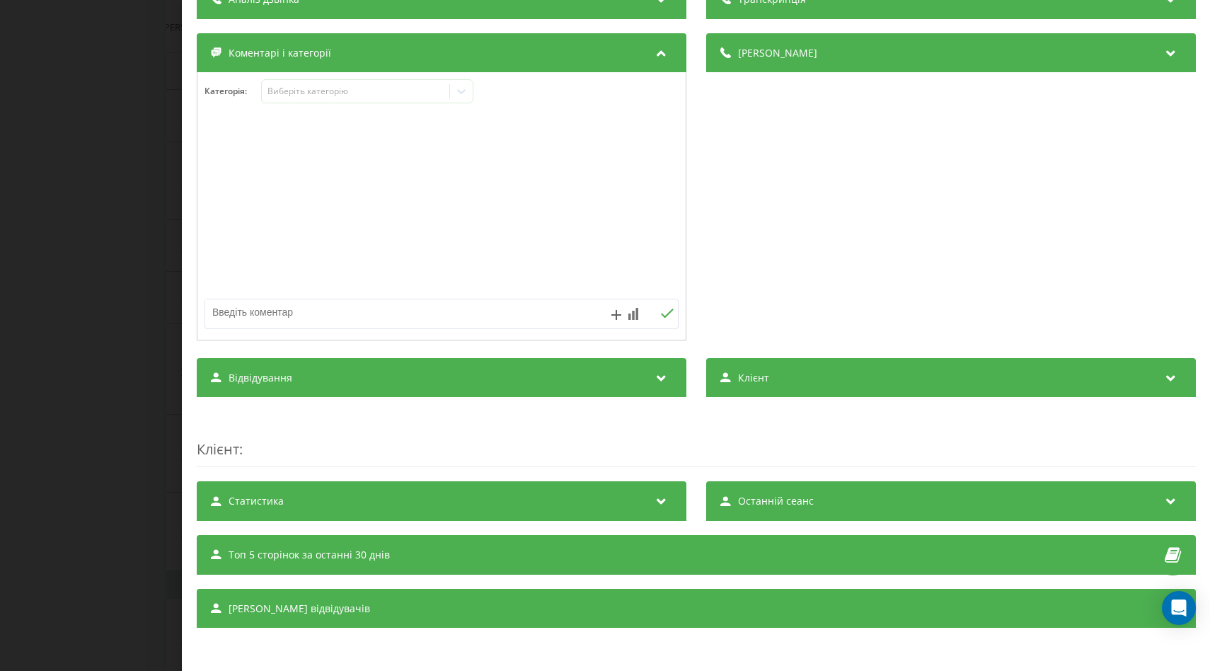
click at [662, 555] on div "Топ 5 сторінок за останні 30 днів" at bounding box center [696, 555] width 999 height 40
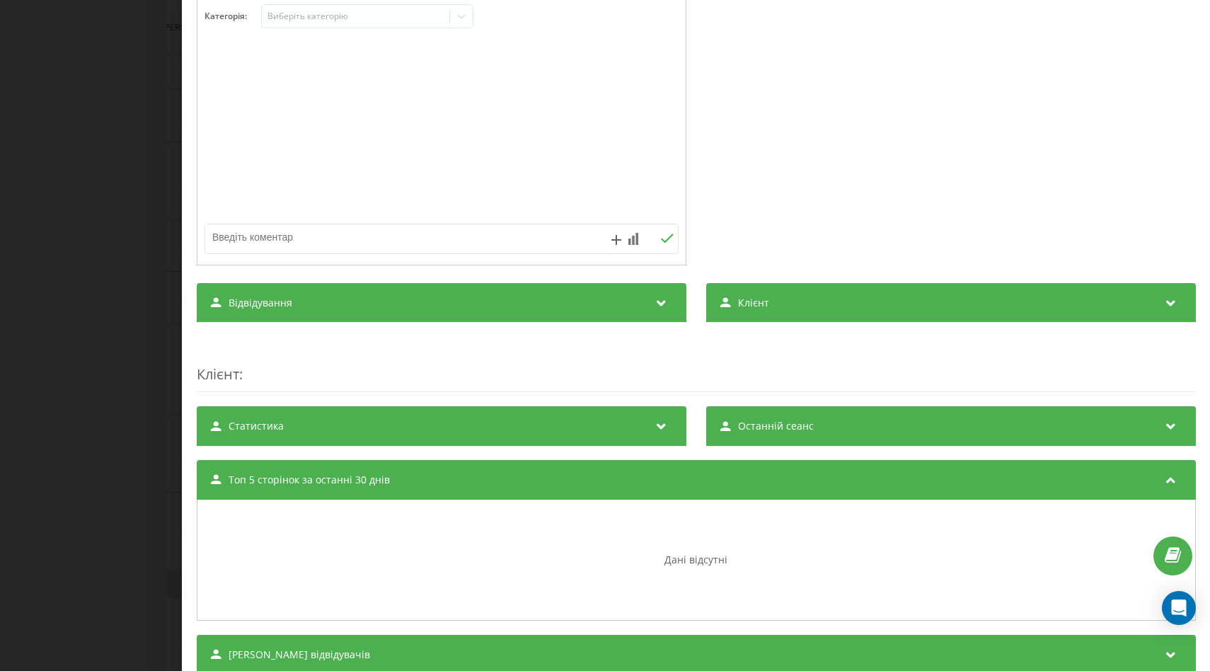
scroll to position [262, 0]
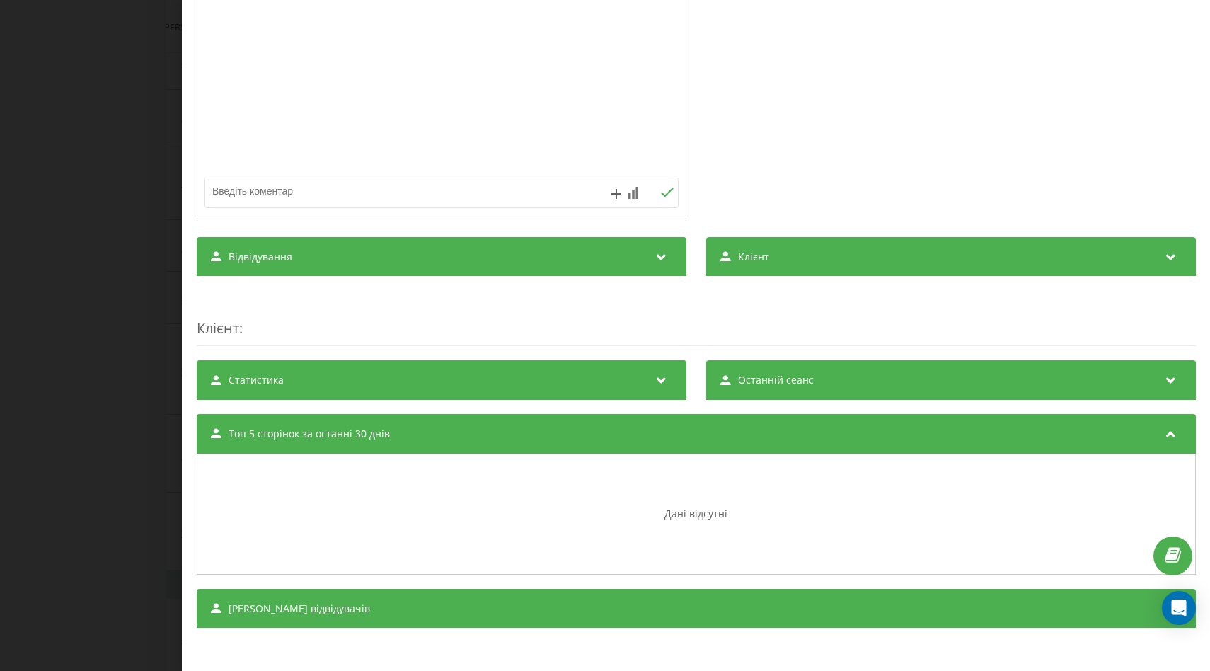
click at [665, 430] on div "Топ 5 сторінок за останні 30 днів" at bounding box center [696, 434] width 999 height 40
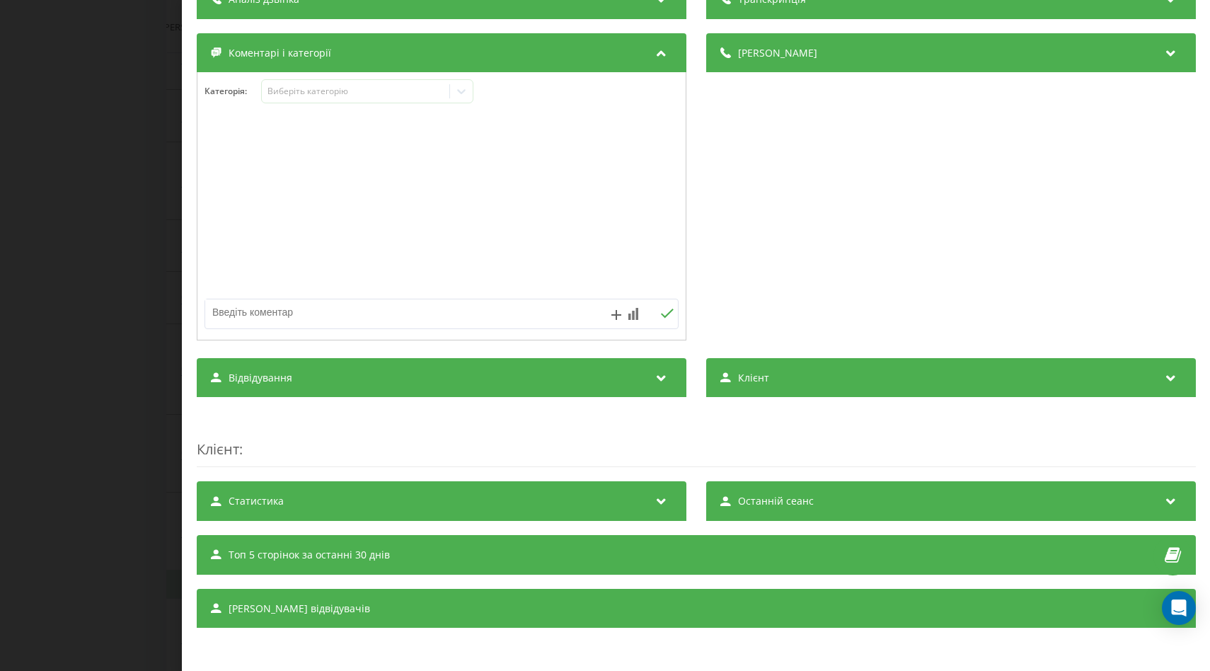
scroll to position [0, 0]
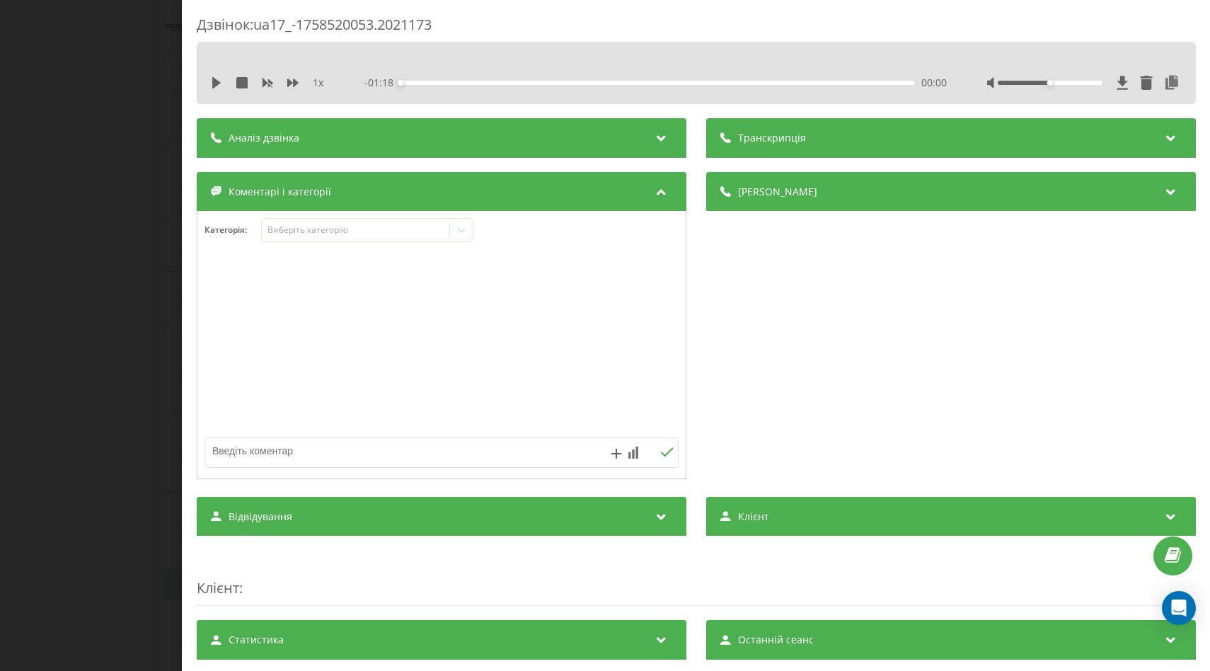
click at [145, 207] on div "Дзвінок : ua17_-1758520053.2021173 1 x - 01:18 00:00 00:00 Транскрипція Для AI-…" at bounding box center [605, 335] width 1210 height 671
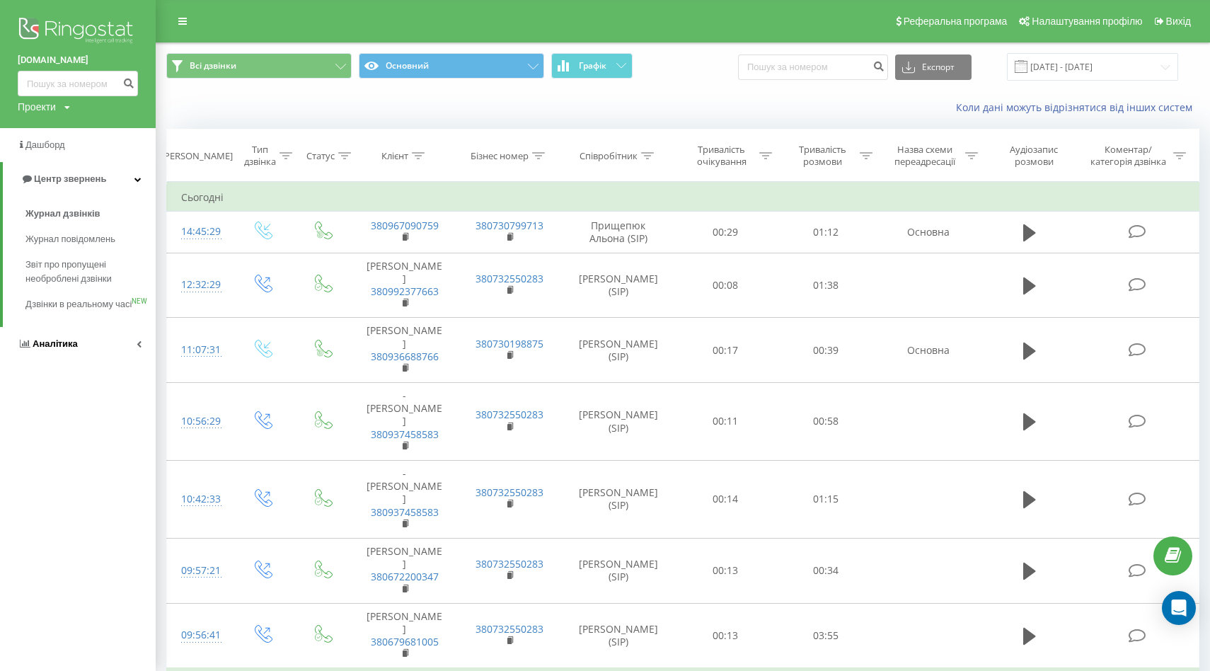
click at [132, 359] on link "Аналiтика" at bounding box center [78, 344] width 156 height 34
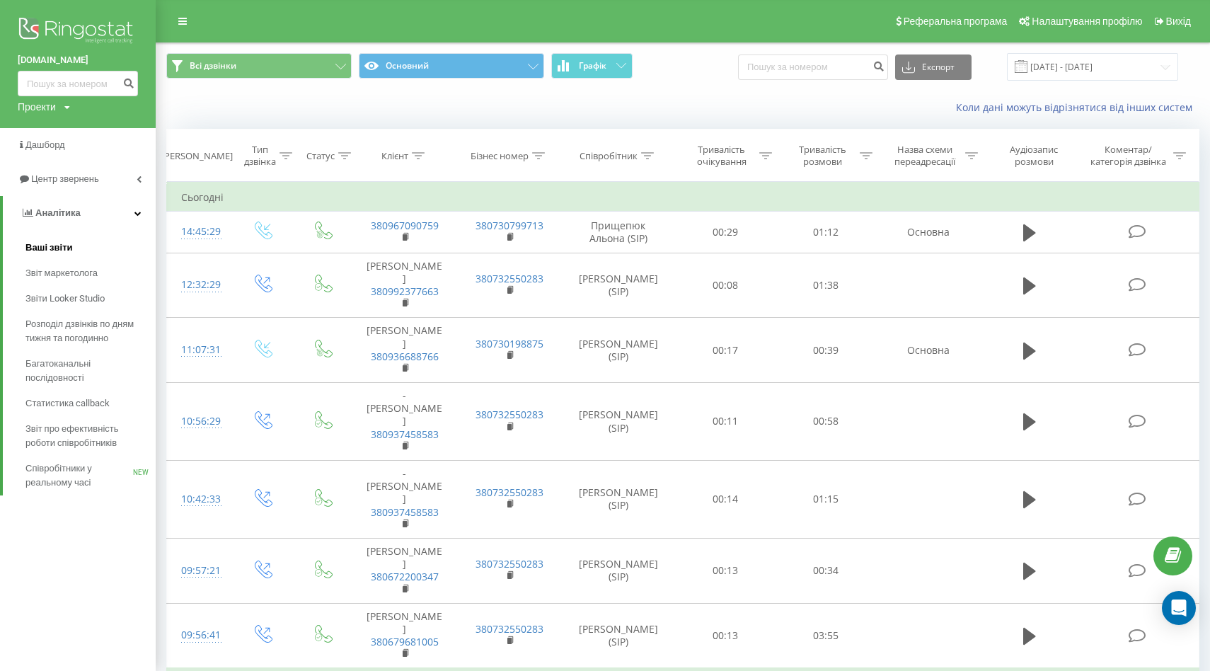
click at [55, 254] on span "Ваші звіти" at bounding box center [48, 248] width 47 height 14
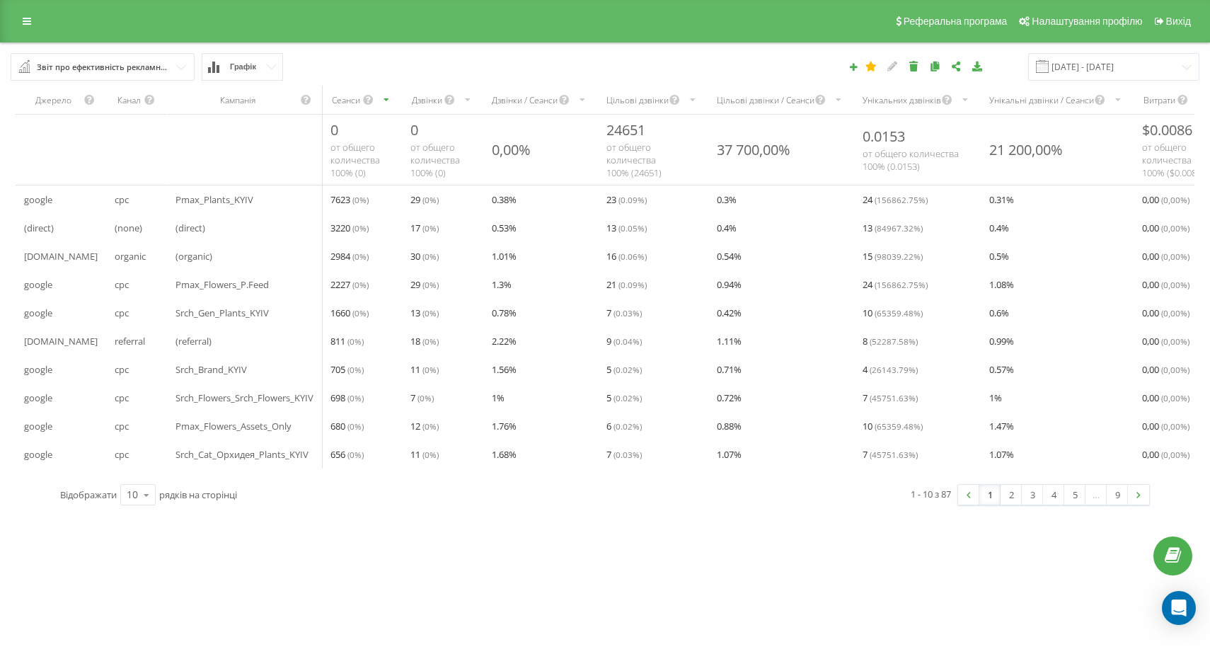
click at [180, 69] on input "text" at bounding box center [103, 66] width 183 height 25
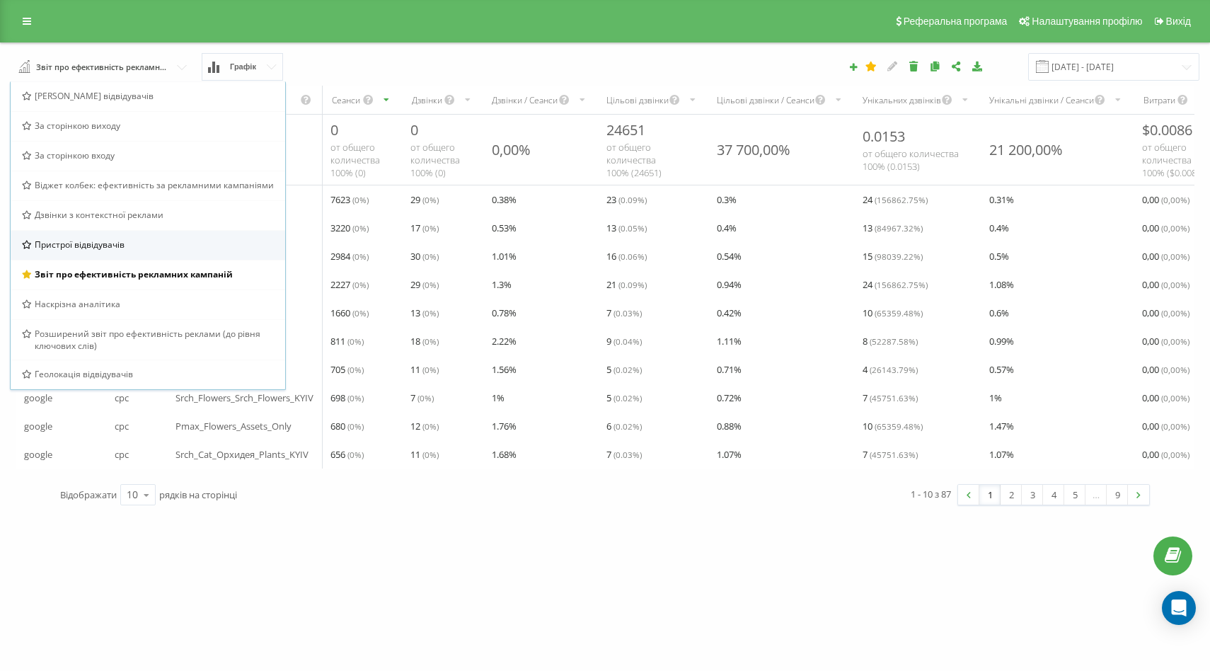
click at [127, 240] on div "Пристрої відвідувачів" at bounding box center [148, 244] width 252 height 12
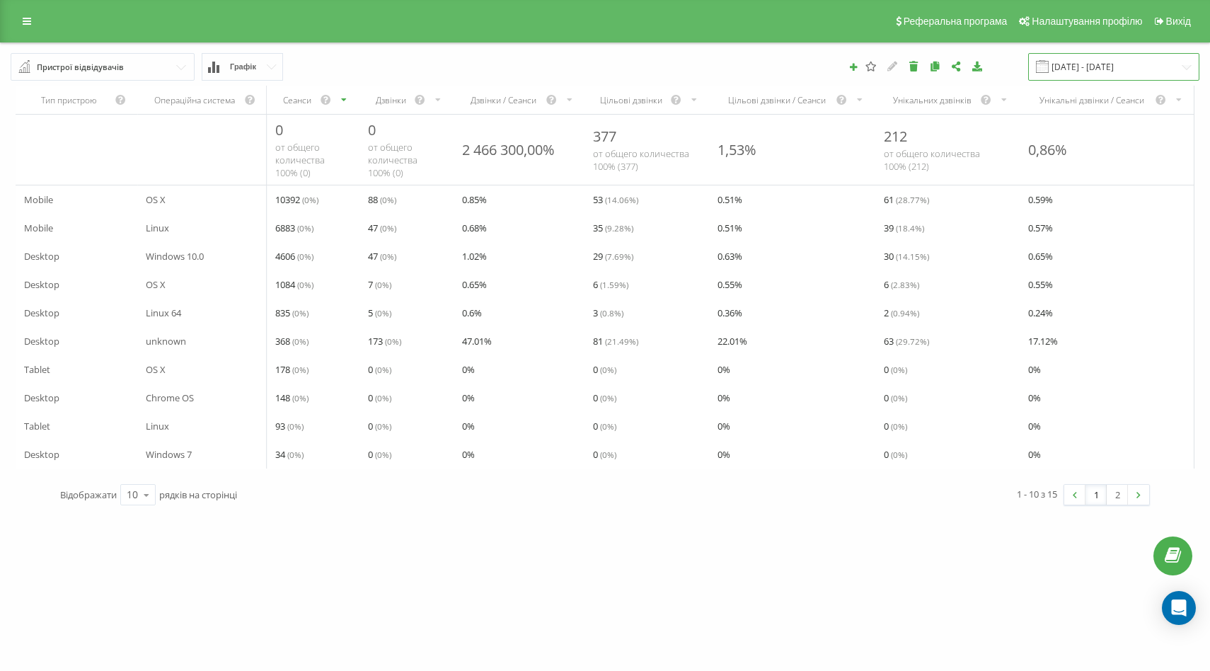
click at [1177, 66] on input "[DATE] - [DATE]" at bounding box center [1113, 67] width 171 height 28
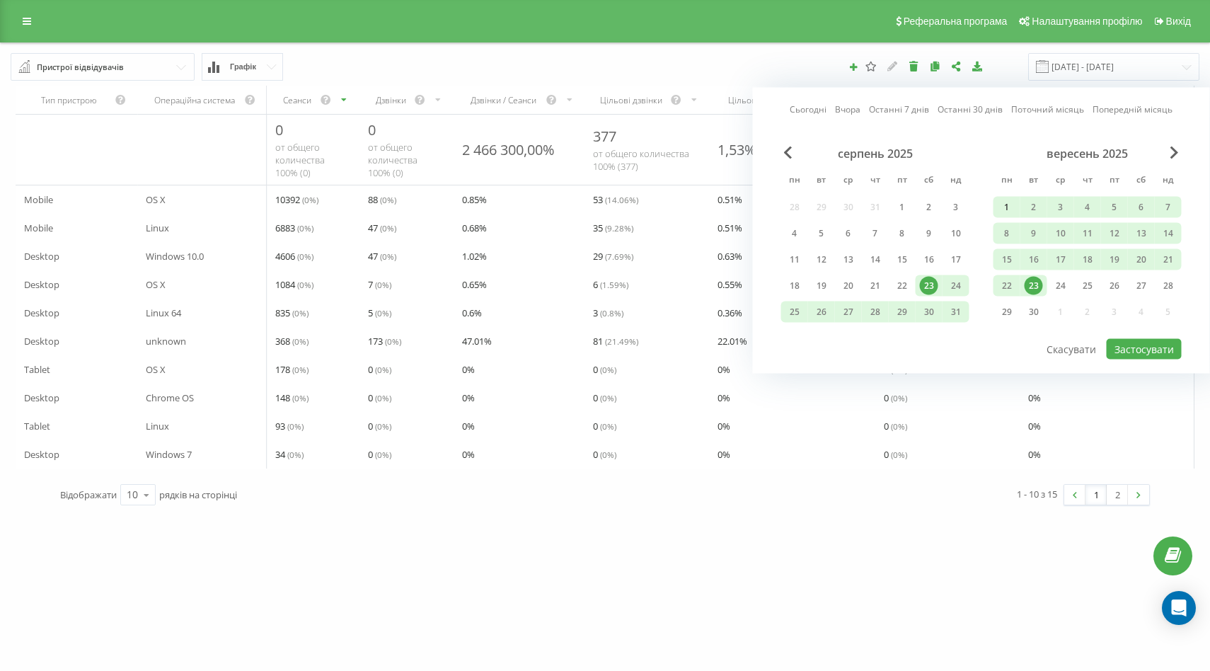
click at [1008, 202] on div "1" at bounding box center [1007, 207] width 18 height 18
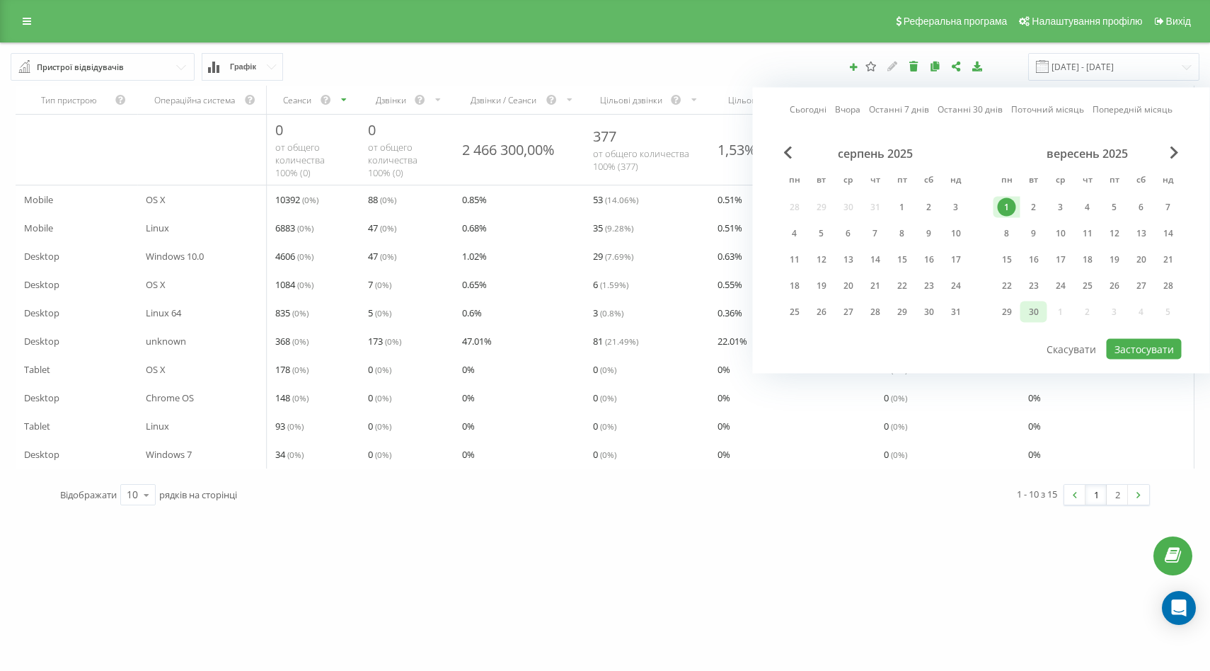
click at [1037, 309] on div "30" at bounding box center [1034, 312] width 18 height 18
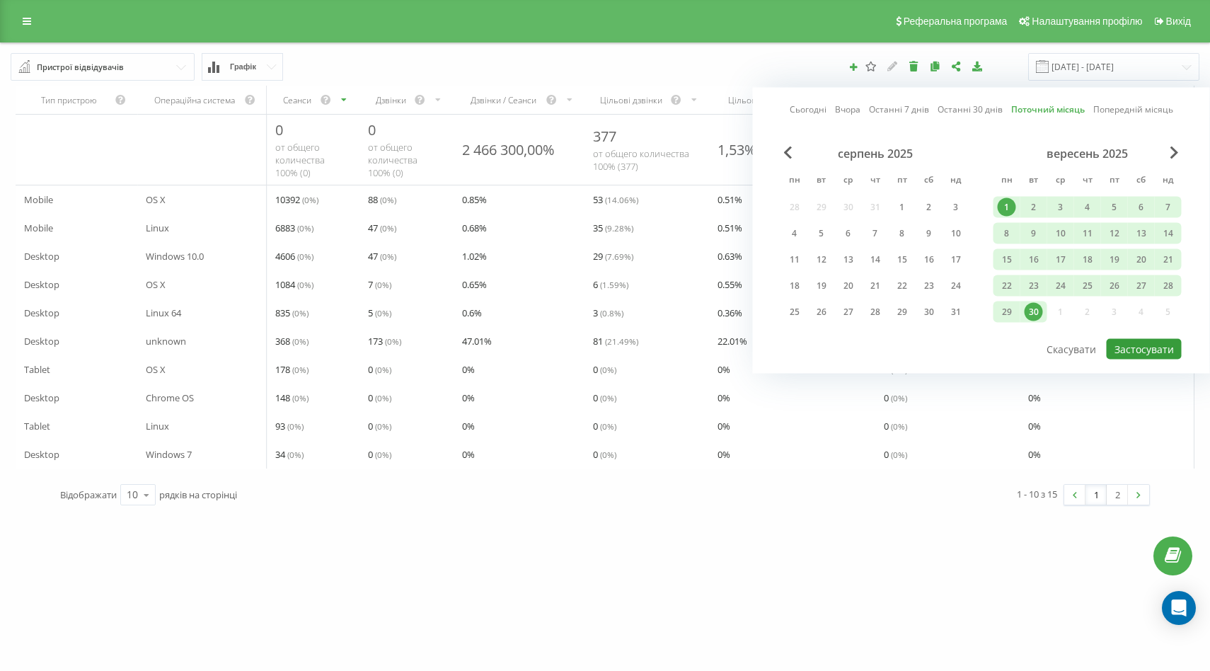
click at [1139, 348] on button "Застосувати" at bounding box center [1144, 349] width 75 height 21
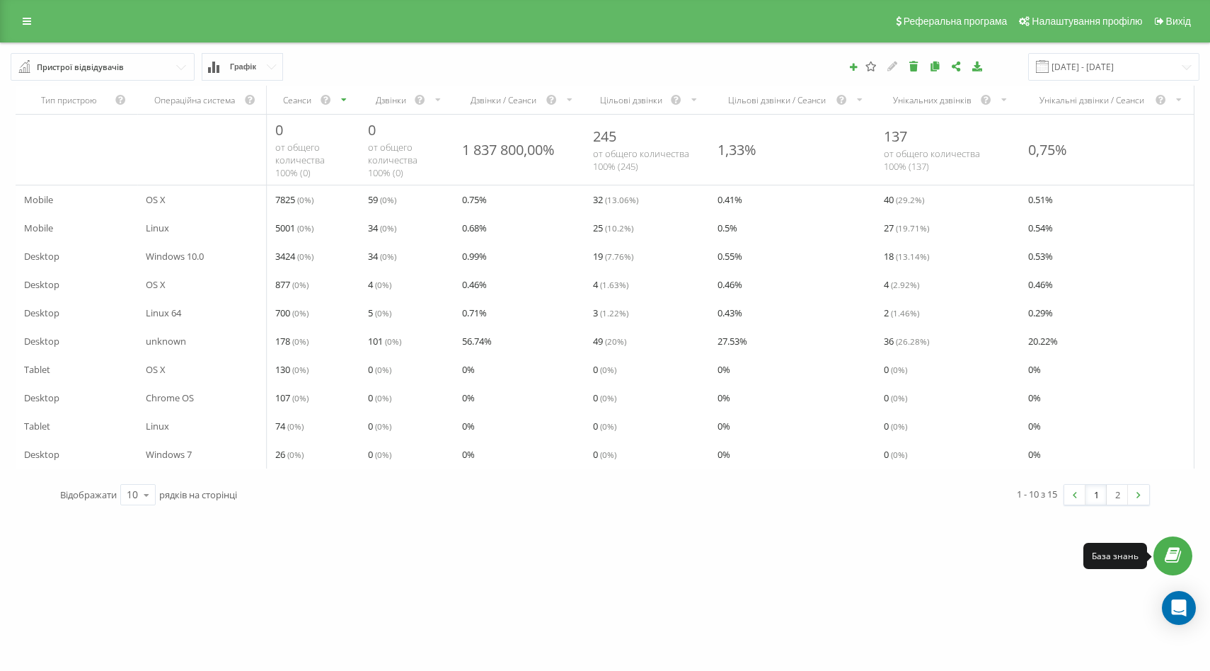
click at [1187, 562] on link at bounding box center [1172, 555] width 39 height 39
click at [270, 71] on button "Графік" at bounding box center [242, 67] width 81 height 28
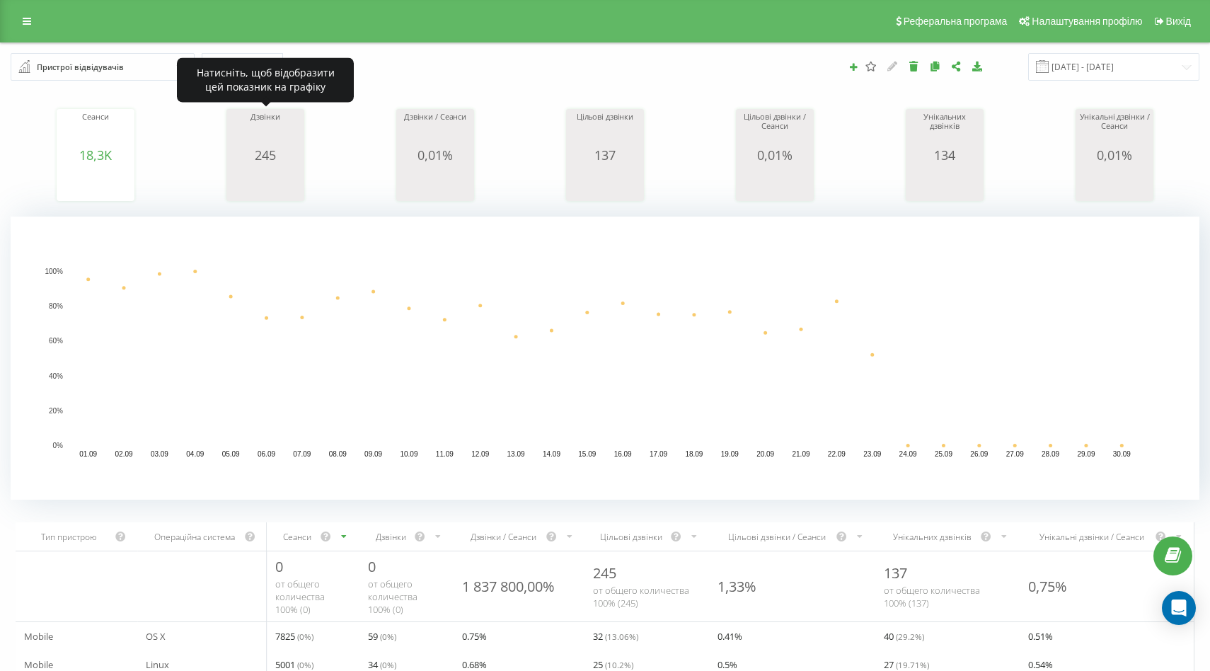
click at [287, 127] on div "Дзвінки" at bounding box center [265, 130] width 71 height 35
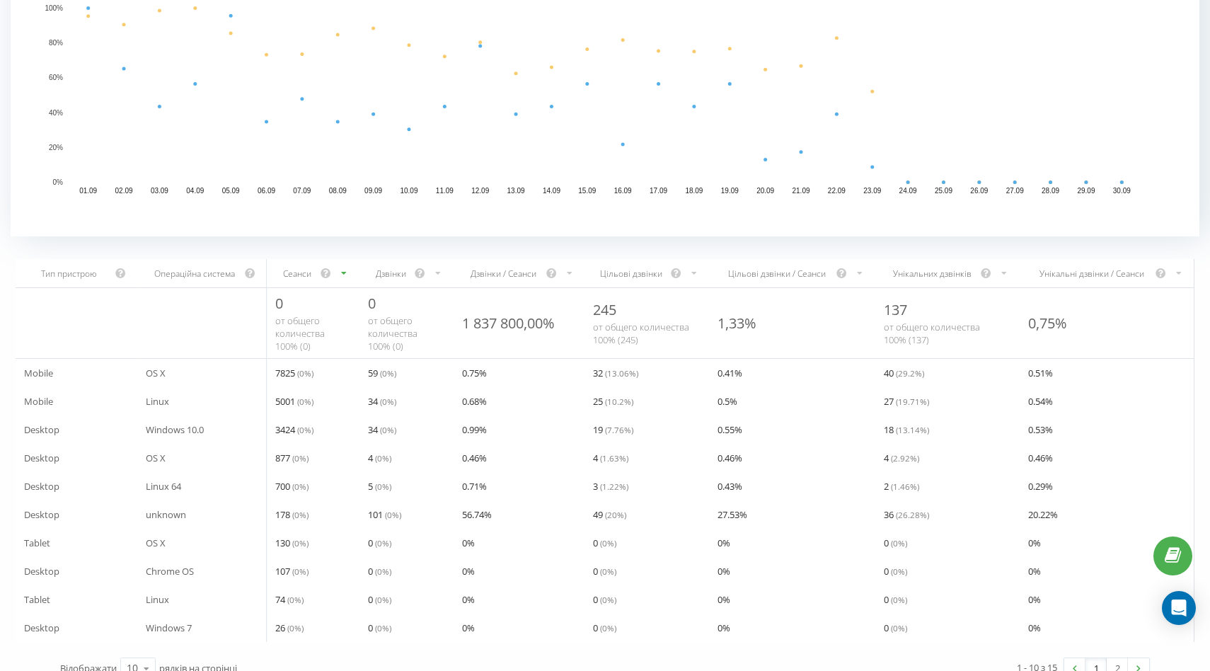
scroll to position [286, 0]
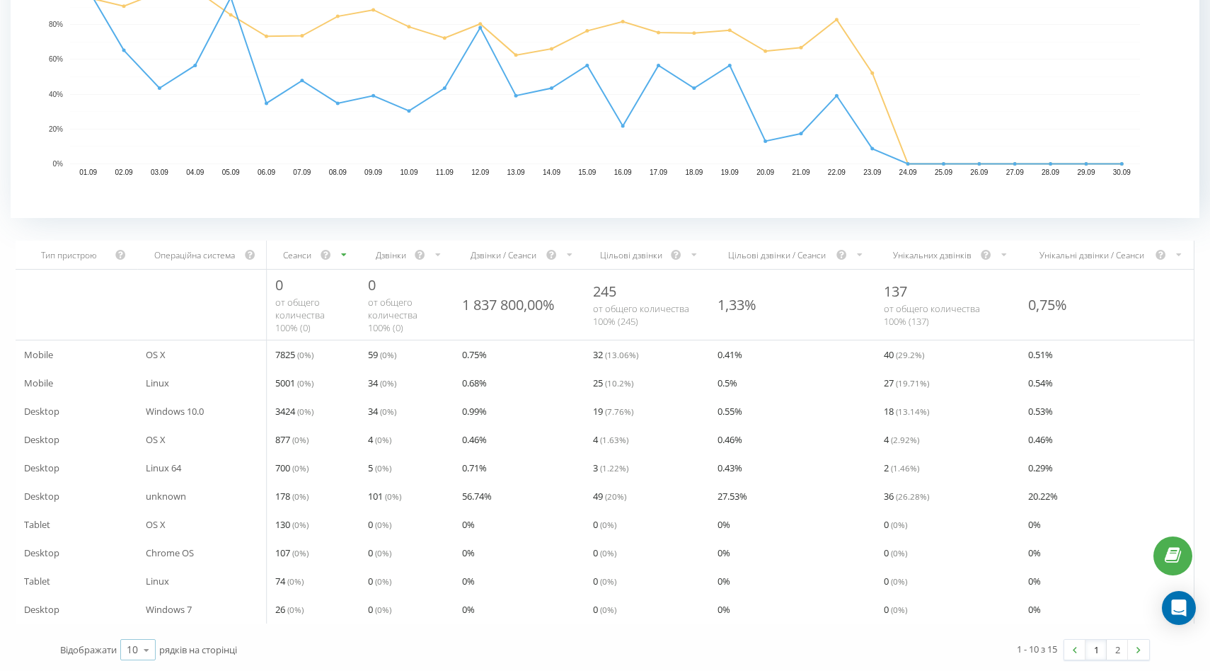
click at [147, 651] on icon at bounding box center [146, 650] width 21 height 28
click at [139, 611] on div "50" at bounding box center [138, 609] width 34 height 21
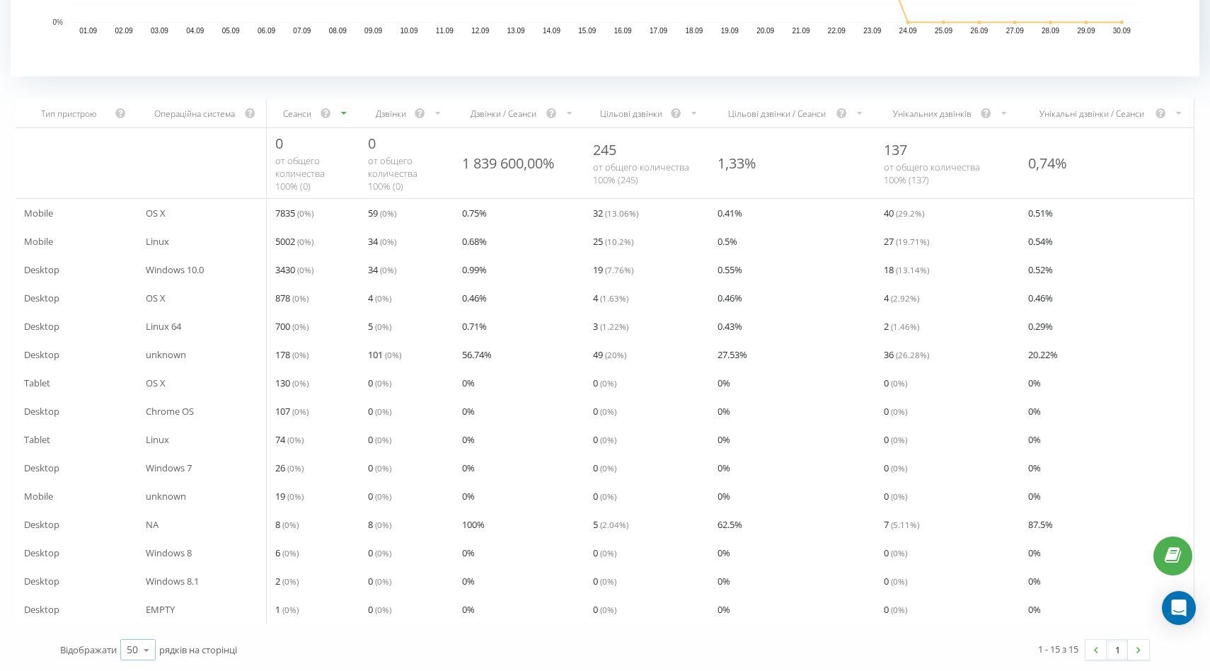
scroll to position [0, 0]
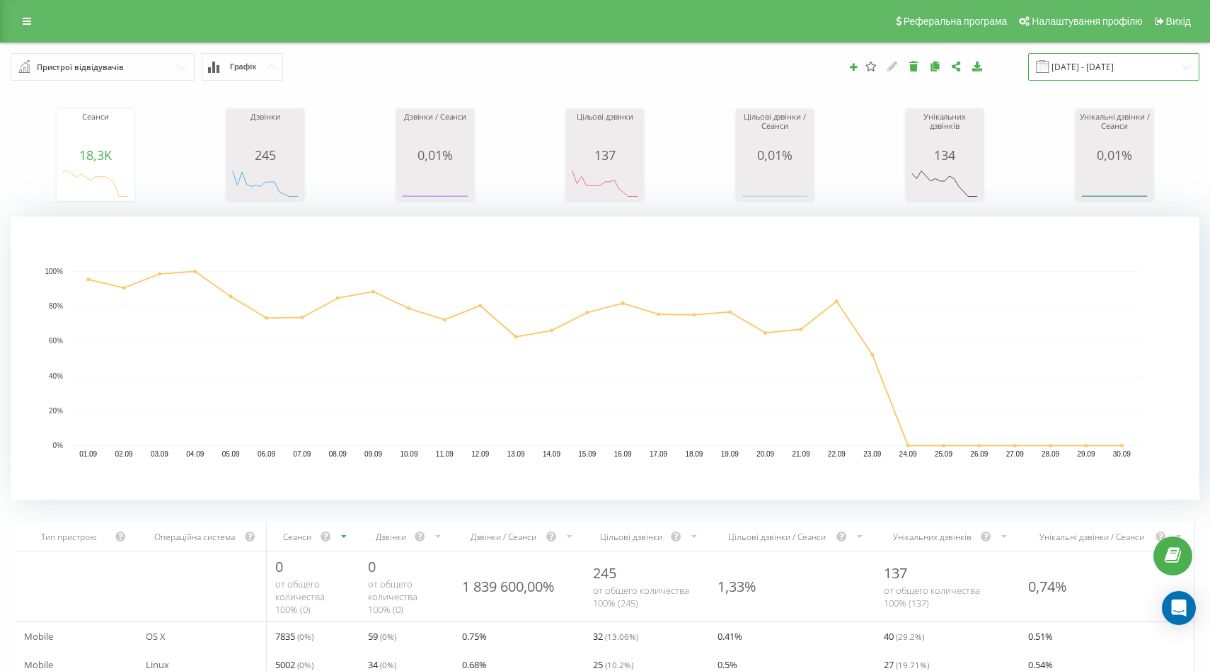
click at [1127, 66] on input "01.09.2025 - 30.09.2025" at bounding box center [1113, 67] width 171 height 28
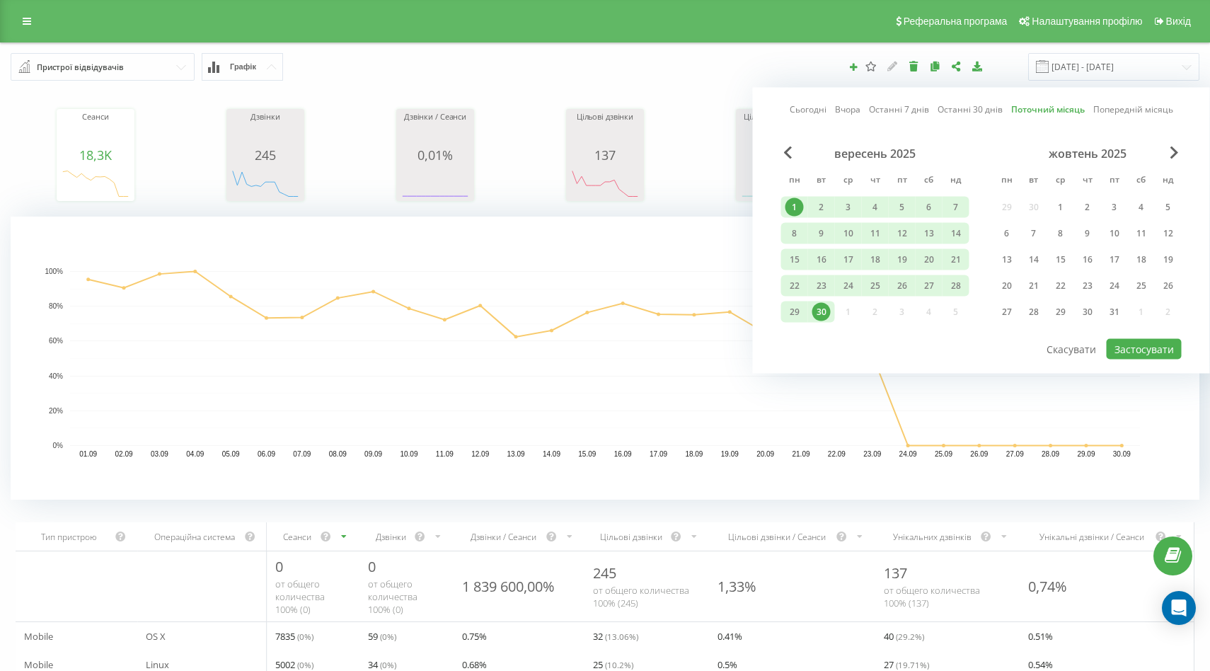
click at [822, 312] on div "30" at bounding box center [821, 312] width 18 height 18
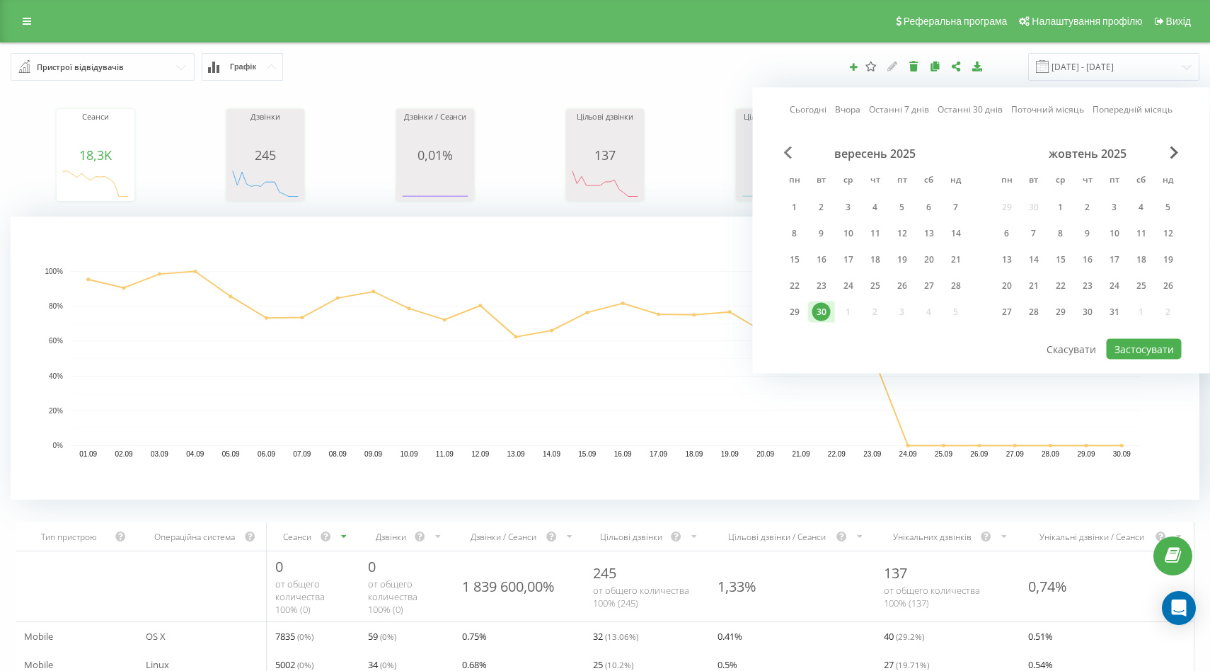
click at [788, 150] on span "Previous Month" at bounding box center [788, 152] width 8 height 13
click at [787, 149] on span "Previous Month" at bounding box center [788, 152] width 8 height 13
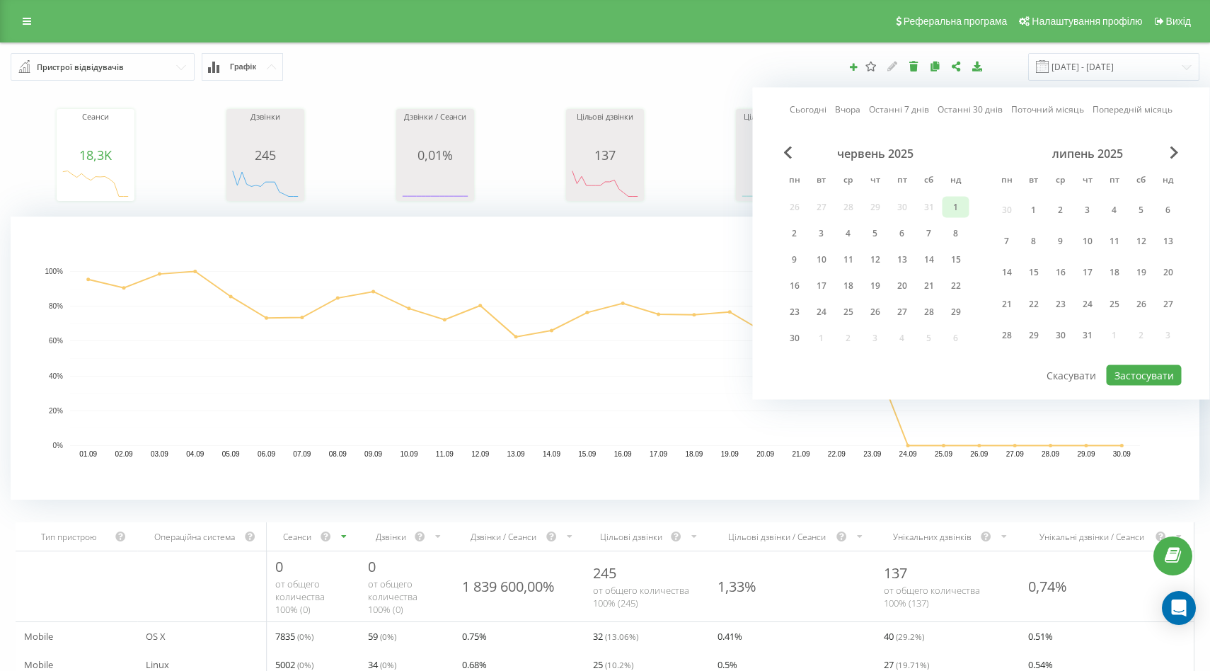
click at [960, 208] on div "1" at bounding box center [956, 207] width 18 height 18
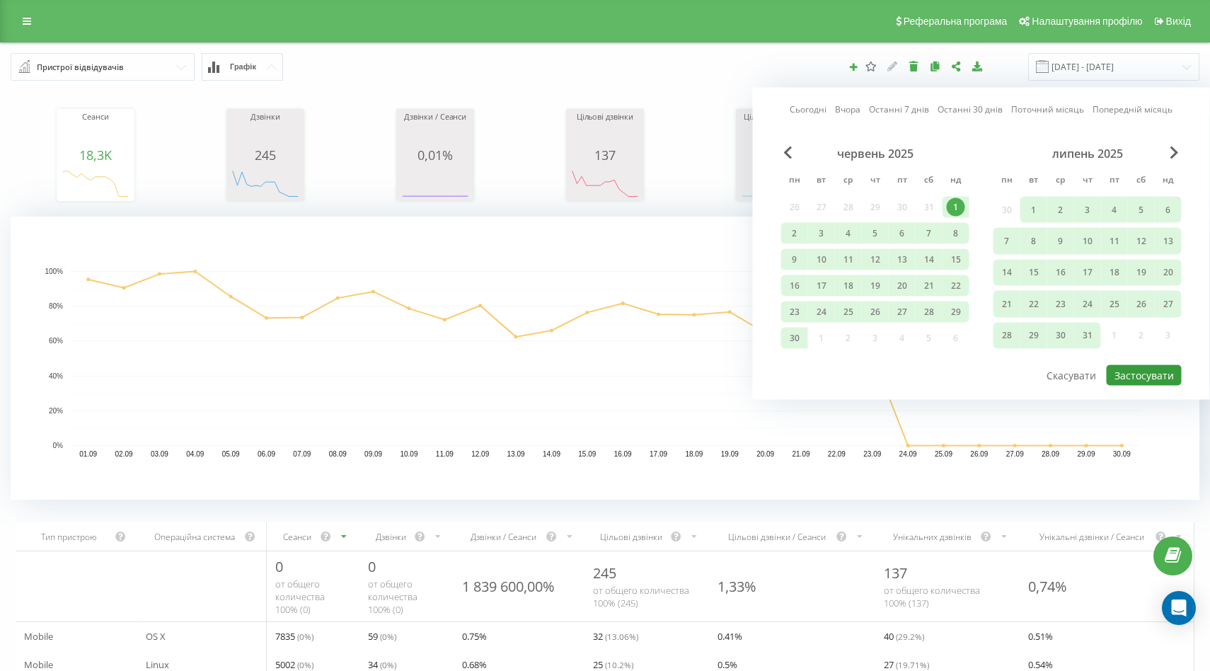
click at [1138, 371] on button "Застосувати" at bounding box center [1144, 375] width 75 height 21
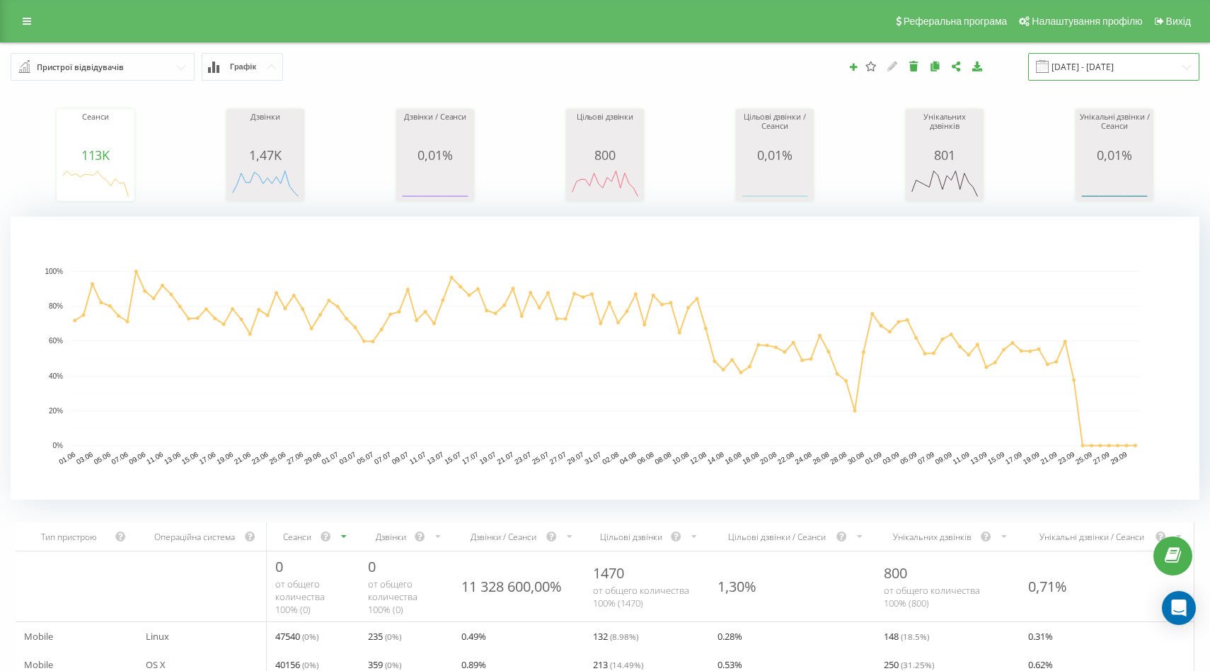
click at [1158, 74] on input "01.06.2025 - 30.09.2025" at bounding box center [1113, 67] width 171 height 28
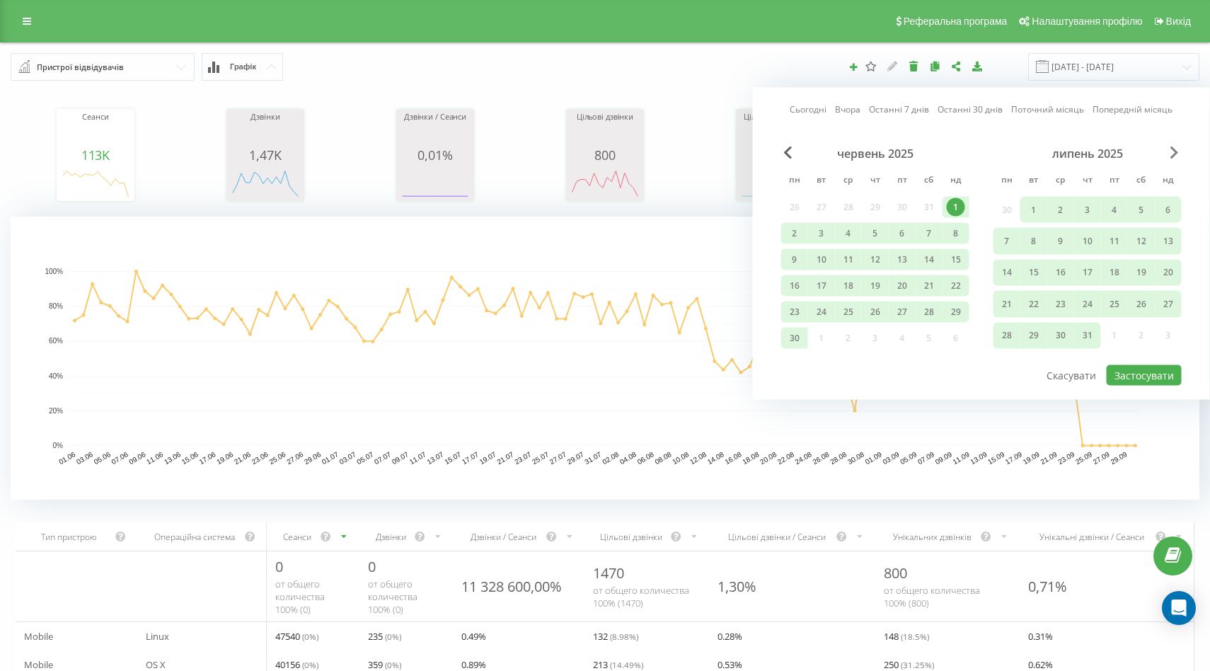
click at [1170, 151] on span "Next Month" at bounding box center [1174, 152] width 8 height 13
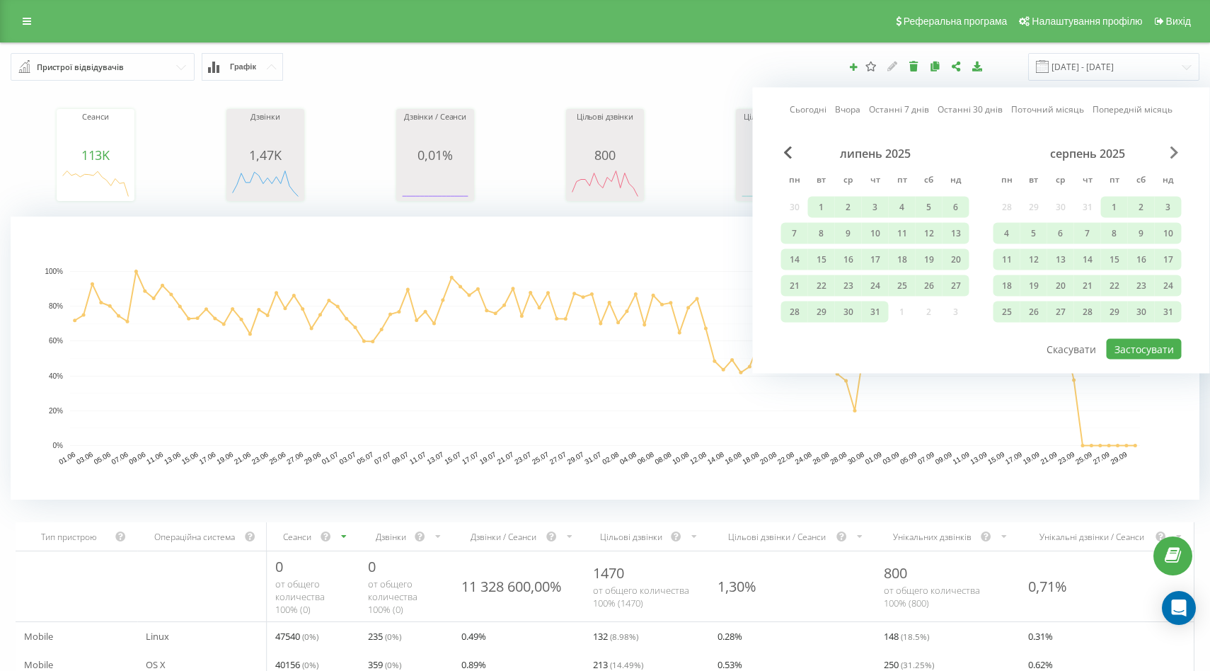
click at [1170, 151] on span "Next Month" at bounding box center [1174, 152] width 8 height 13
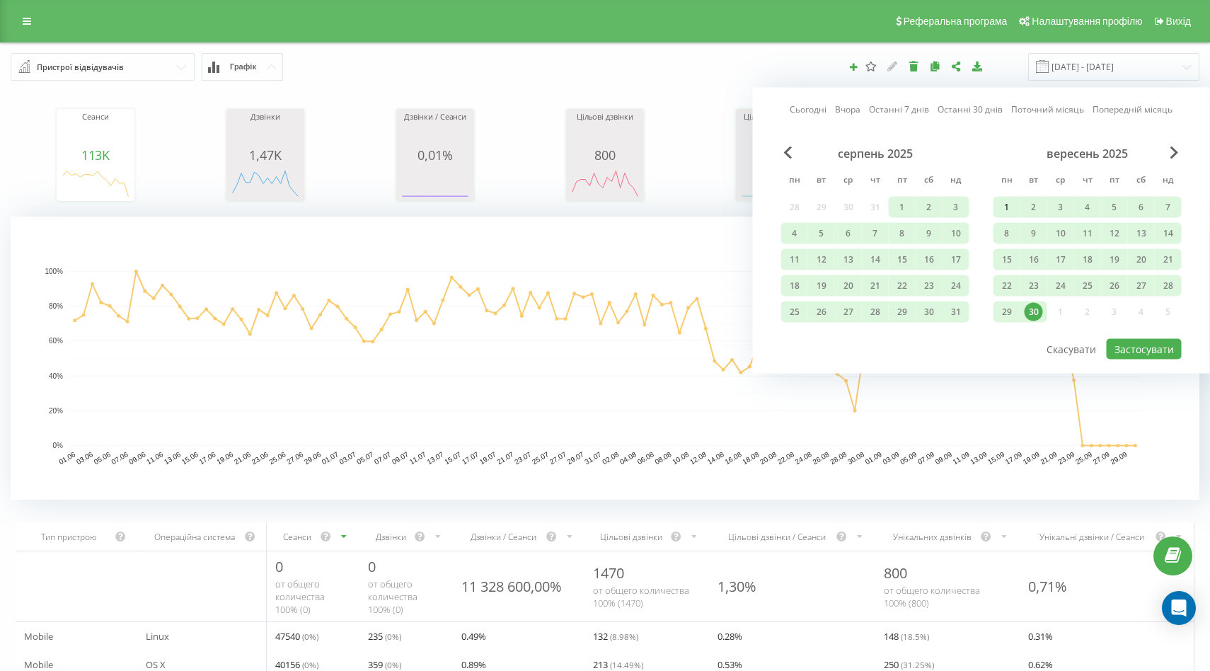
click at [1008, 201] on div "1" at bounding box center [1007, 207] width 18 height 18
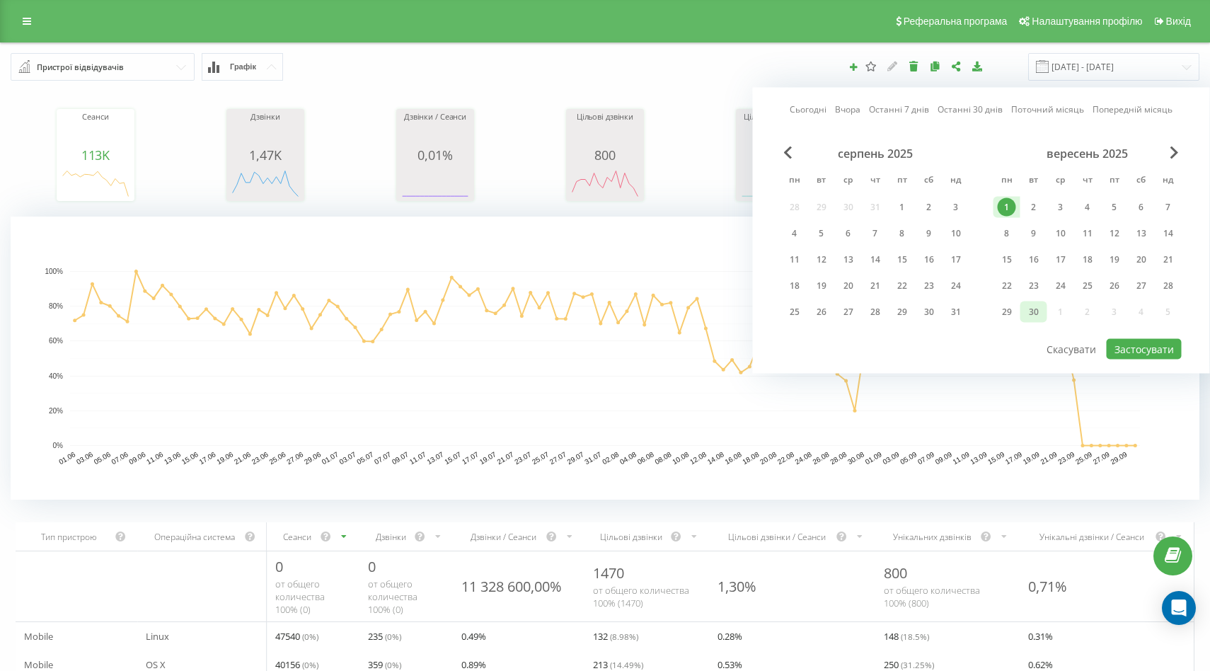
click at [1030, 311] on div "30" at bounding box center [1034, 312] width 18 height 18
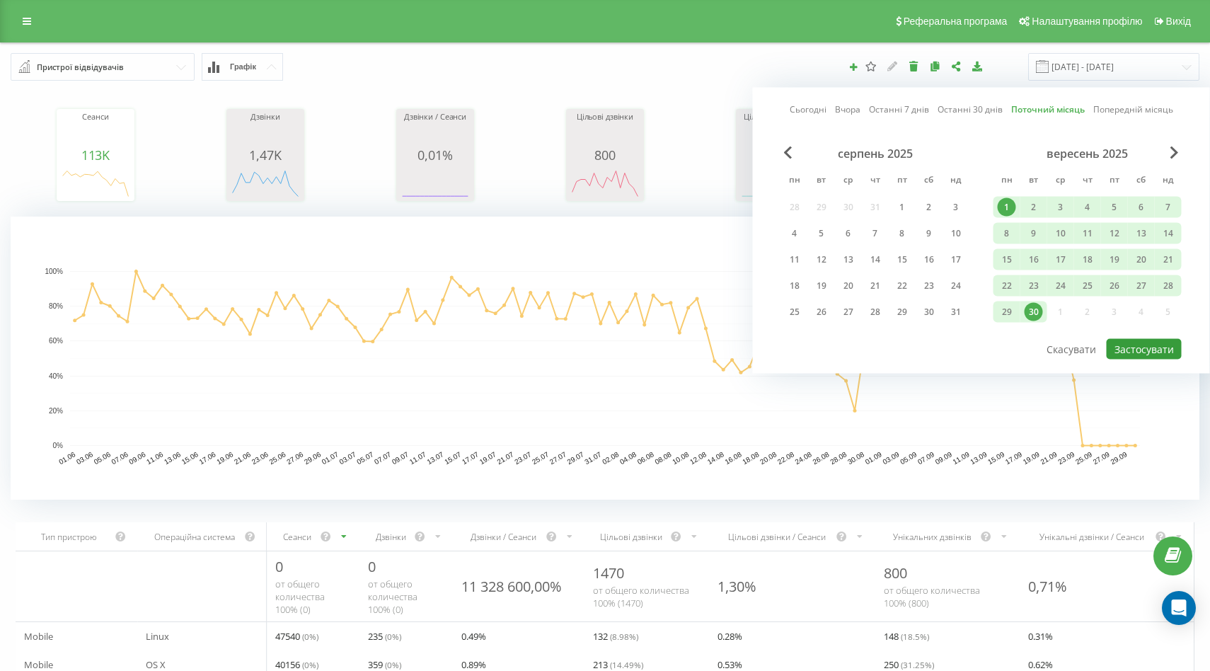
click at [1132, 349] on button "Застосувати" at bounding box center [1144, 349] width 75 height 21
type input "01.09.2025 - 30.09.2025"
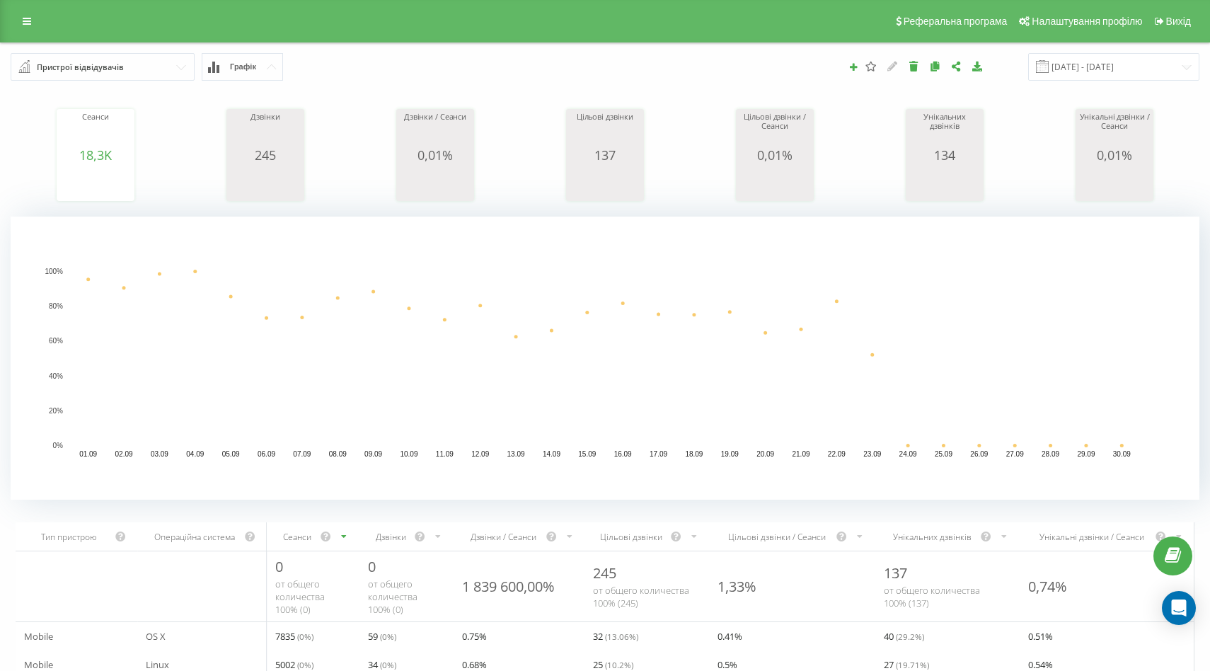
click at [133, 75] on input "text" at bounding box center [103, 66] width 183 height 25
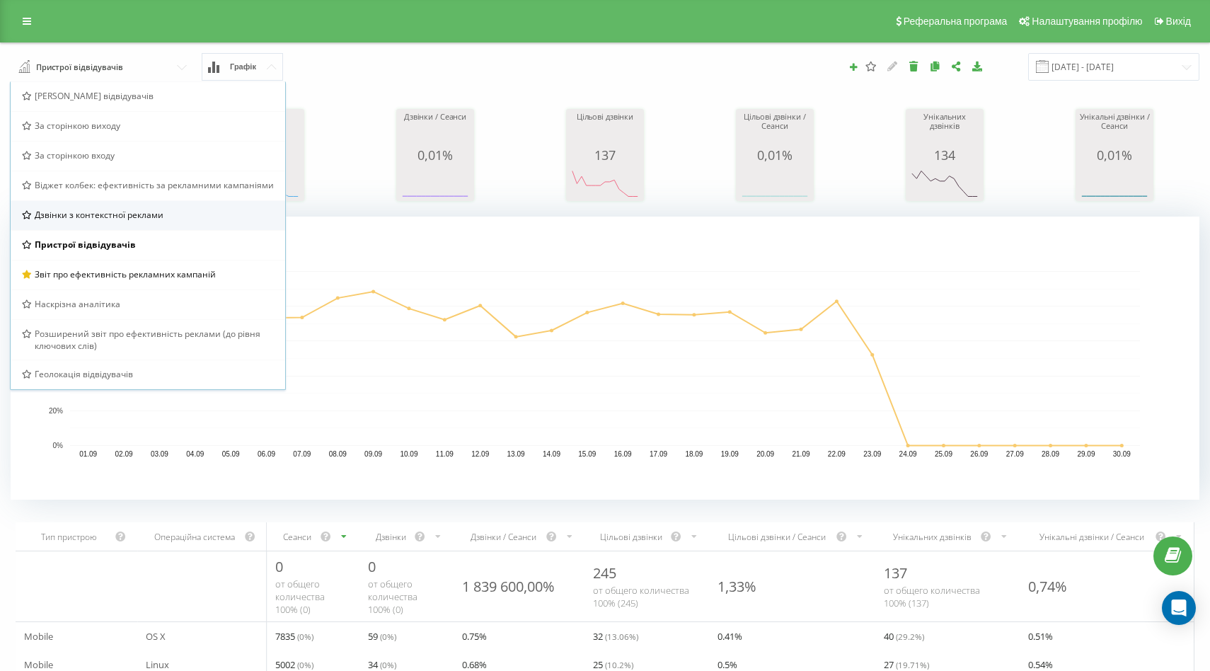
click at [138, 214] on span "Дзвінки з контекстної реклами" at bounding box center [99, 215] width 129 height 12
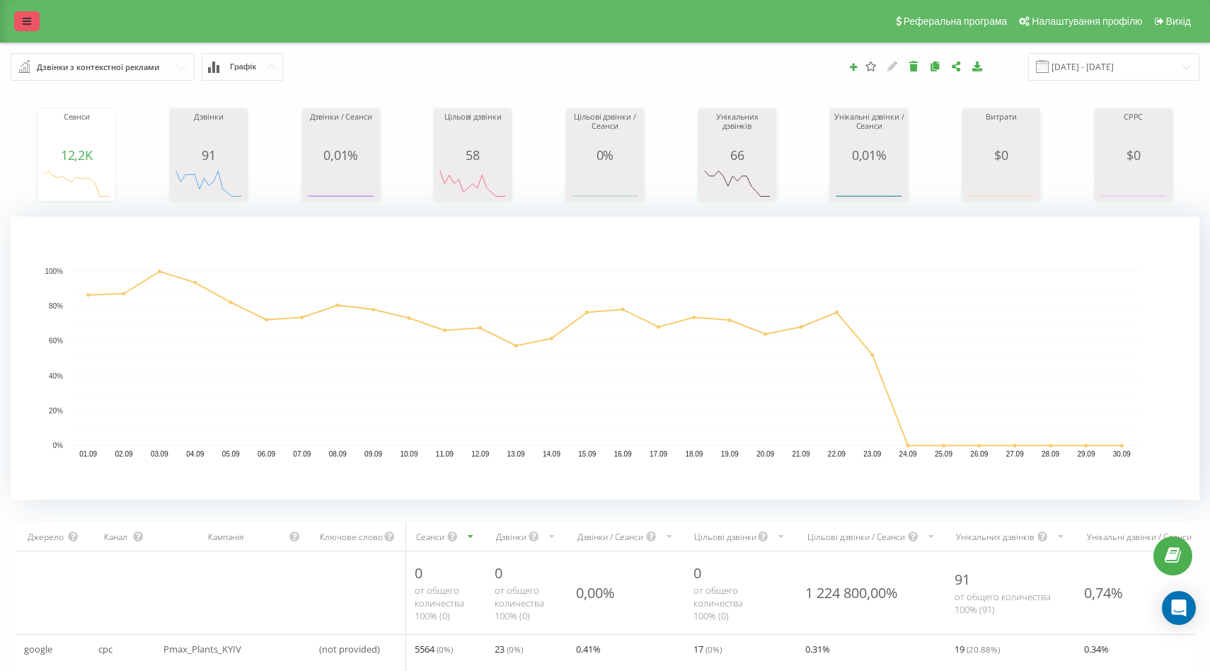
click at [32, 24] on link at bounding box center [26, 21] width 25 height 20
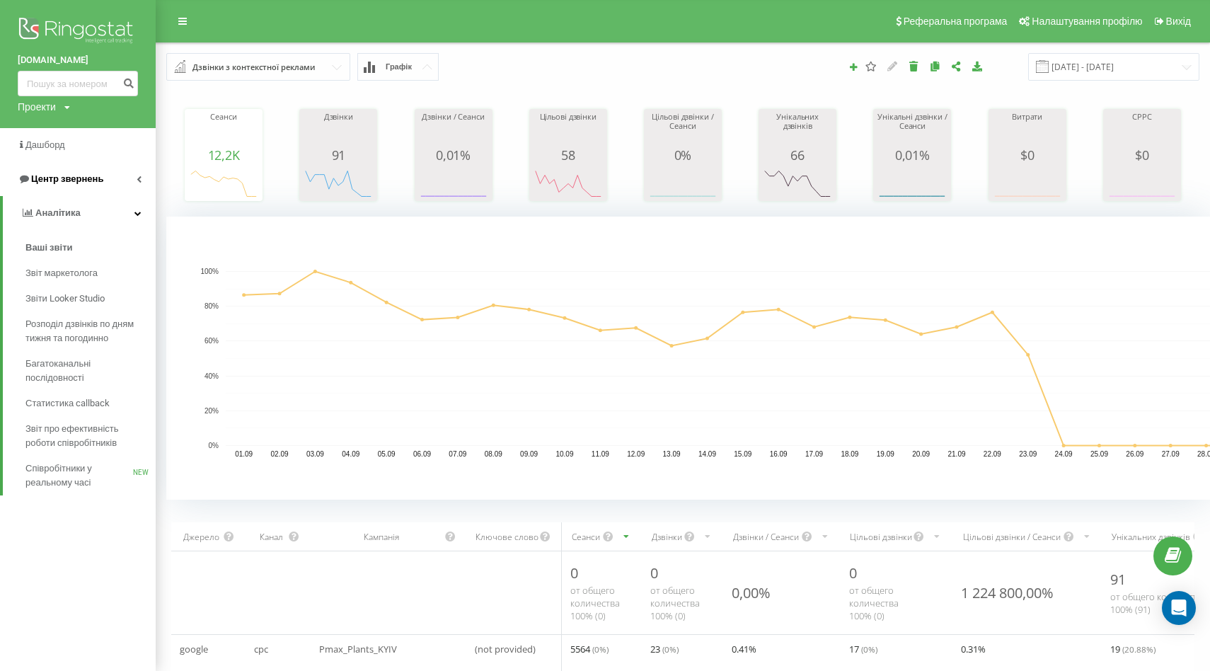
click at [137, 179] on icon at bounding box center [139, 178] width 5 height 7
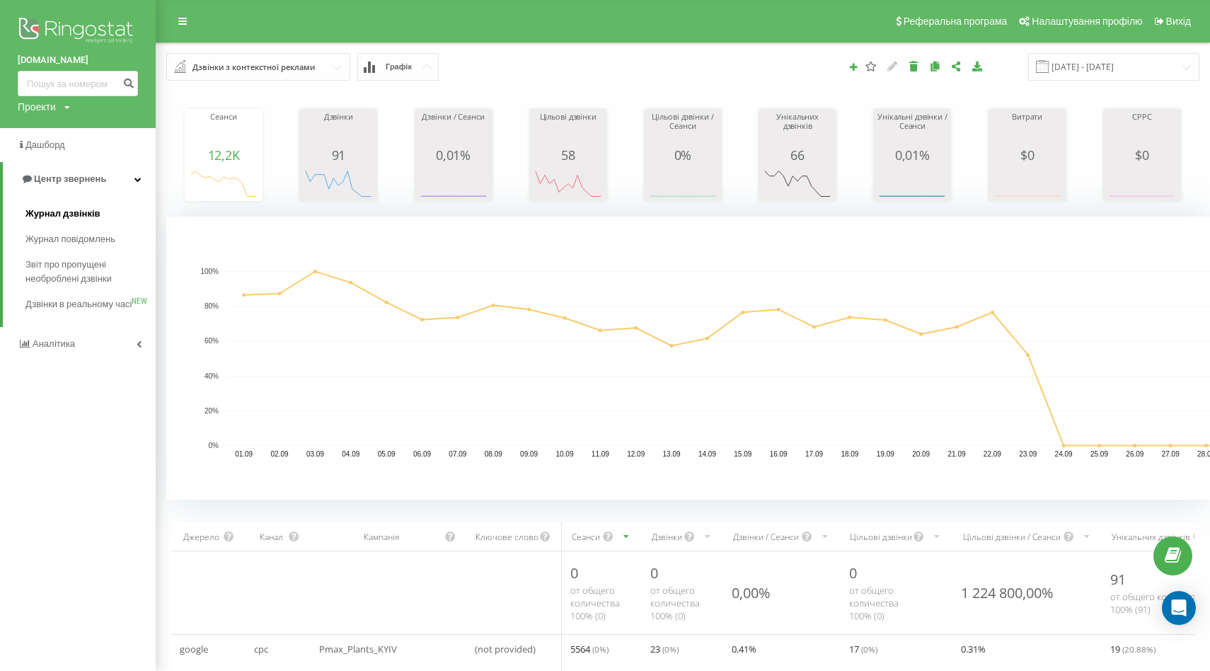
click at [93, 211] on span "Журнал дзвінків" at bounding box center [62, 214] width 75 height 14
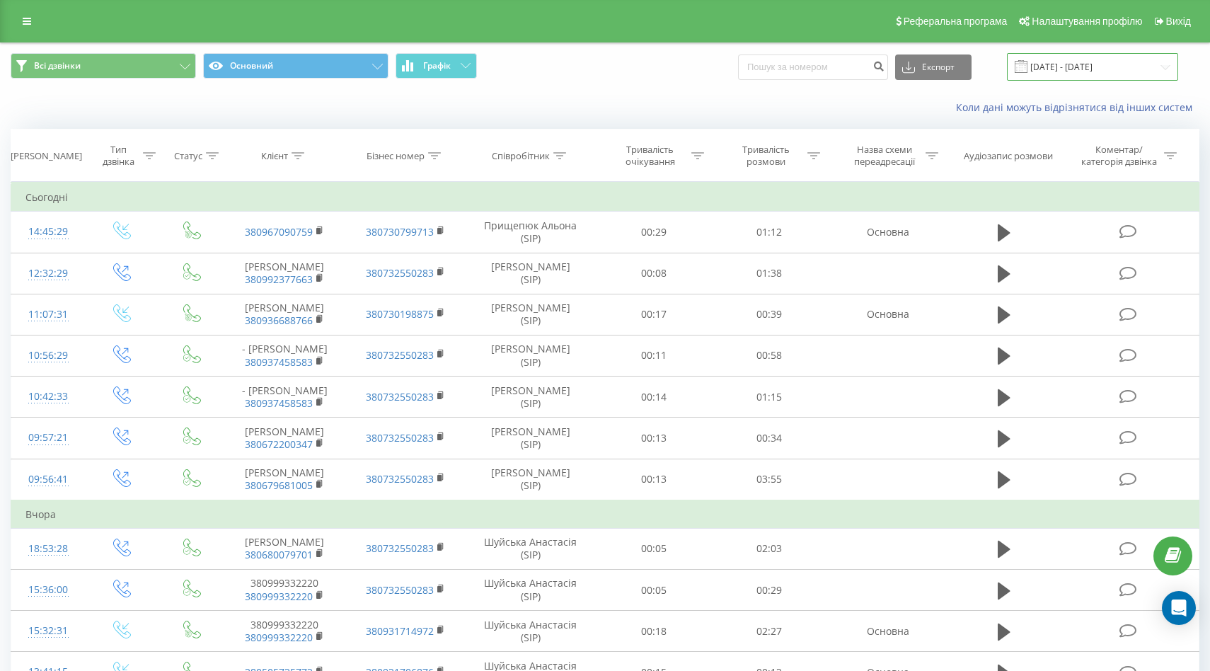
click at [1164, 60] on input "[DATE] - [DATE]" at bounding box center [1092, 67] width 171 height 28
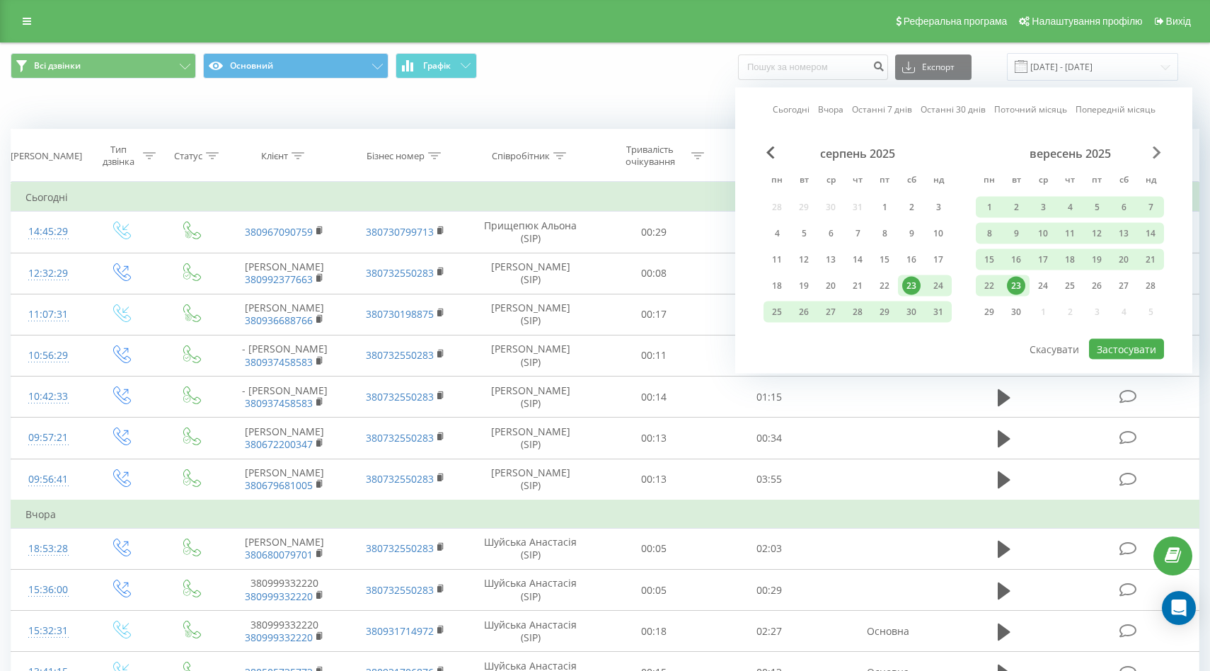
click at [1153, 155] on span "Next Month" at bounding box center [1157, 152] width 8 height 13
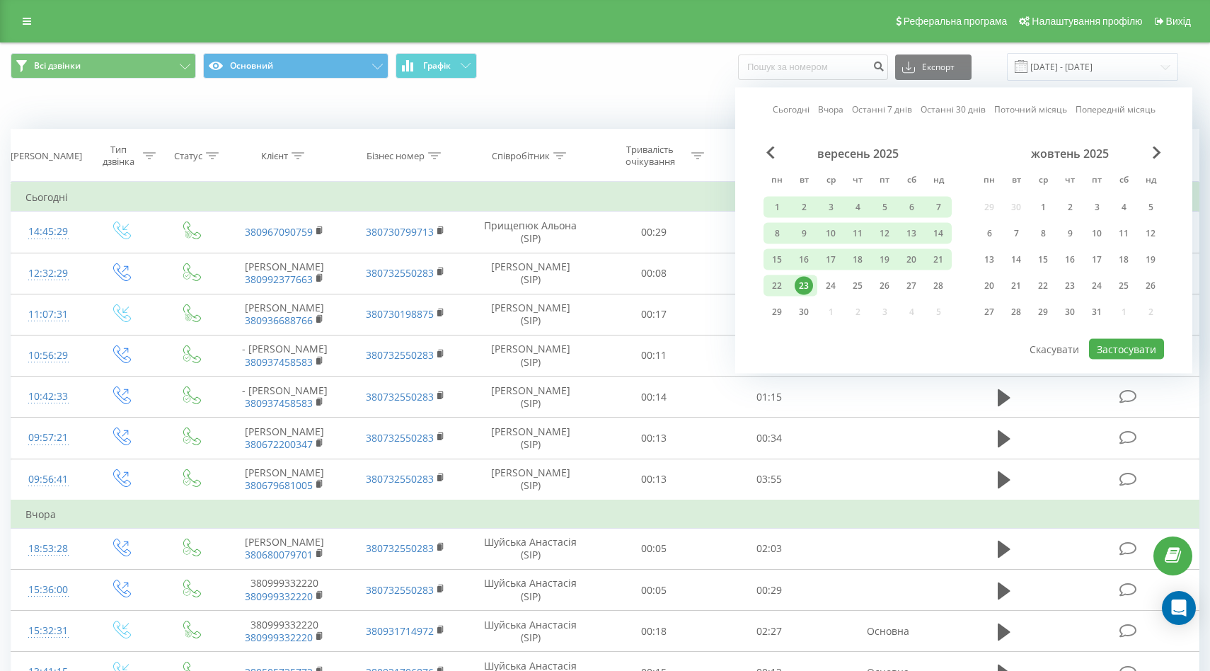
click at [806, 284] on div "23" at bounding box center [804, 286] width 18 height 18
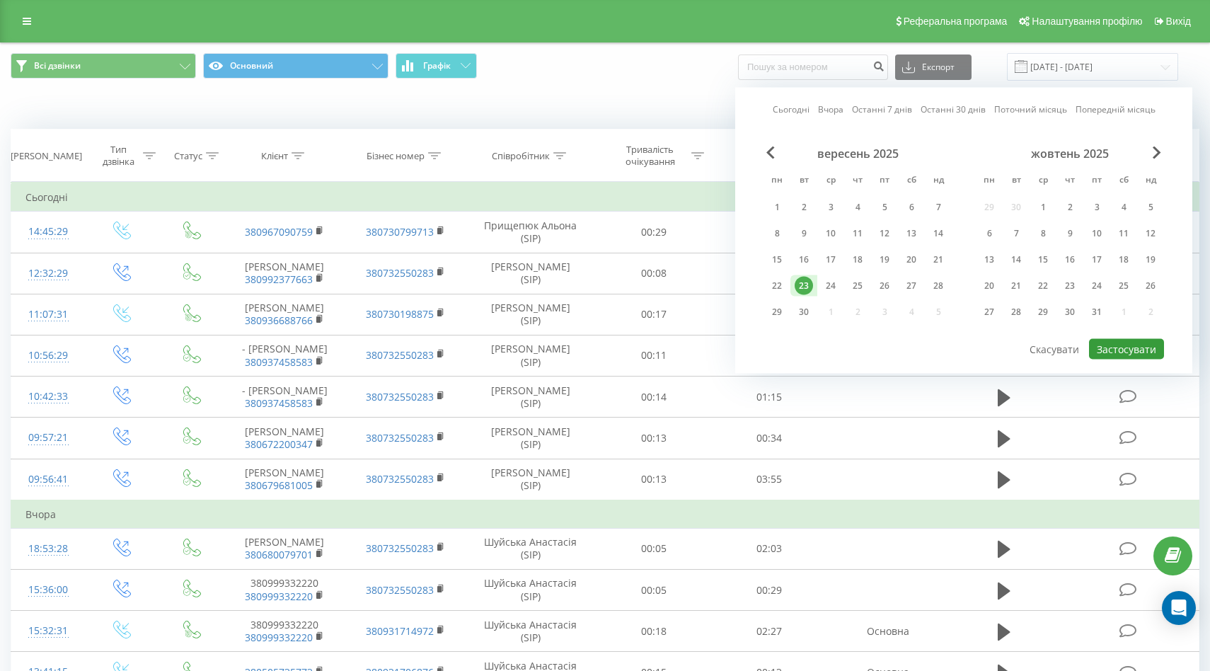
click at [1122, 349] on button "Застосувати" at bounding box center [1126, 349] width 75 height 21
type input "[DATE] - [DATE]"
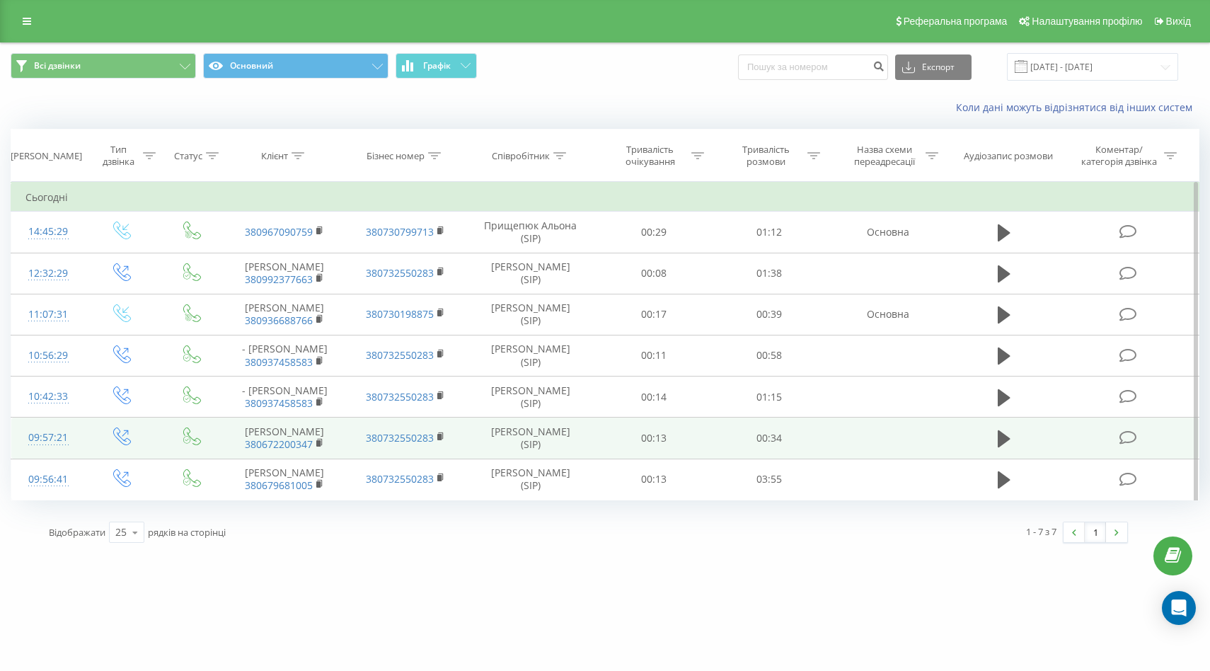
click at [600, 459] on td "00:13" at bounding box center [654, 438] width 116 height 41
click at [1132, 445] on icon at bounding box center [1128, 437] width 18 height 15
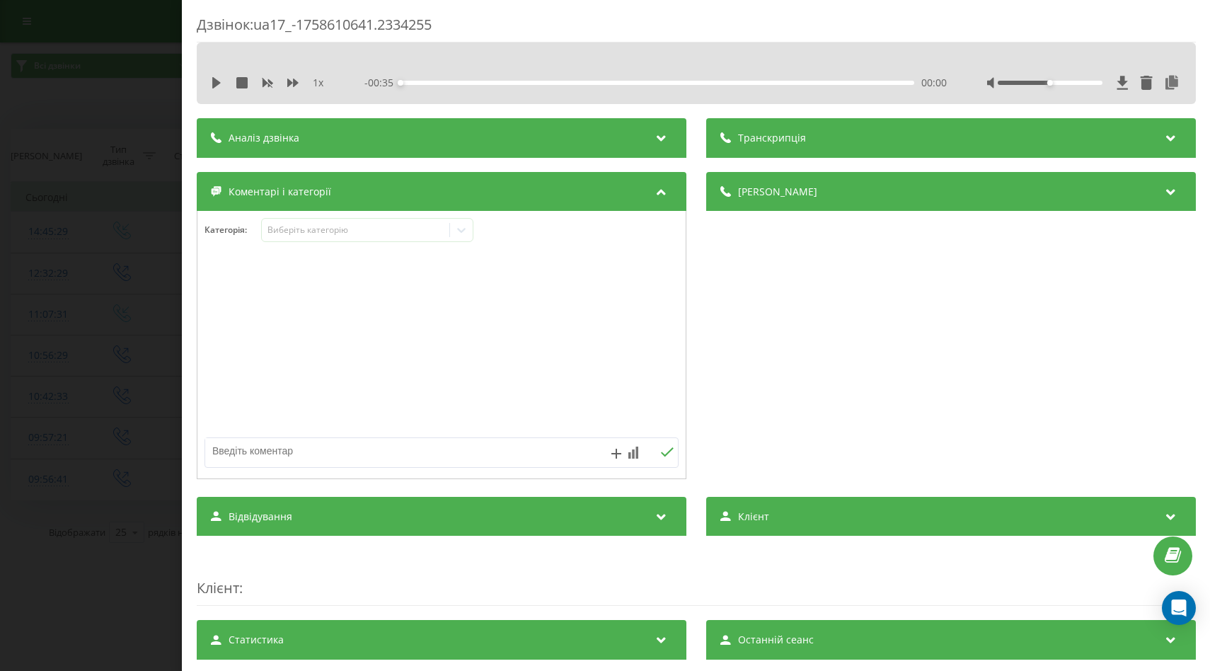
click at [98, 226] on div "Дзвінок : ua17_-1758610641.2334255 1 x - 00:35 00:00 00:00 Транскрипція Для AI-…" at bounding box center [605, 335] width 1210 height 671
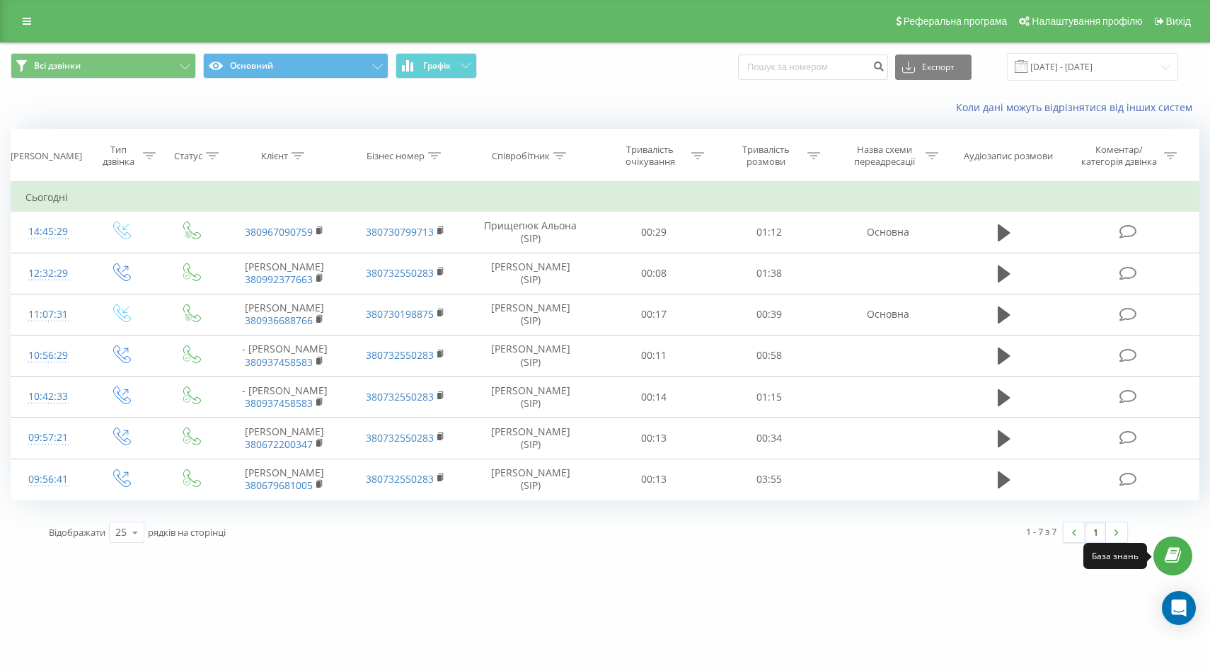
click at [1162, 560] on link at bounding box center [1172, 555] width 39 height 39
